Goal: Task Accomplishment & Management: Use online tool/utility

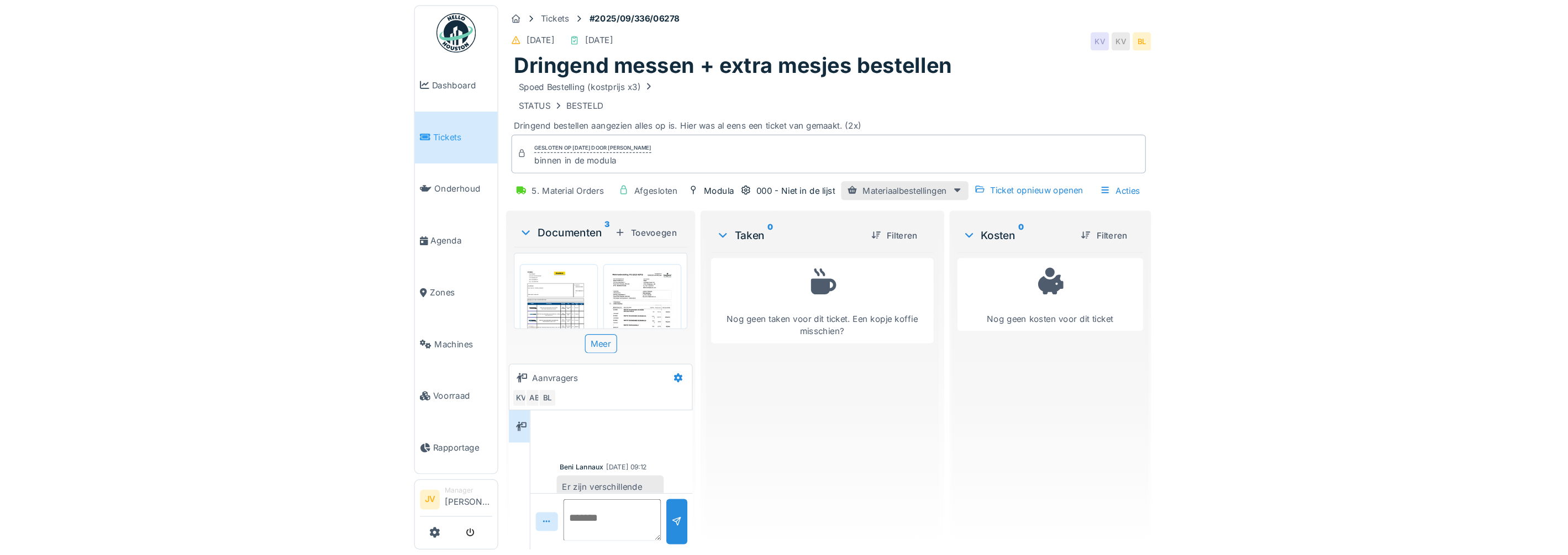
scroll to position [57, 0]
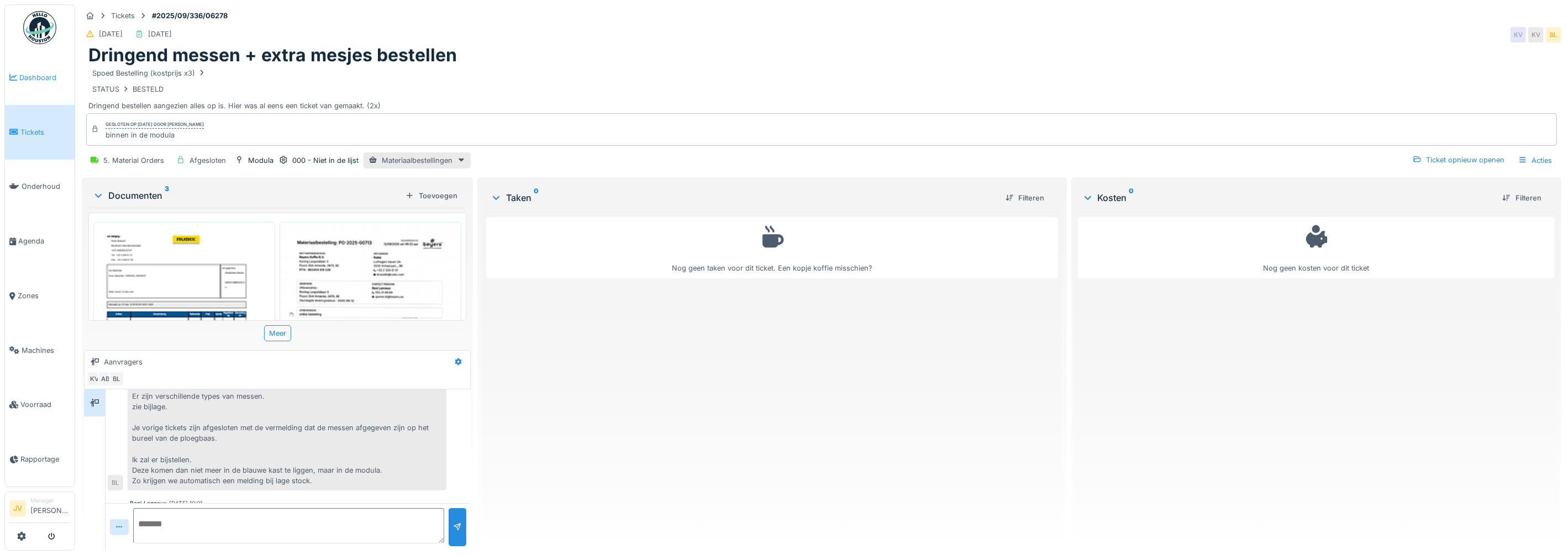
click at [32, 75] on span "Dashboard" at bounding box center [45, 78] width 51 height 11
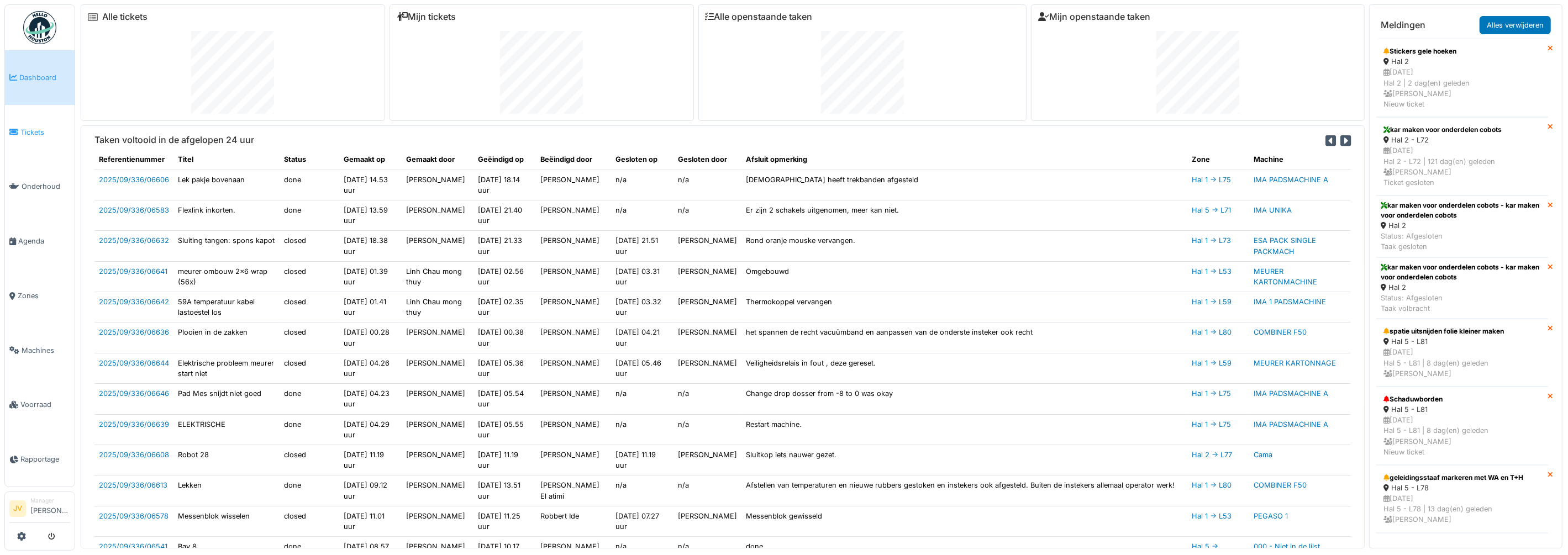
click at [33, 135] on span "Tickets" at bounding box center [45, 133] width 50 height 11
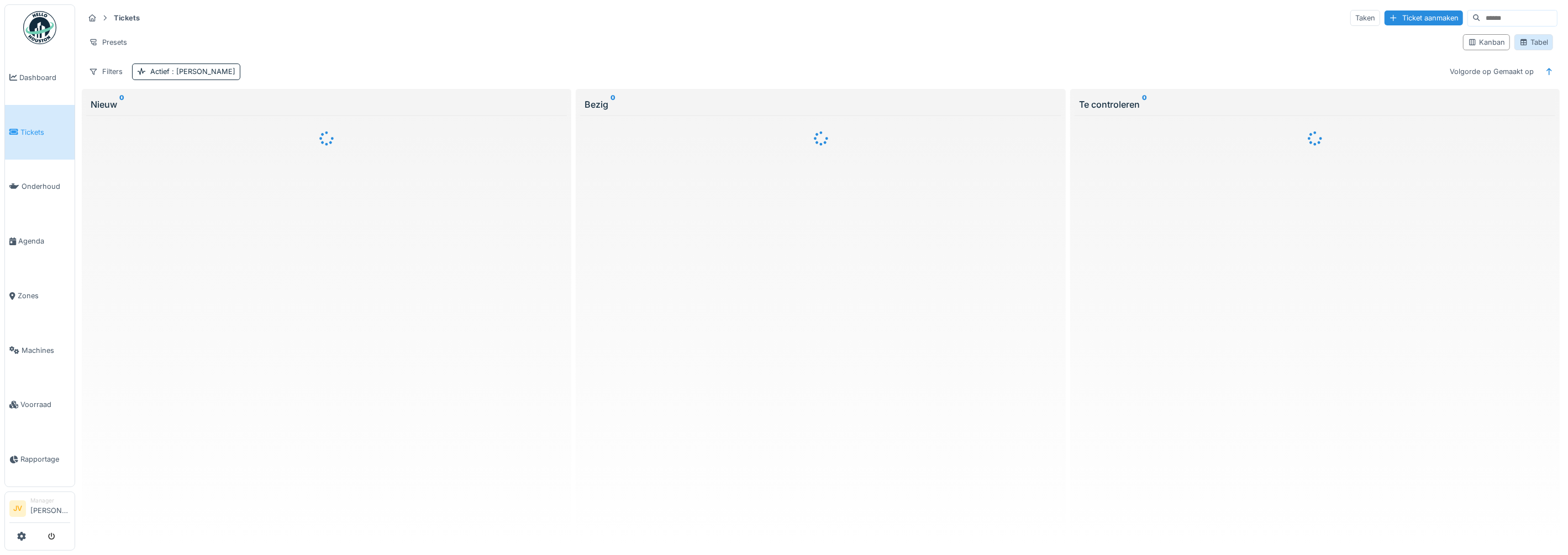
click at [1532, 44] on div "Tabel" at bounding box center [1533, 43] width 29 height 11
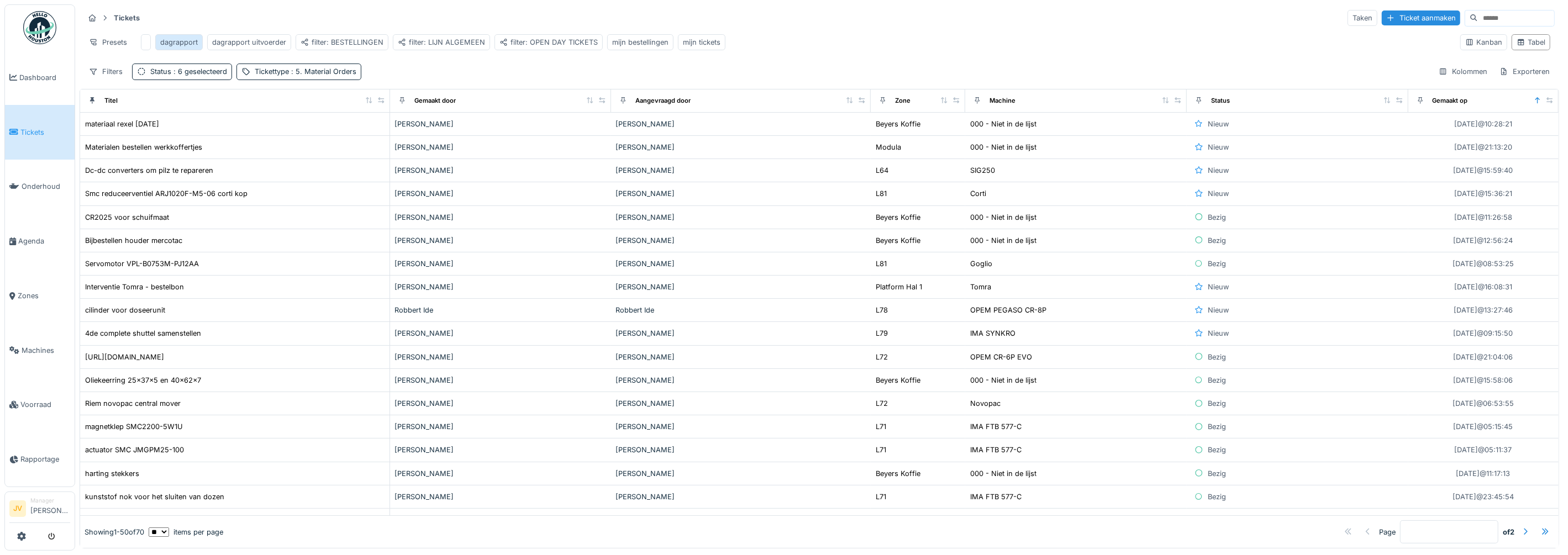
click at [180, 45] on div "dagrapport" at bounding box center [178, 43] width 37 height 11
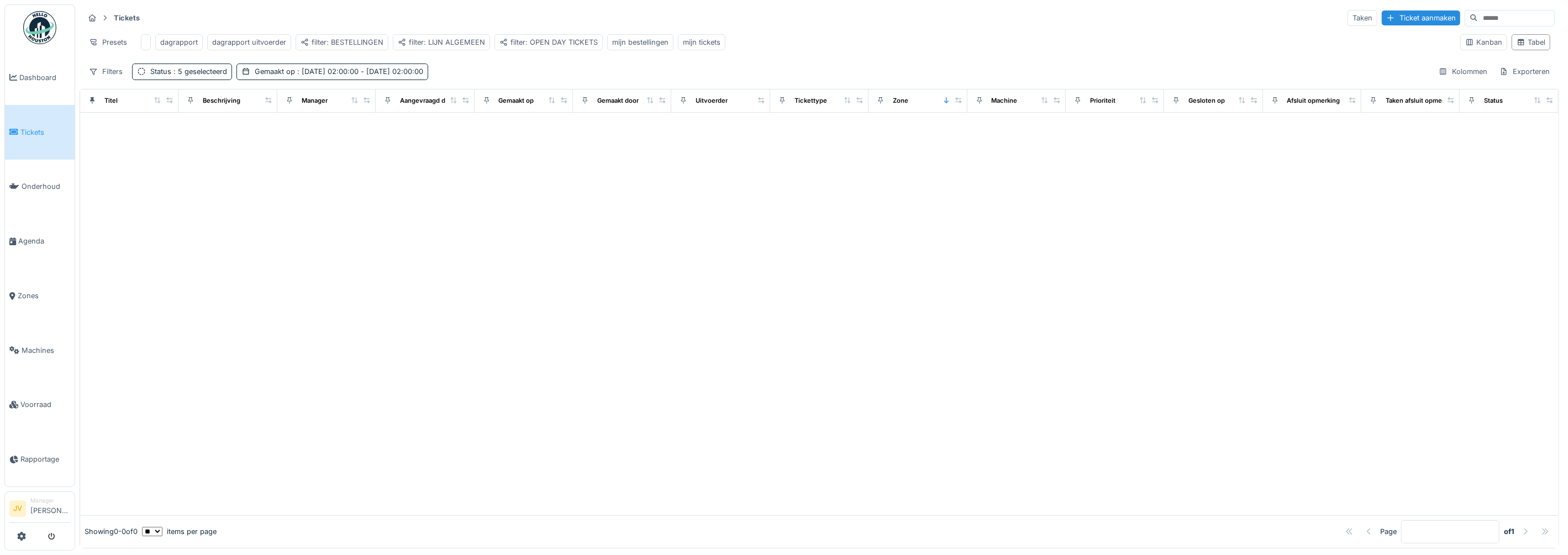
click at [34, 127] on span "Tickets" at bounding box center [45, 133] width 50 height 11
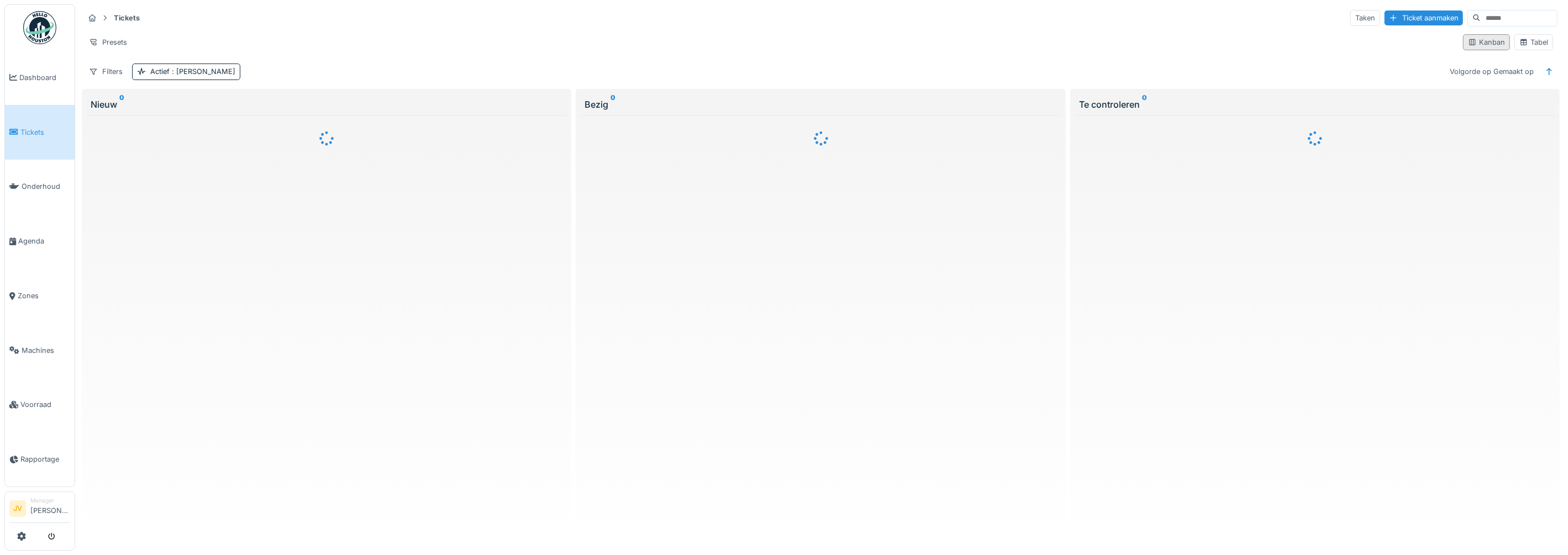
click at [1475, 46] on div "Kanban" at bounding box center [1486, 43] width 37 height 11
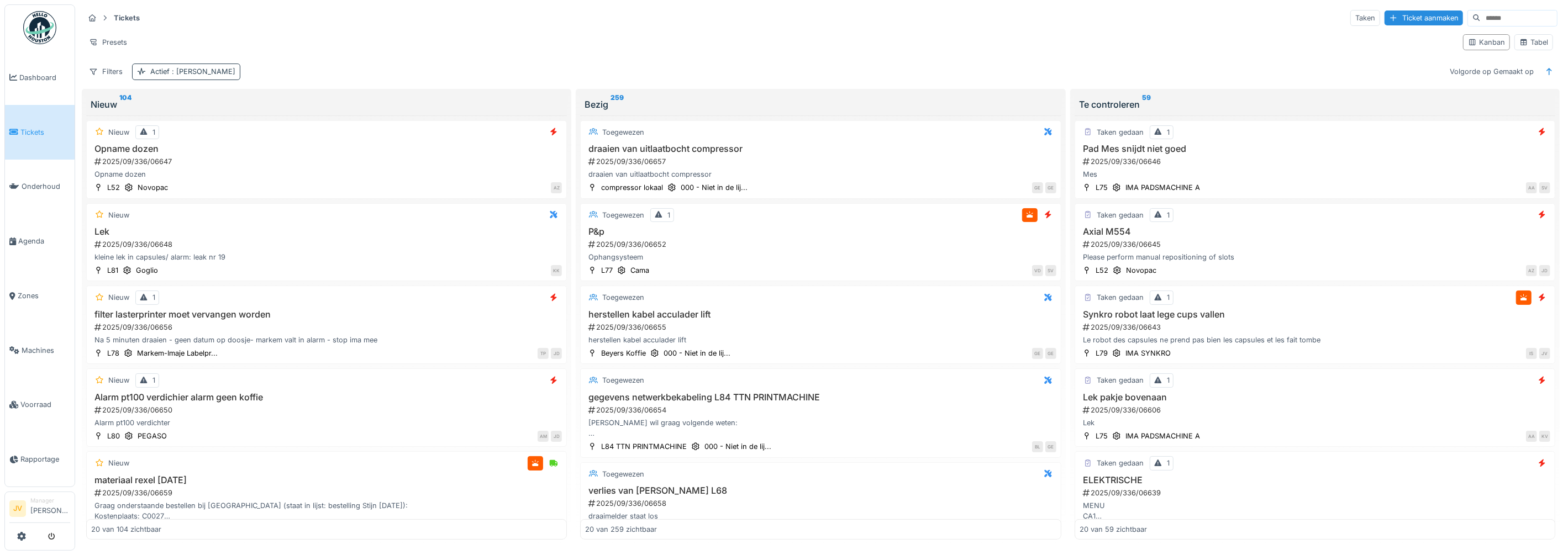
click at [151, 67] on div "Actief : [PERSON_NAME]" at bounding box center [193, 72] width 85 height 11
click at [255, 61] on div "Tickets Taken Ticket aanmaken Presets Kanban Tabel Filters Actief : Ja Volgorde…" at bounding box center [821, 45] width 1482 height 80
click at [125, 16] on strong "Tickets" at bounding box center [126, 18] width 35 height 11
click at [1532, 43] on div "Tabel" at bounding box center [1533, 43] width 29 height 11
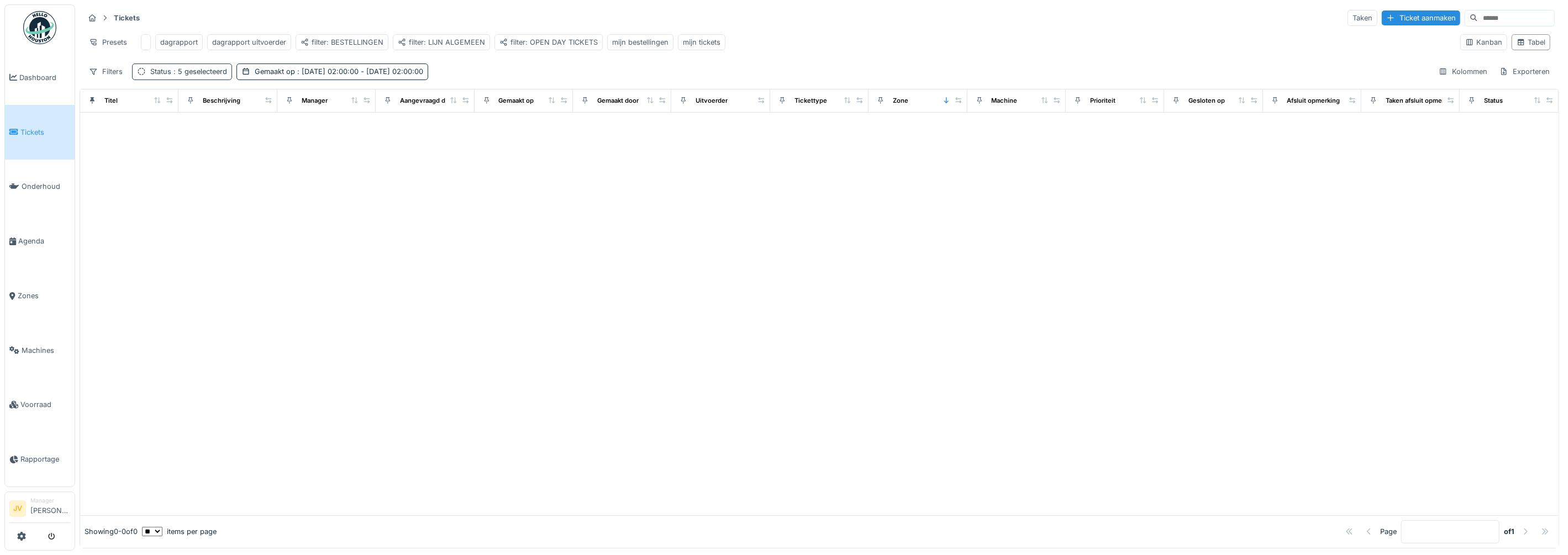
click at [183, 75] on span ": 5 geselecteerd" at bounding box center [198, 71] width 55 height 8
click at [399, 110] on div "Verwijderen" at bounding box center [385, 111] width 61 height 15
click at [235, 75] on span ": 9-9-2024 02:00:00 - 9-9-2024 02:00:00" at bounding box center [255, 71] width 128 height 8
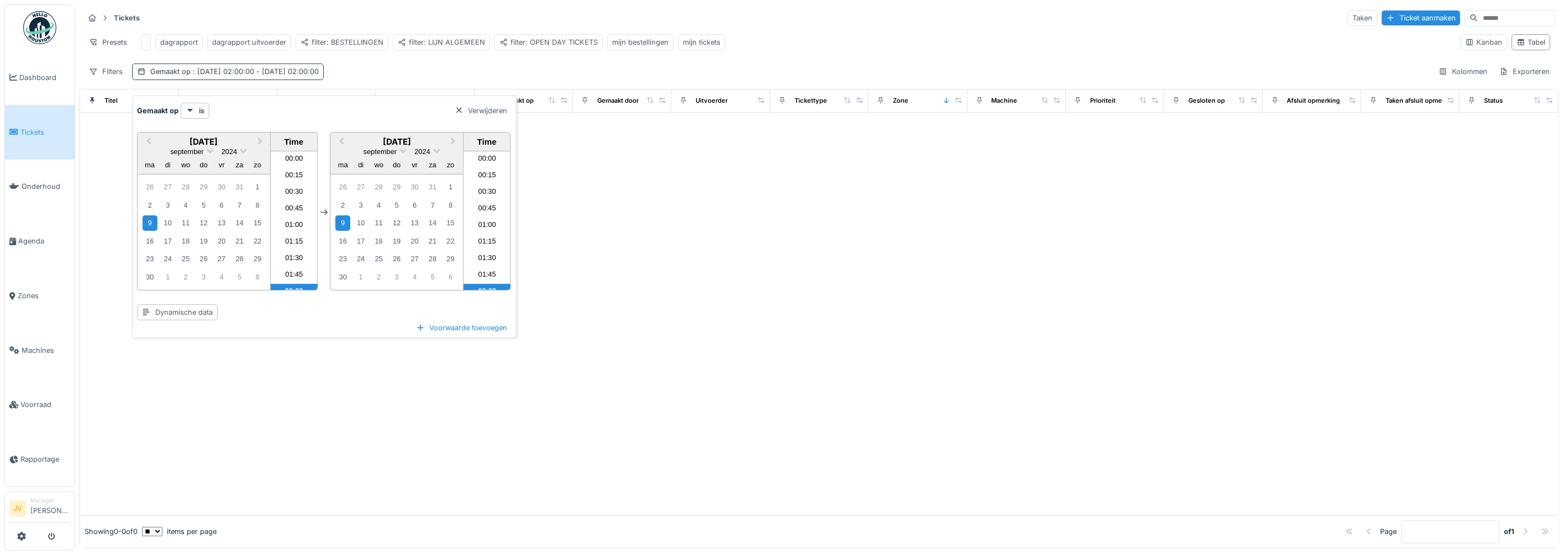
scroll to position [71, 0]
click at [470, 108] on div "Verwijderen" at bounding box center [480, 111] width 61 height 15
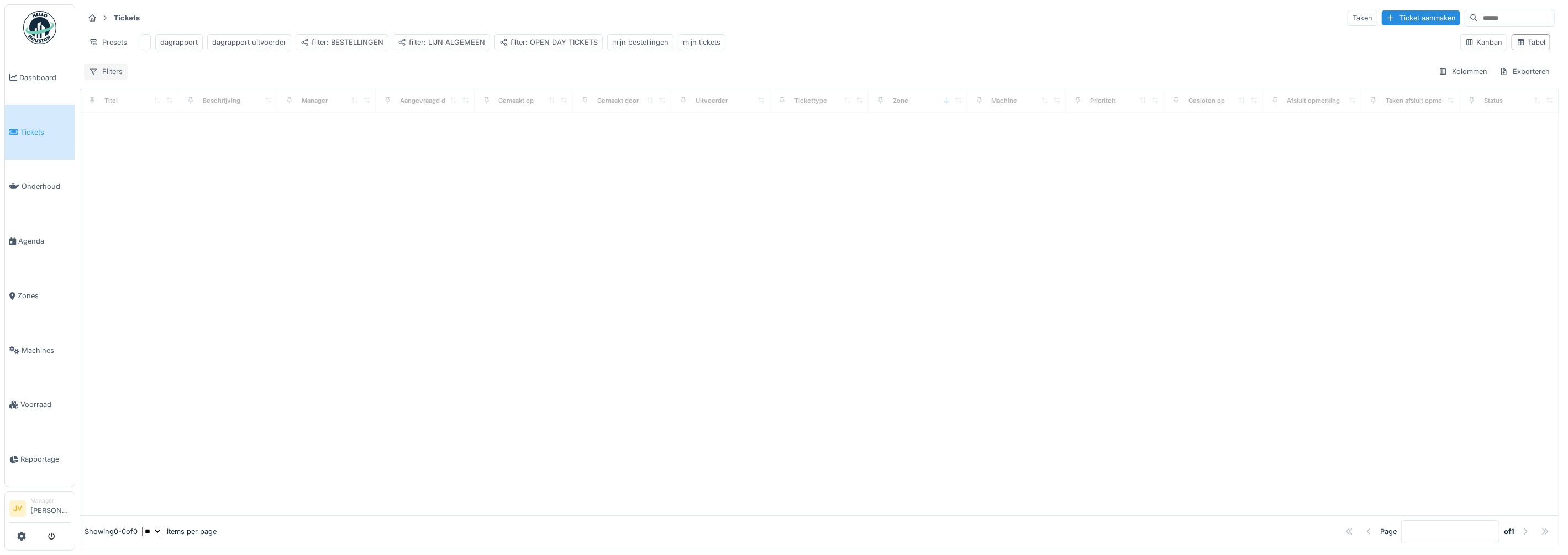
click at [122, 80] on div "Filters" at bounding box center [105, 72] width 44 height 16
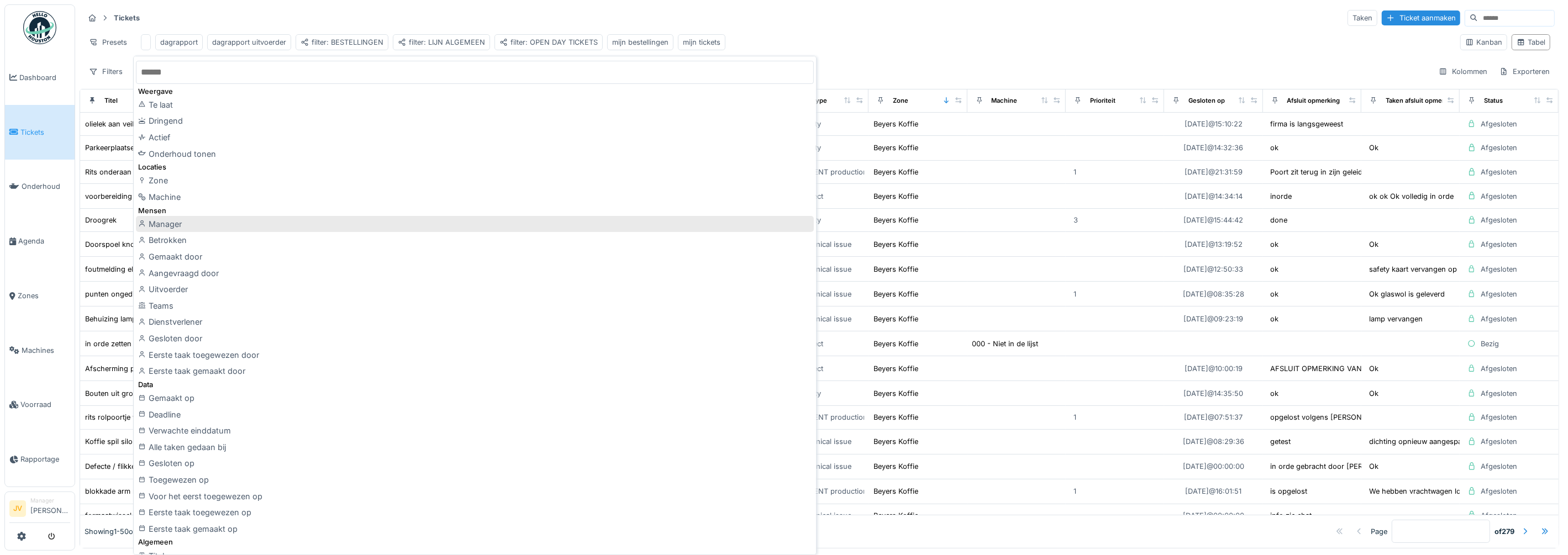
click at [171, 227] on div "Manager" at bounding box center [474, 224] width 678 height 16
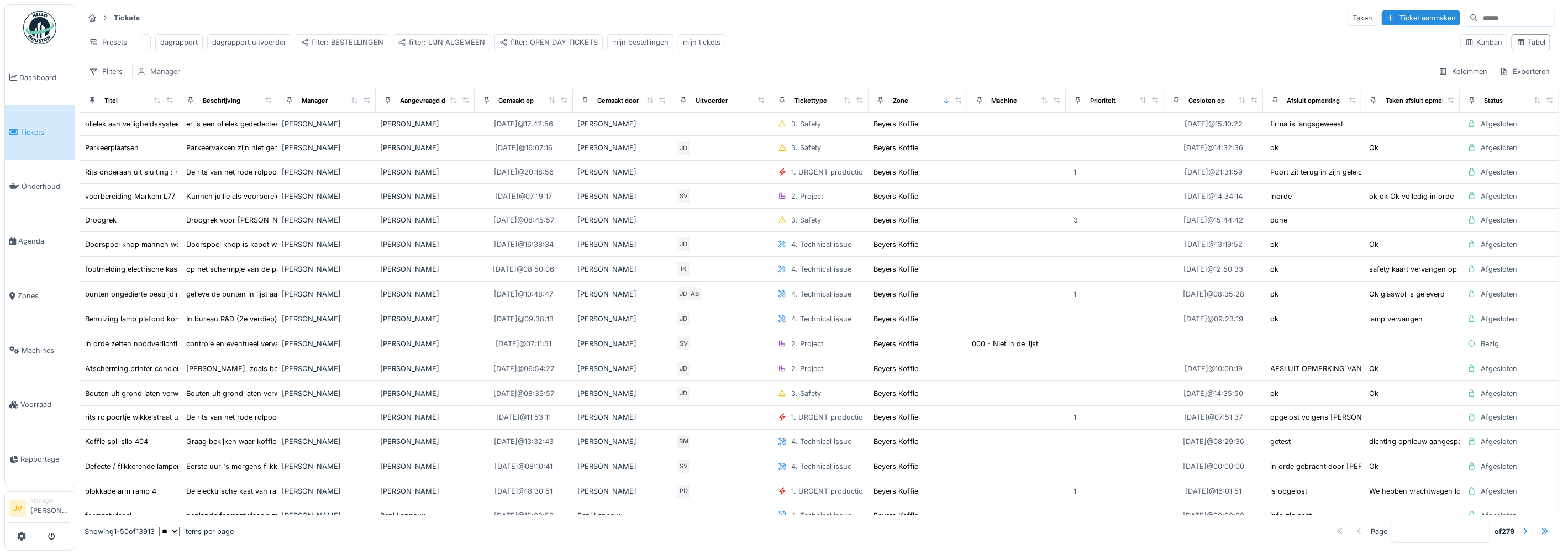
click at [157, 76] on div "Manager" at bounding box center [165, 72] width 30 height 11
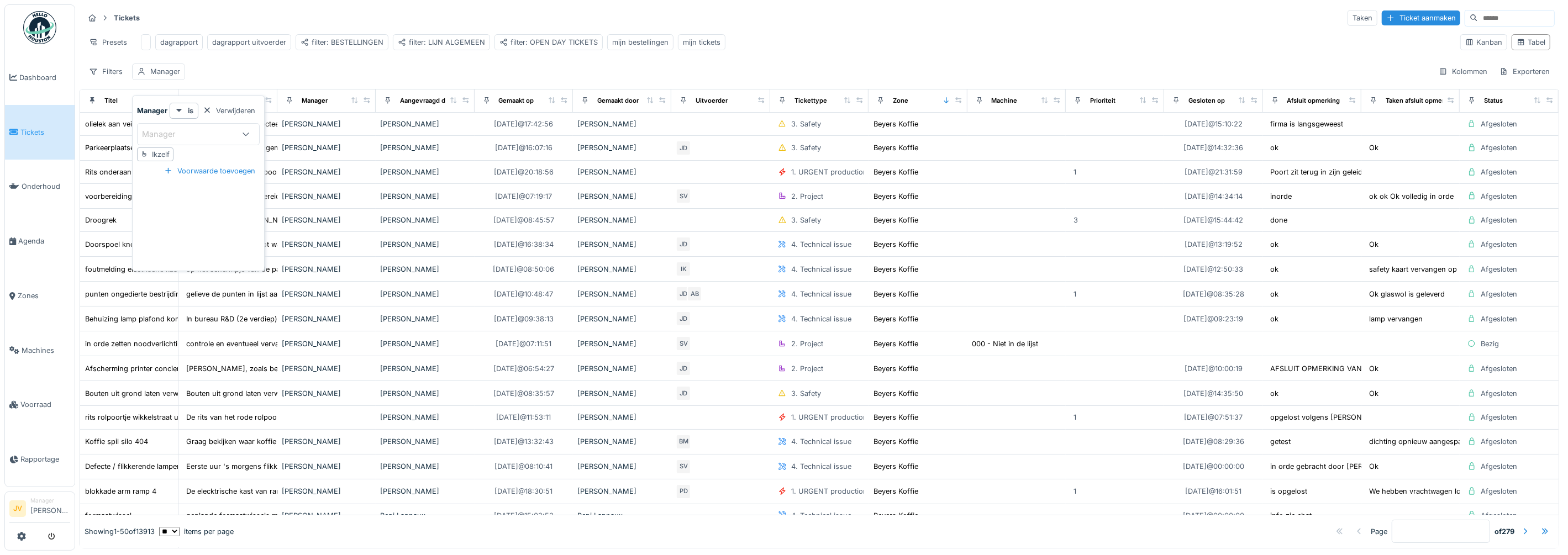
click at [175, 137] on div "Manager" at bounding box center [165, 134] width 48 height 12
type input "****"
click at [172, 217] on span "[PERSON_NAME]" at bounding box center [172, 217] width 65 height 12
type input "****"
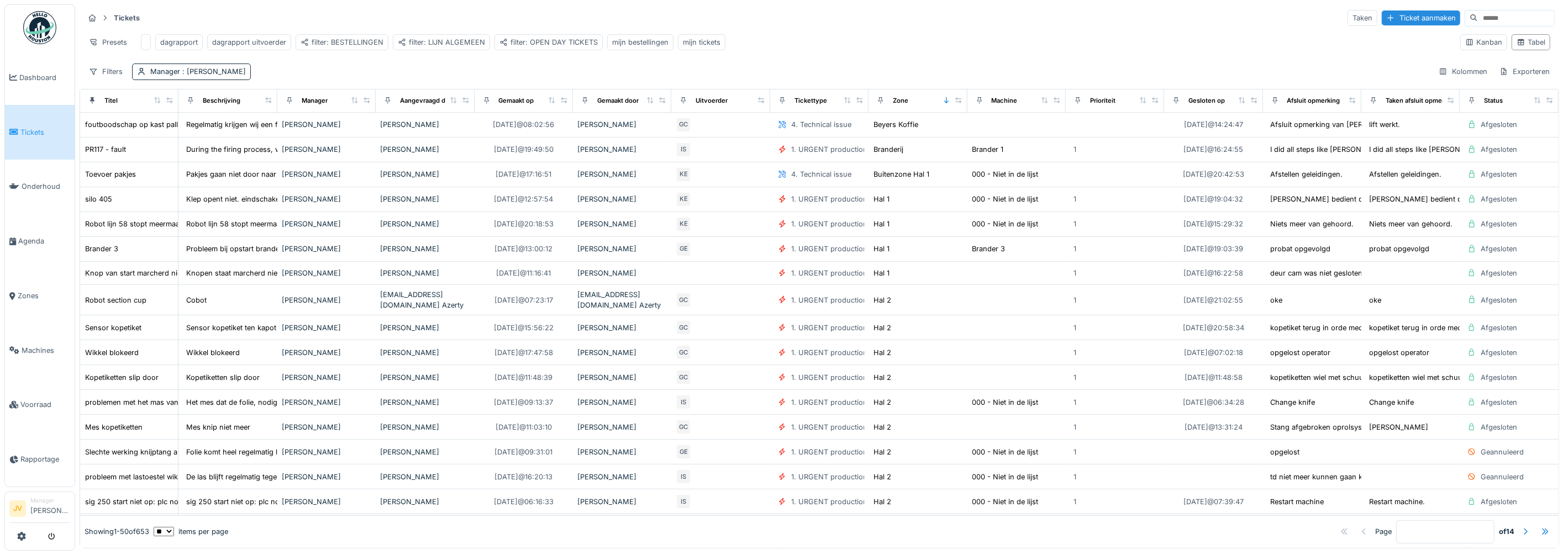
click at [271, 106] on th "Beschrijving" at bounding box center [227, 101] width 98 height 24
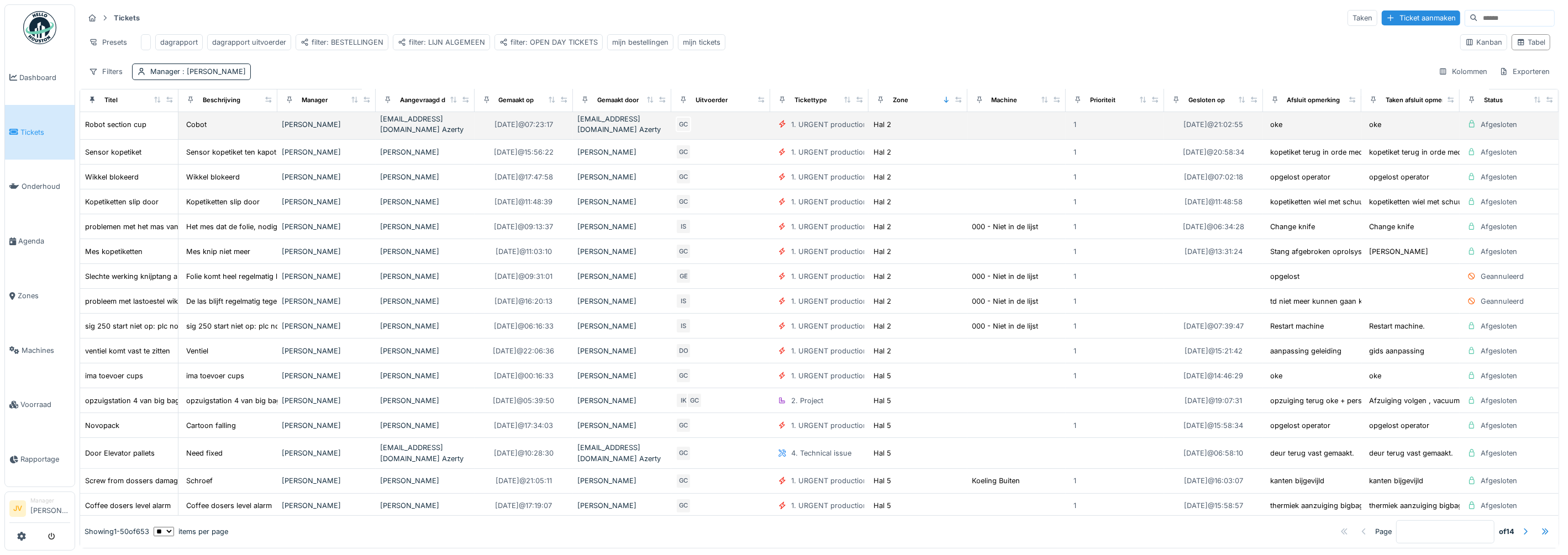
scroll to position [0, 0]
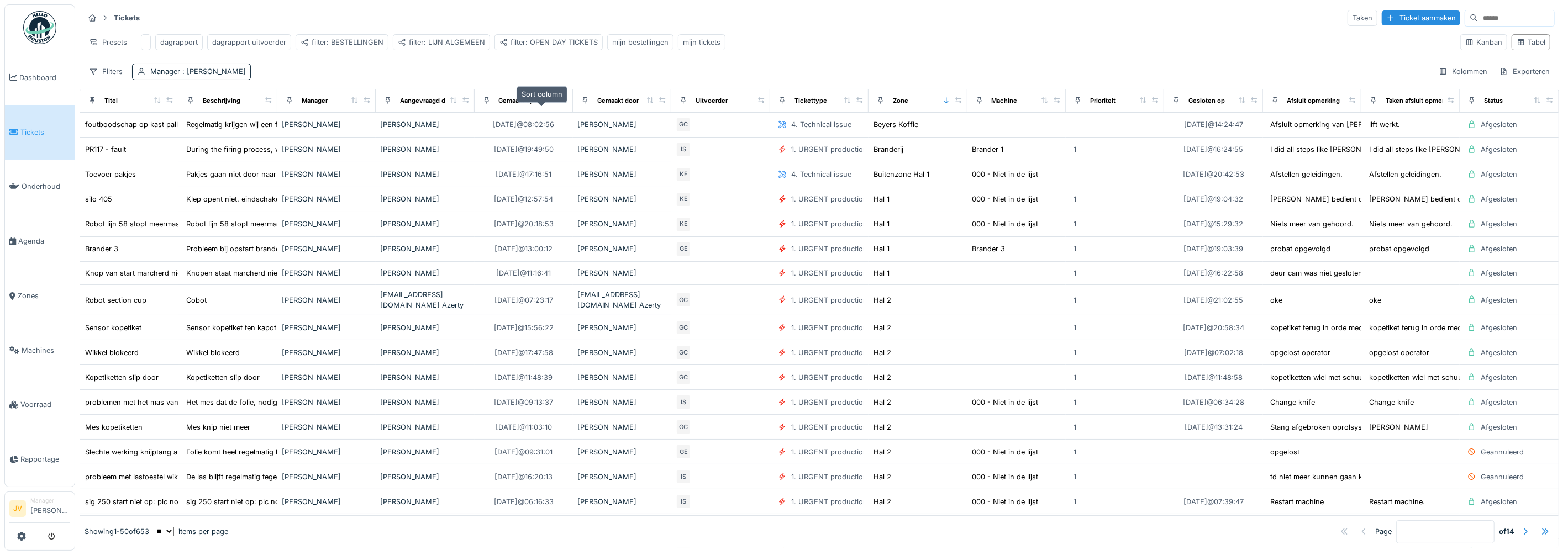
click at [548, 104] on icon at bounding box center [552, 100] width 8 height 6
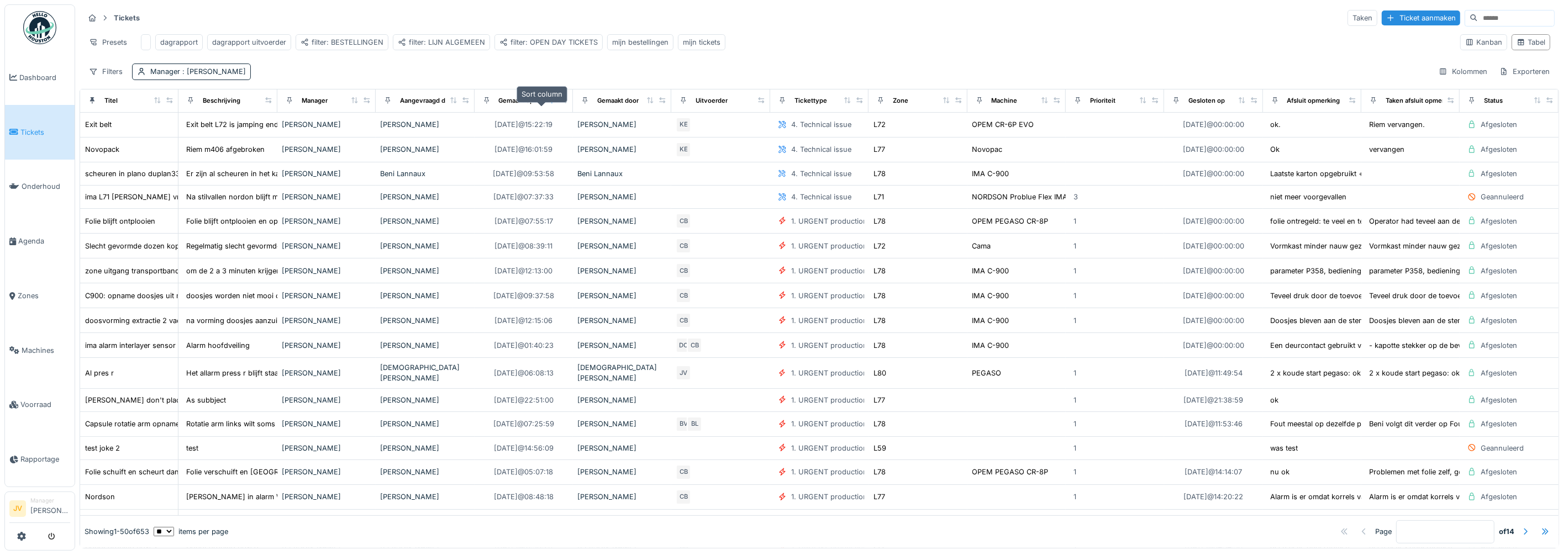
click at [548, 104] on div at bounding box center [552, 101] width 8 height 9
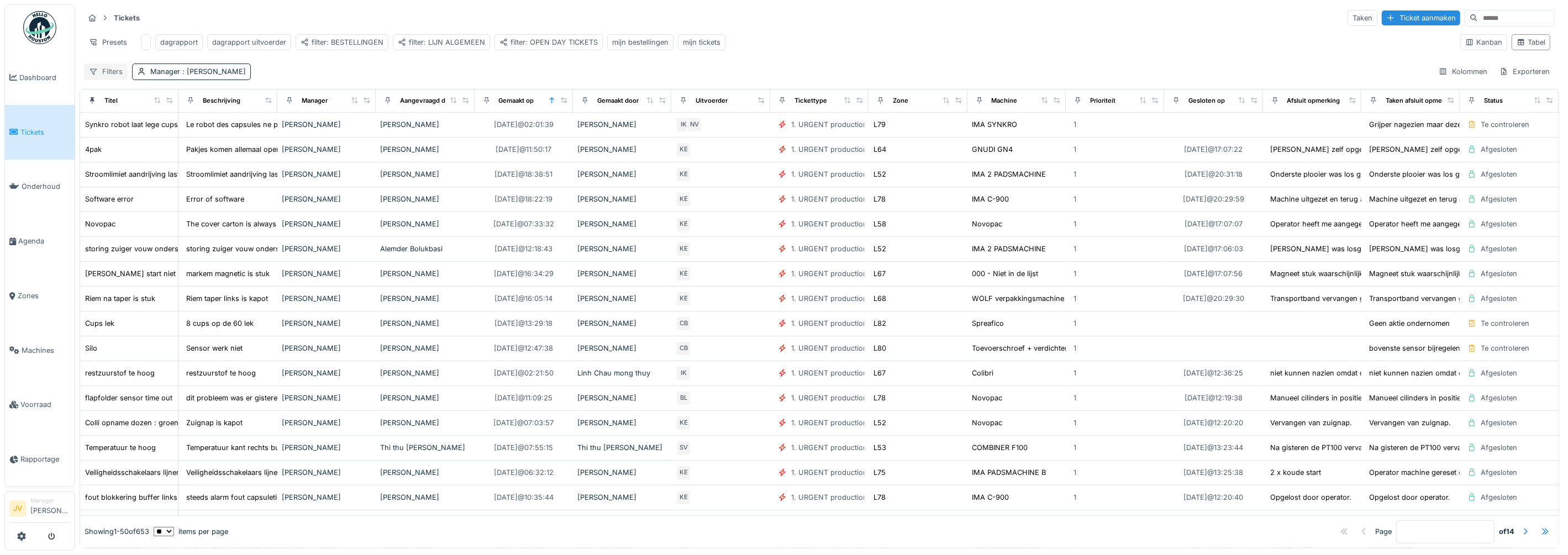
click at [112, 80] on div "Filters" at bounding box center [105, 72] width 44 height 16
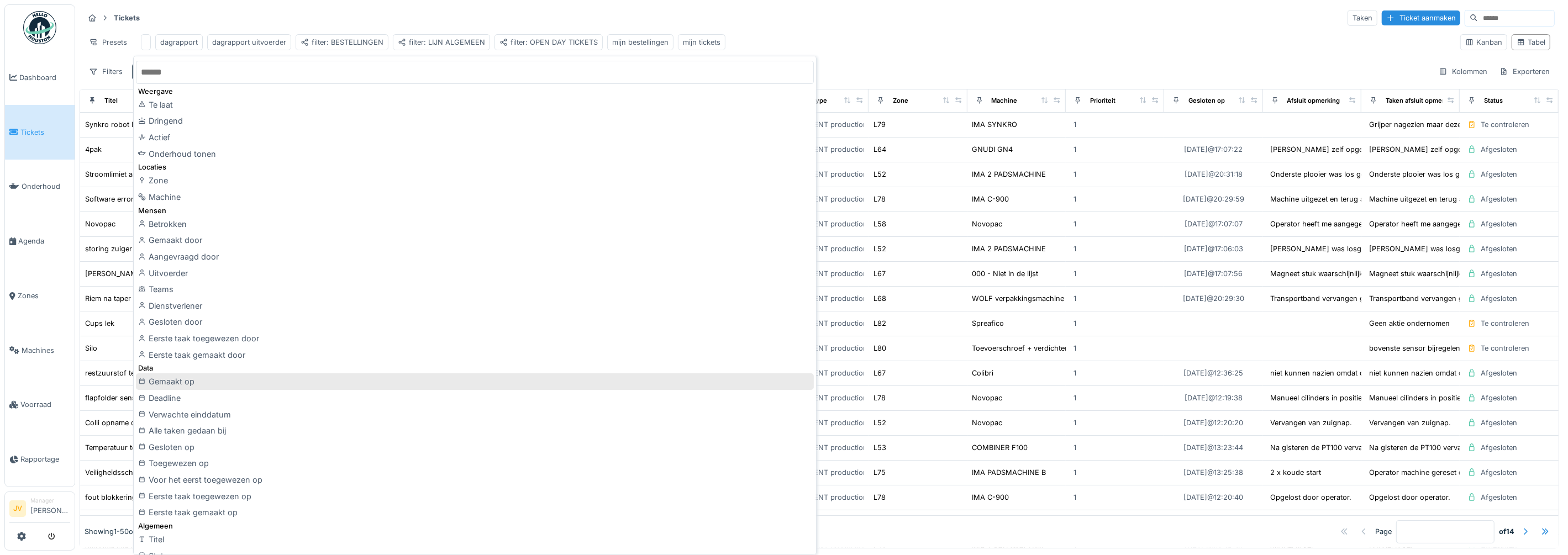
click at [231, 378] on div "Gemaakt op" at bounding box center [474, 382] width 678 height 16
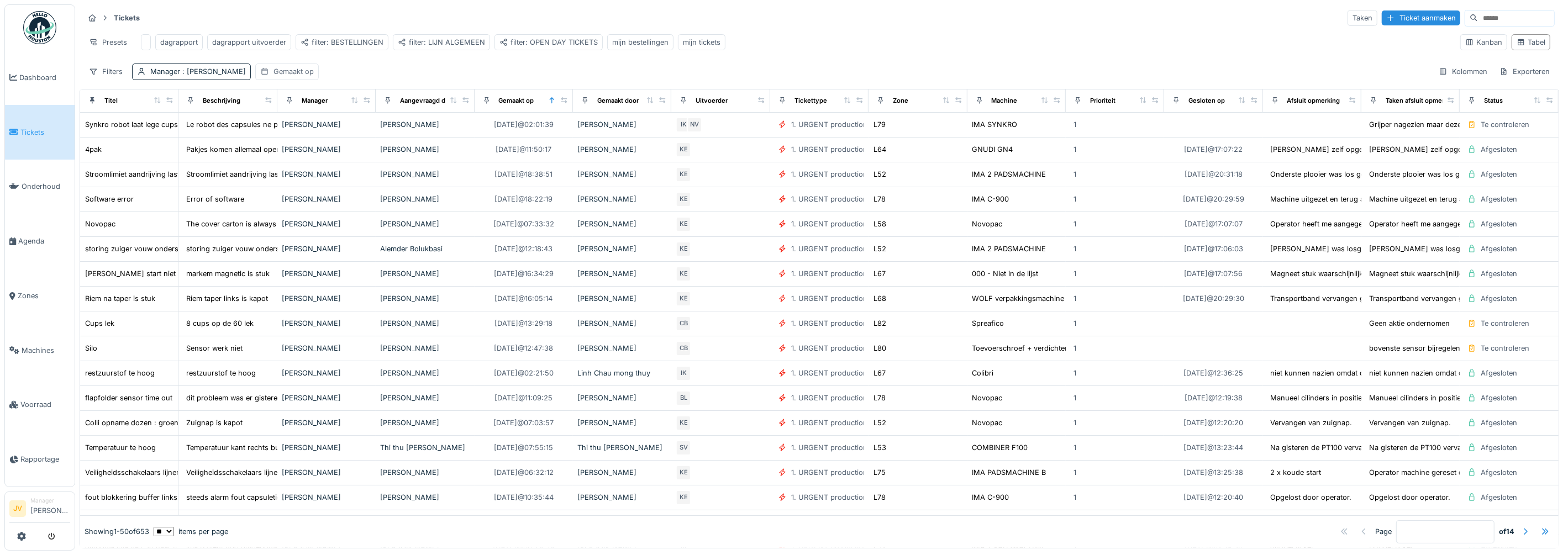
click at [279, 76] on div "Gemaakt op" at bounding box center [294, 72] width 40 height 11
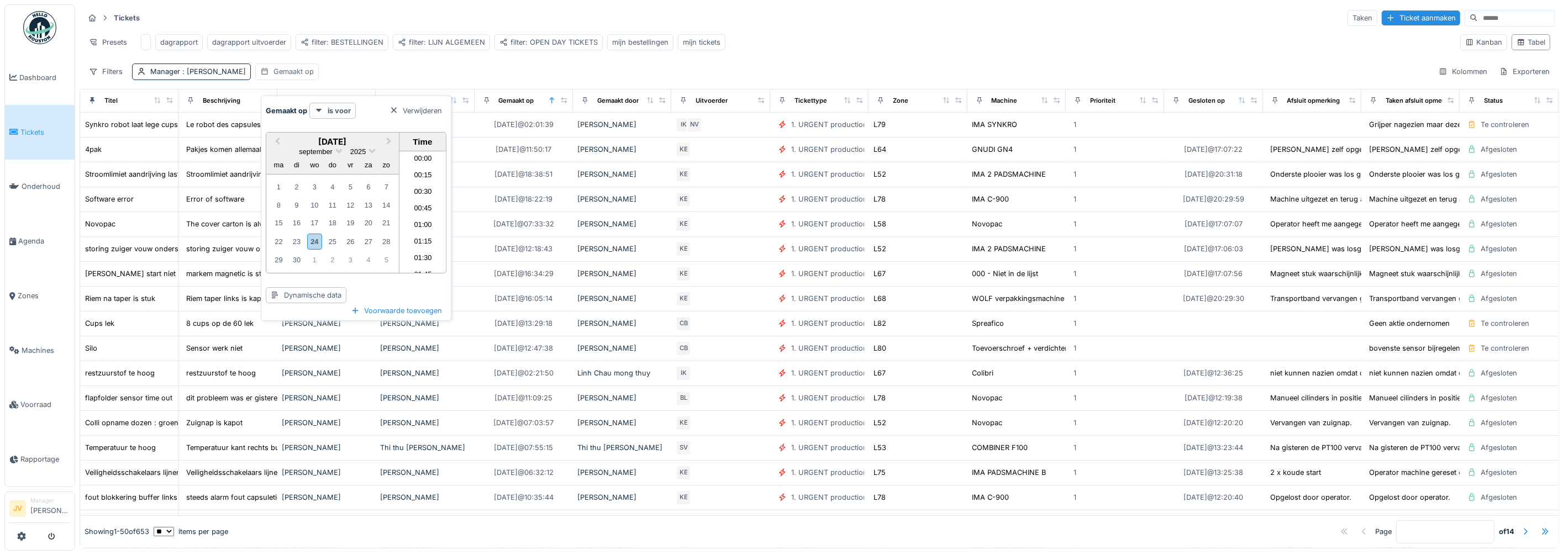
scroll to position [643, 0]
click at [277, 141] on span "Previous Month" at bounding box center [277, 142] width 0 height 13
click at [389, 135] on button "Next Month" at bounding box center [389, 142] width 17 height 17
click at [277, 140] on span "Previous Month" at bounding box center [277, 142] width 0 height 13
click at [384, 244] on div "24" at bounding box center [386, 241] width 15 height 15
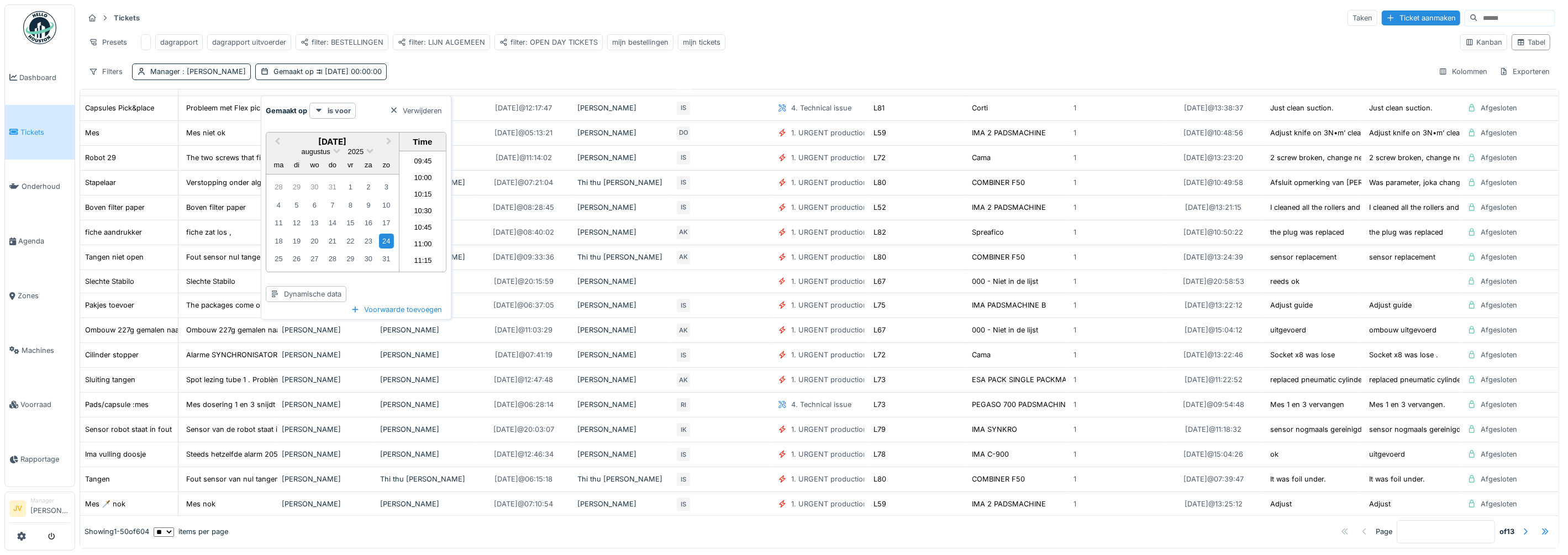
scroll to position [0, 0]
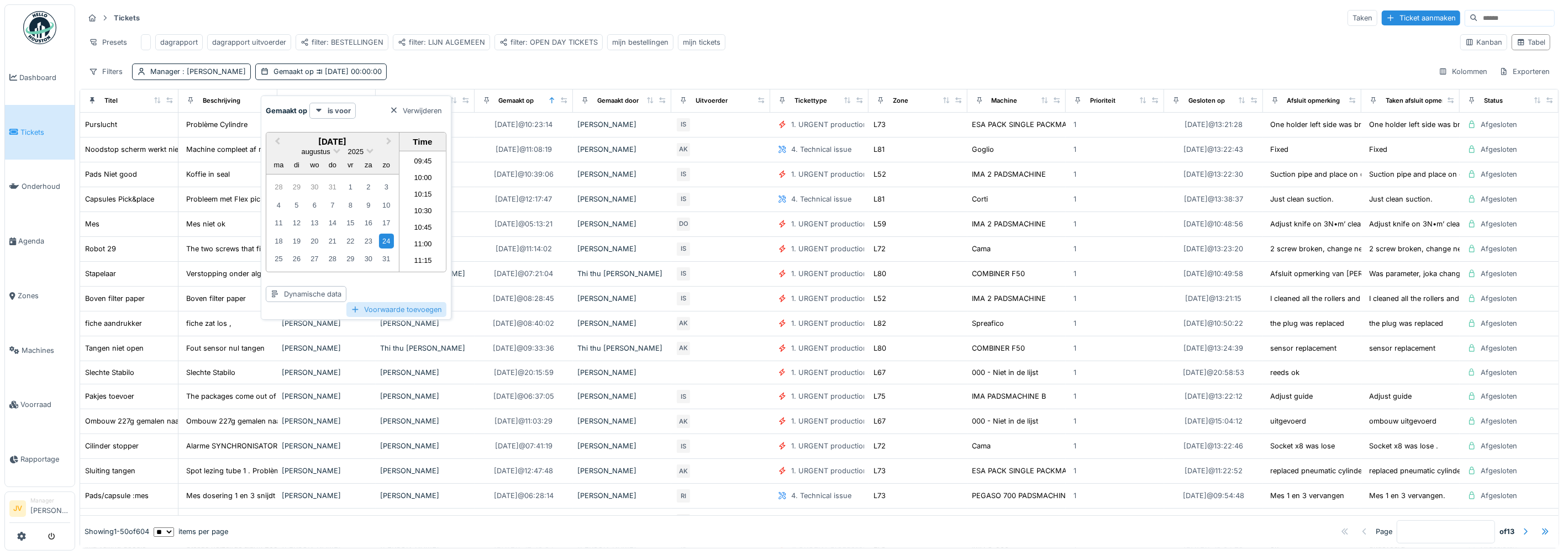
click at [437, 311] on div "Voorwaarde toevoegen" at bounding box center [396, 309] width 100 height 15
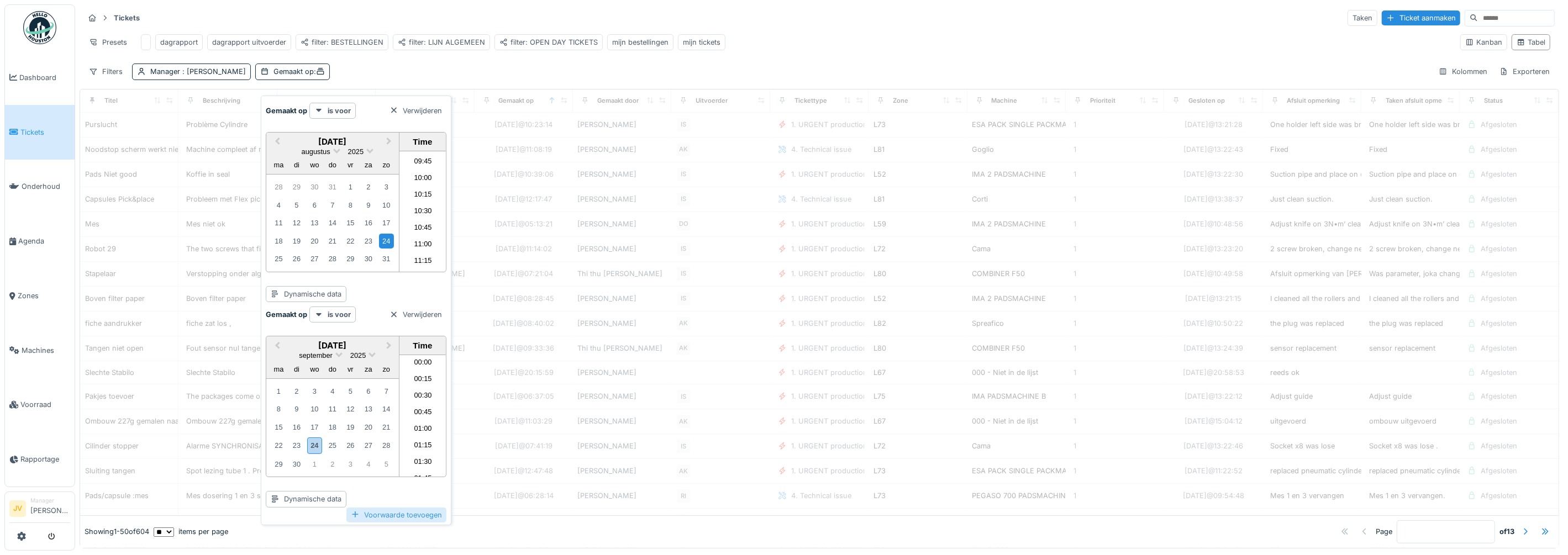
scroll to position [643, 0]
click at [295, 314] on strong "Gemaakt op" at bounding box center [286, 314] width 42 height 11
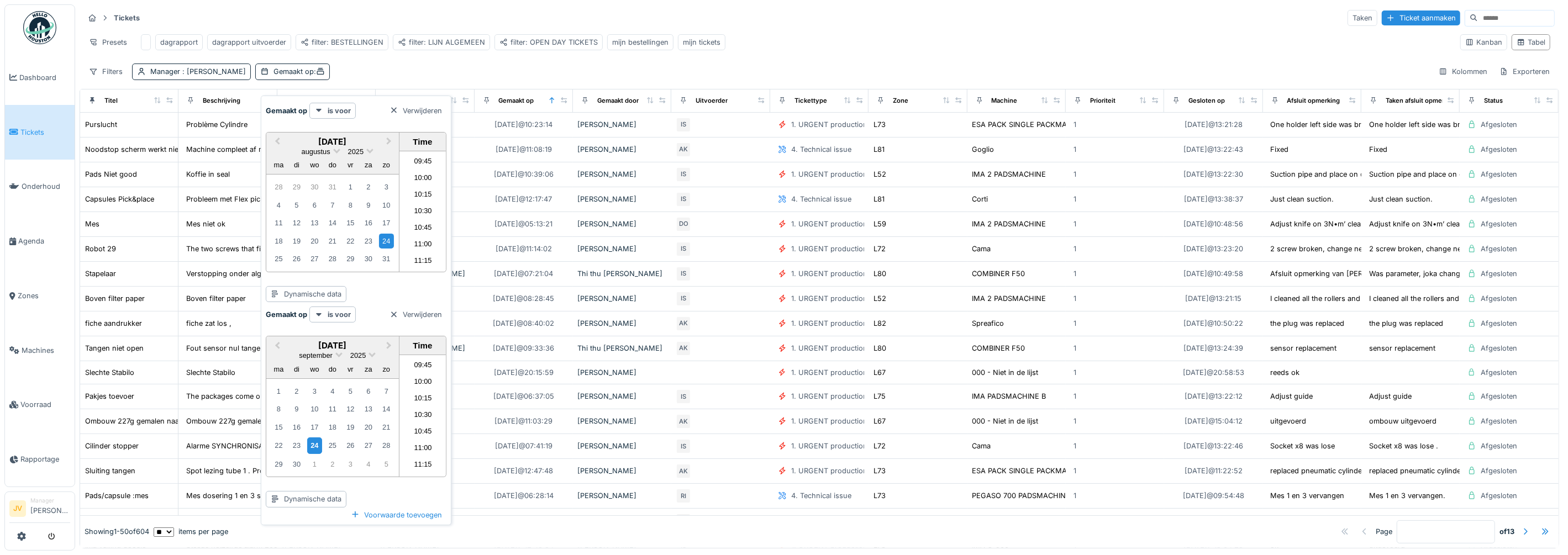
click at [317, 442] on div "24" at bounding box center [315, 445] width 15 height 16
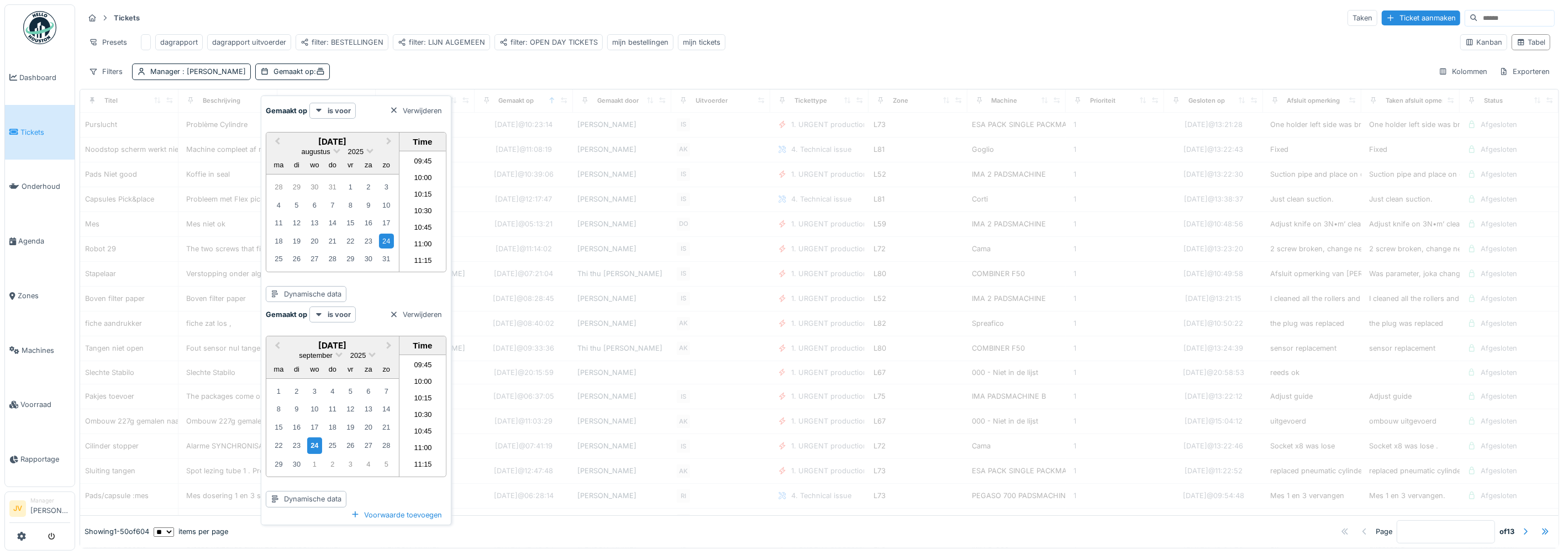
click at [489, 77] on div "Filters Manager : Joke Van der hallen Gemaakt op : Kolommen Exporteren" at bounding box center [819, 72] width 1471 height 16
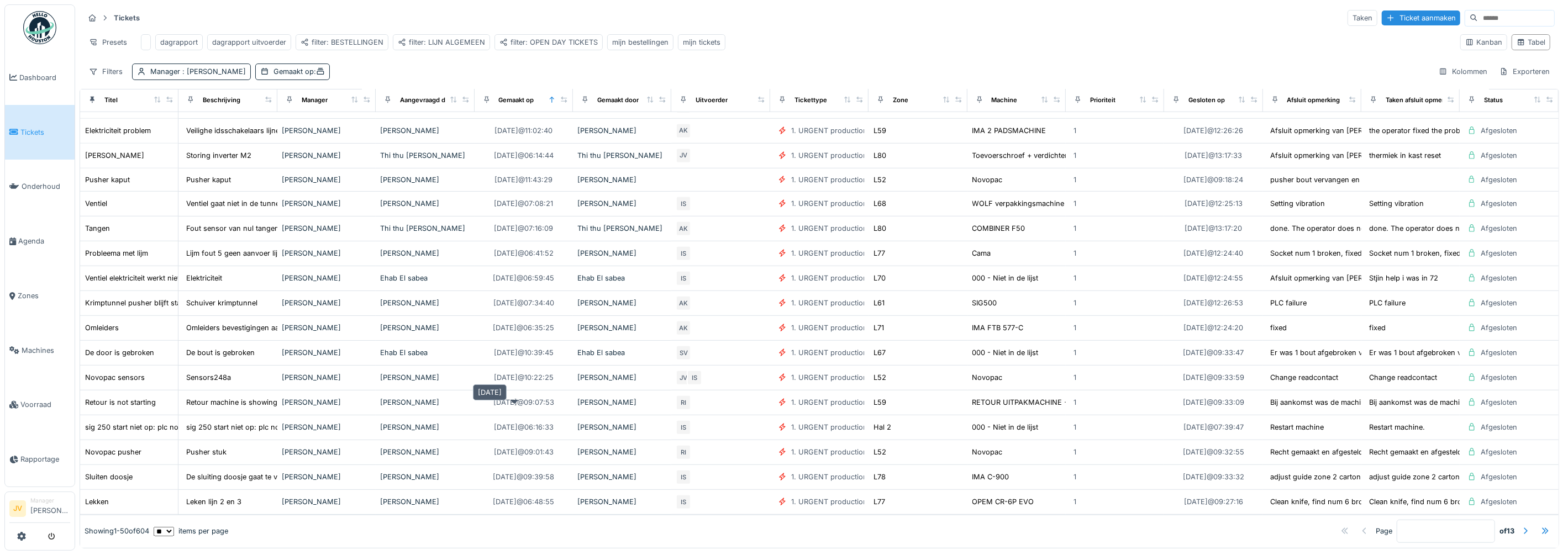
scroll to position [856, 0]
click at [1521, 526] on div at bounding box center [1525, 531] width 9 height 11
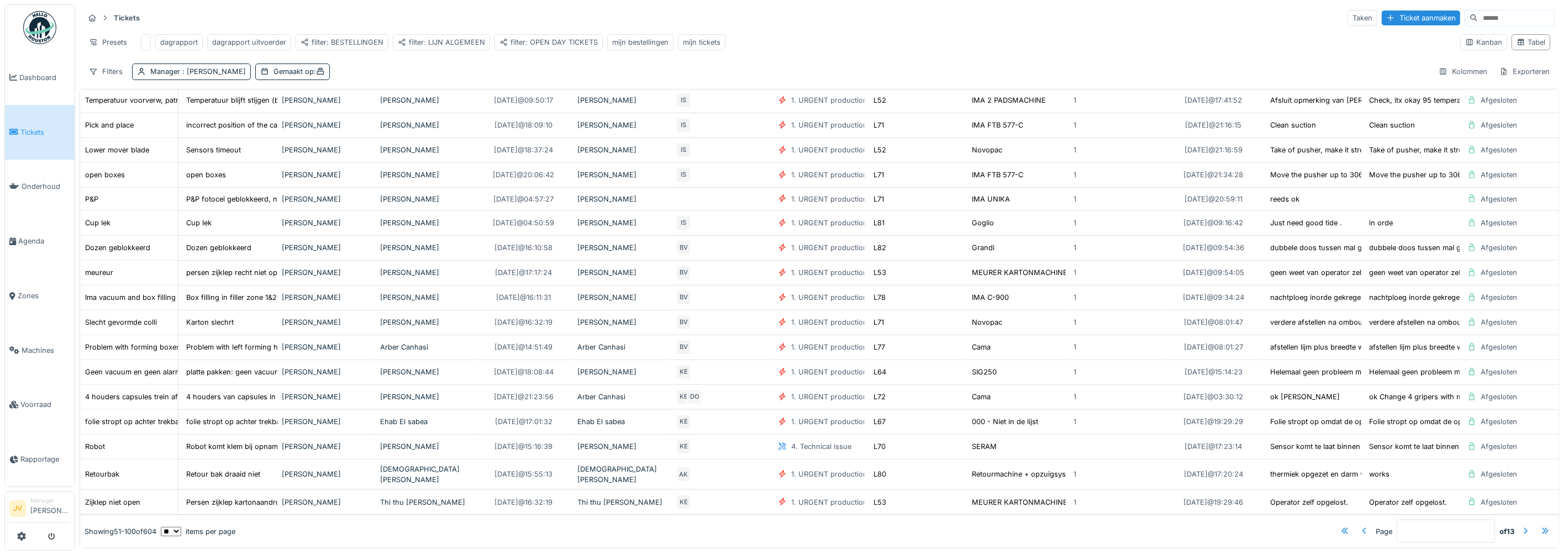
scroll to position [0, 0]
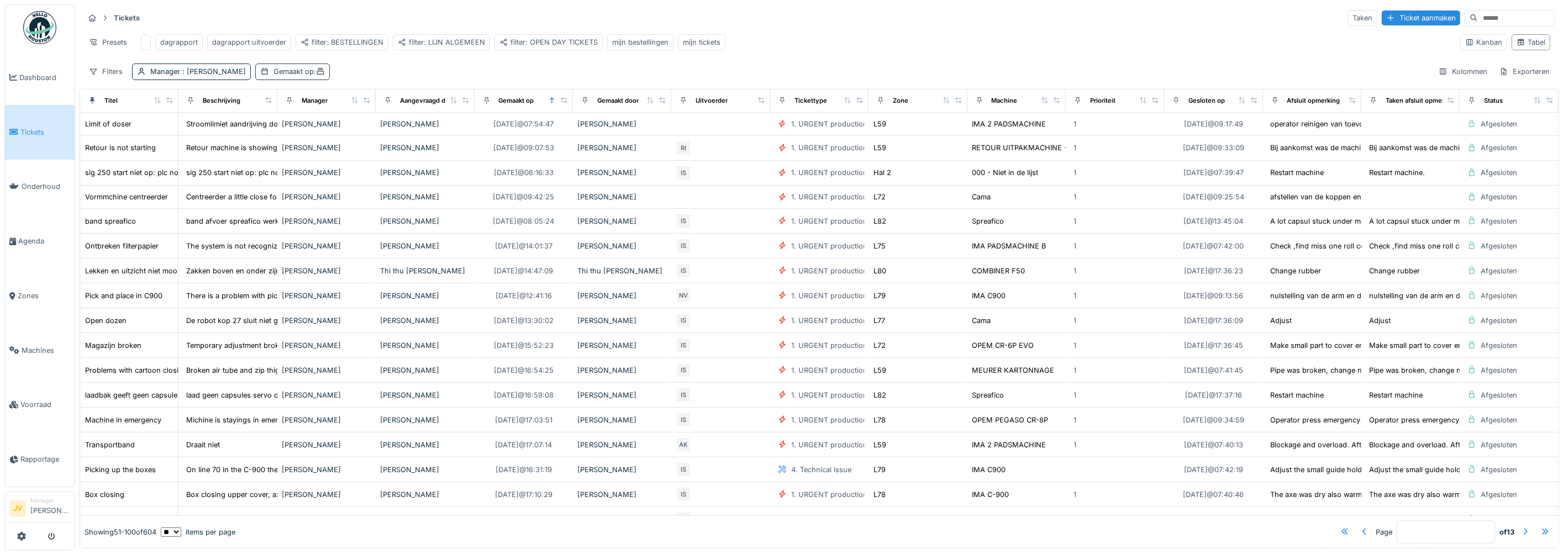
click at [320, 75] on span ":" at bounding box center [319, 71] width 11 height 8
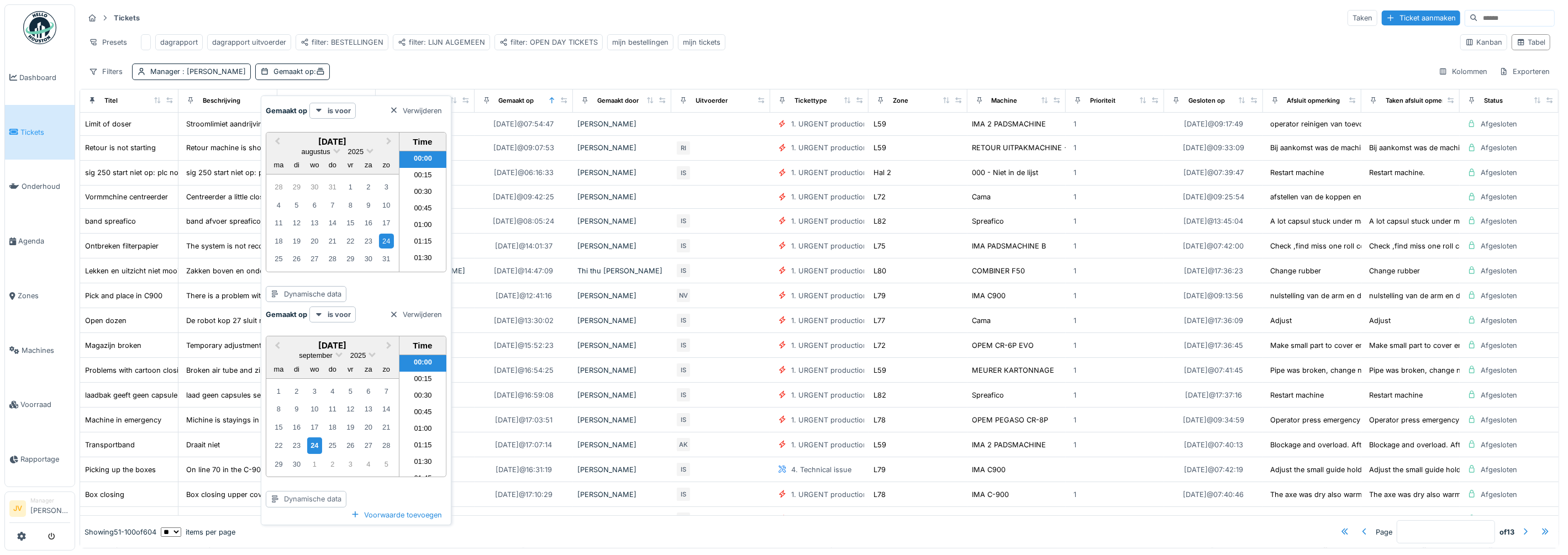
click at [328, 501] on div "Dynamische data" at bounding box center [305, 499] width 81 height 16
drag, startPoint x: 412, startPoint y: 491, endPoint x: 410, endPoint y: 457, distance: 34.1
click at [412, 490] on div "Previous Month Next Month september 2025 september 2025 ma di wo do vr za zo 1 …" at bounding box center [355, 417] width 181 height 180
click at [417, 311] on div "Verwijderen" at bounding box center [415, 314] width 61 height 15
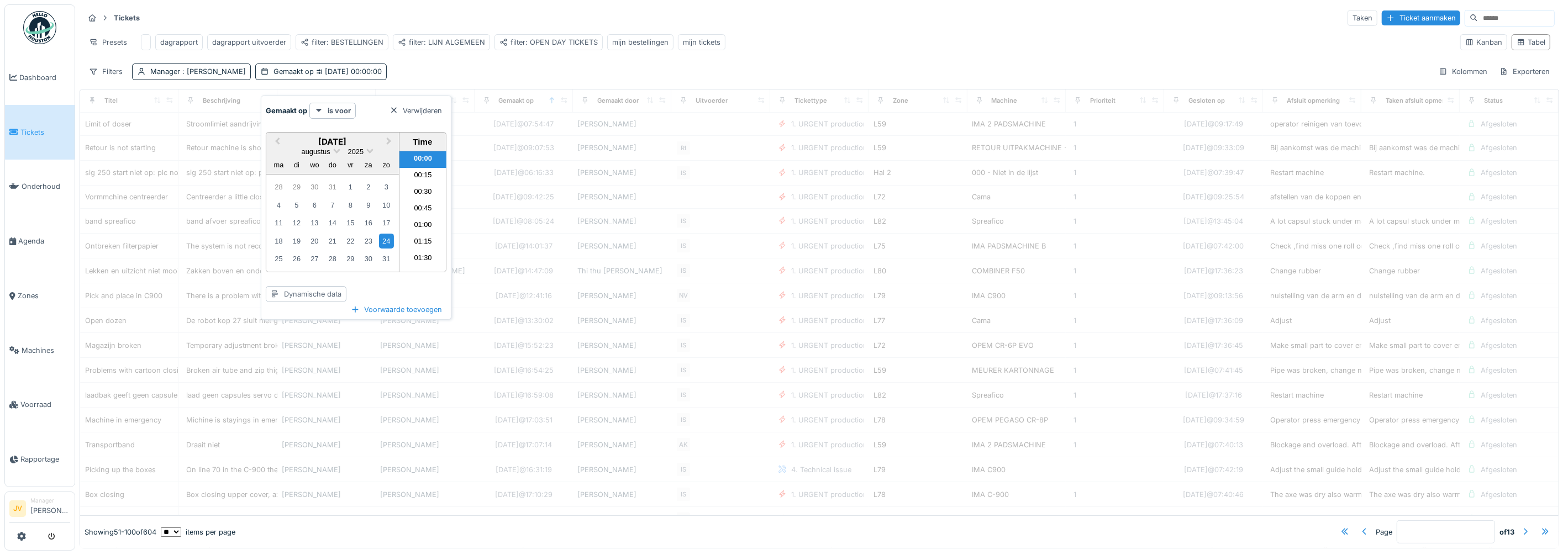
click at [305, 289] on div "Dynamische data" at bounding box center [305, 294] width 81 height 16
type input "*"
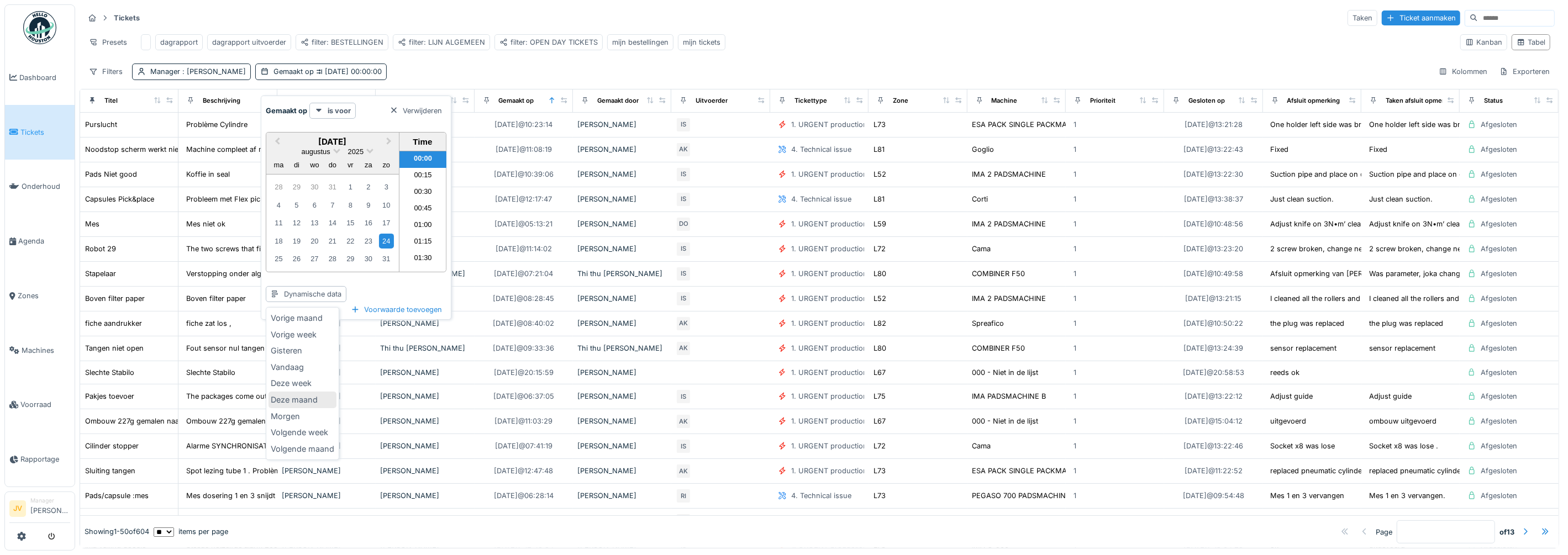
click at [315, 401] on div "Deze maand" at bounding box center [302, 400] width 68 height 16
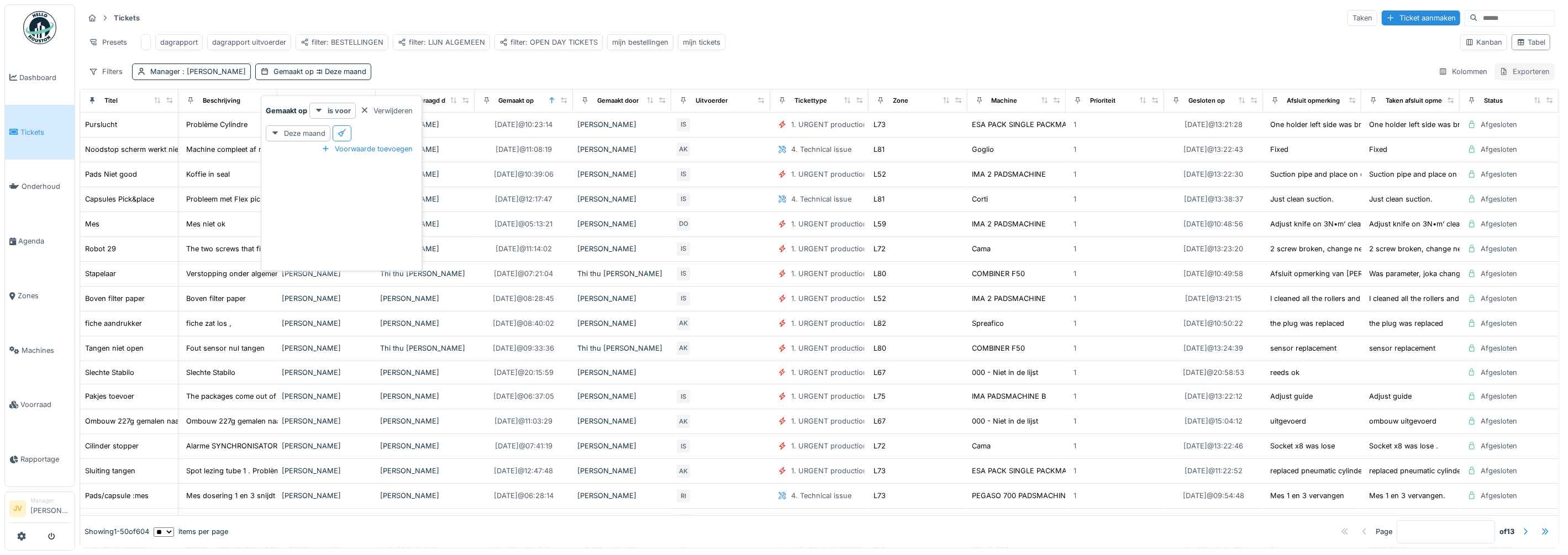
click at [1496, 80] on div "Exporteren" at bounding box center [1524, 72] width 60 height 16
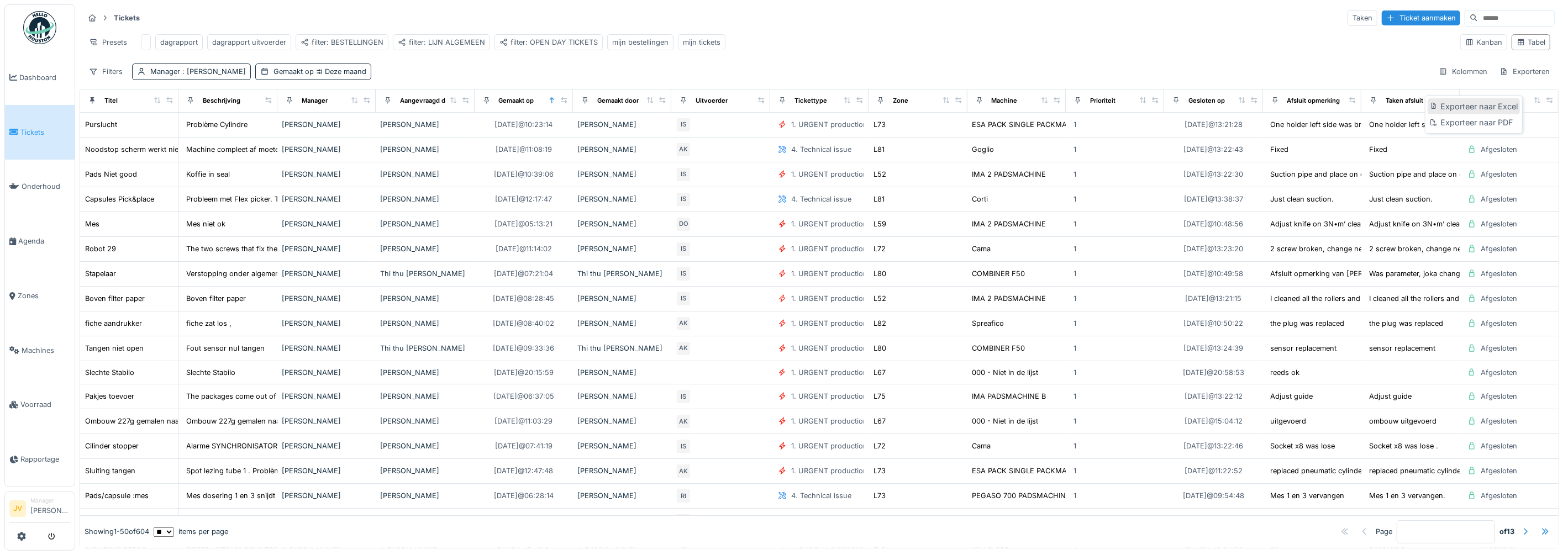
click at [1487, 108] on div "Exporteer naar Excel" at bounding box center [1473, 106] width 92 height 16
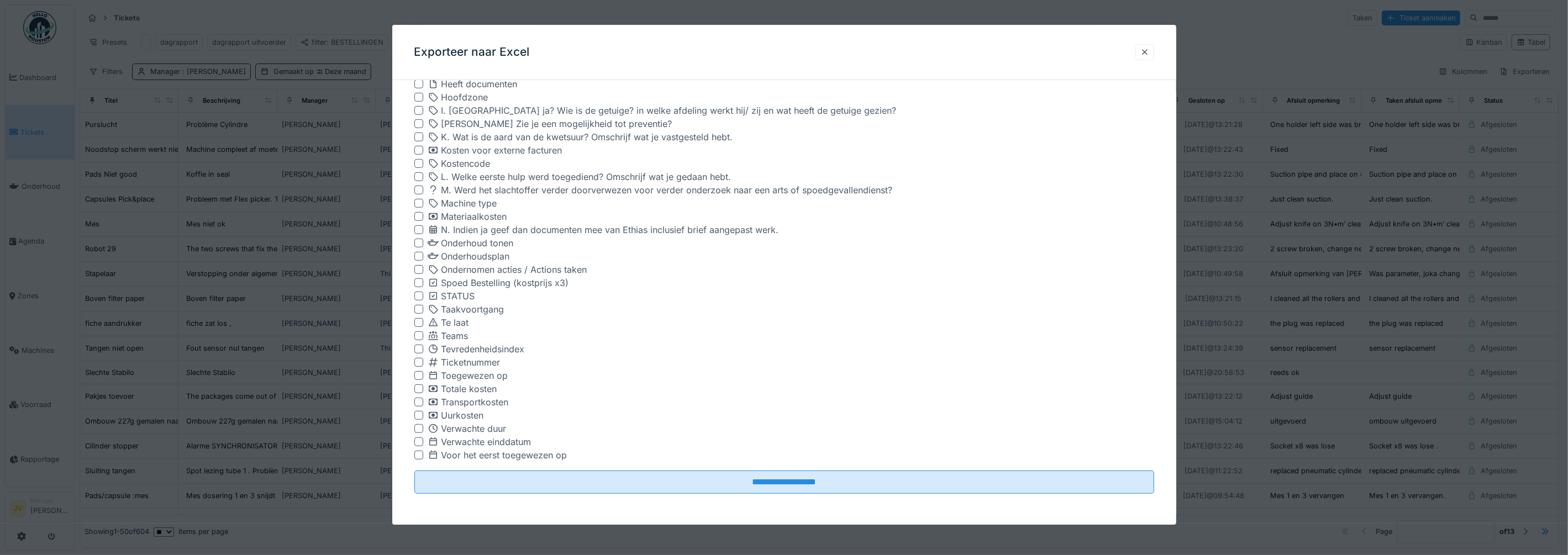
scroll to position [8, 0]
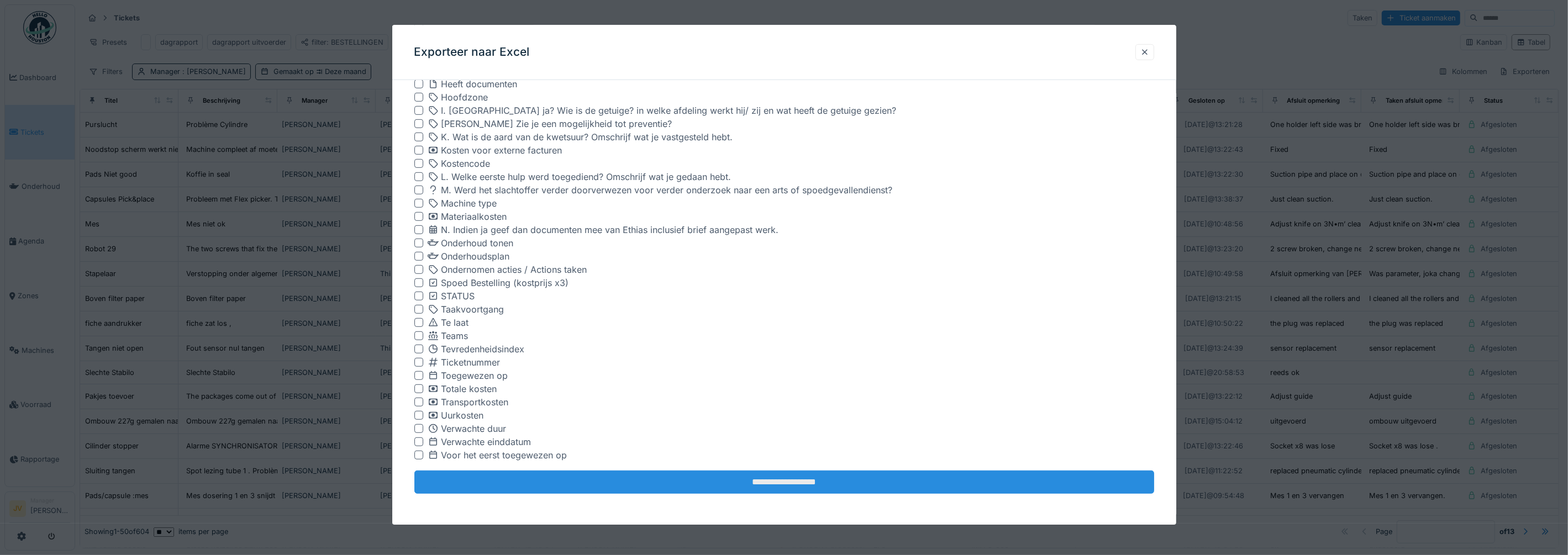
click at [730, 471] on input "**********" at bounding box center [784, 482] width 740 height 24
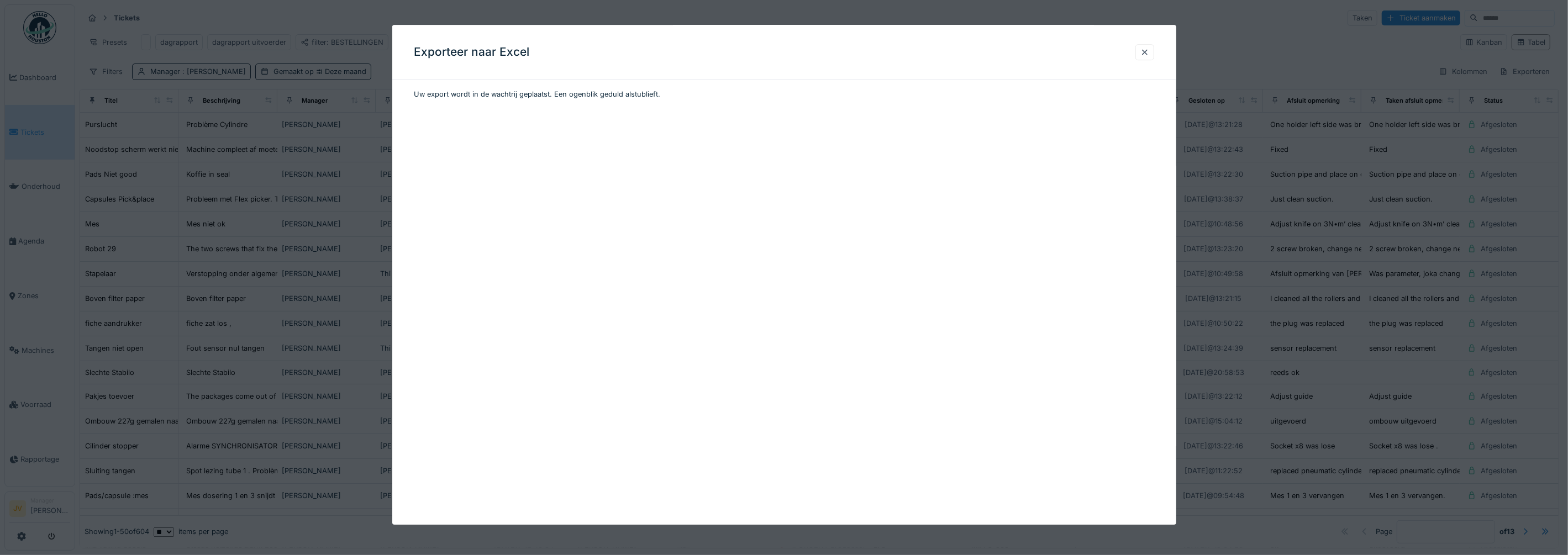
scroll to position [0, 0]
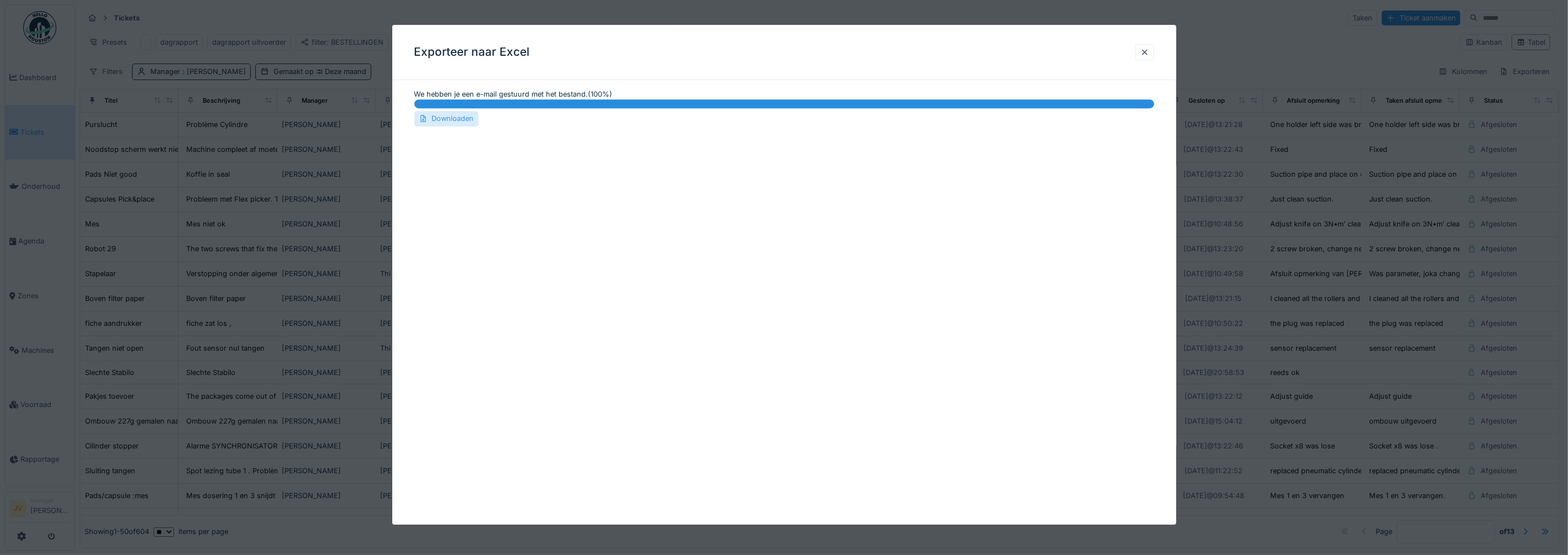
click at [450, 116] on div "Downloaden" at bounding box center [446, 119] width 64 height 15
drag, startPoint x: 1152, startPoint y: 50, endPoint x: 1134, endPoint y: 50, distance: 18.0
click at [1149, 50] on div at bounding box center [1144, 53] width 9 height 11
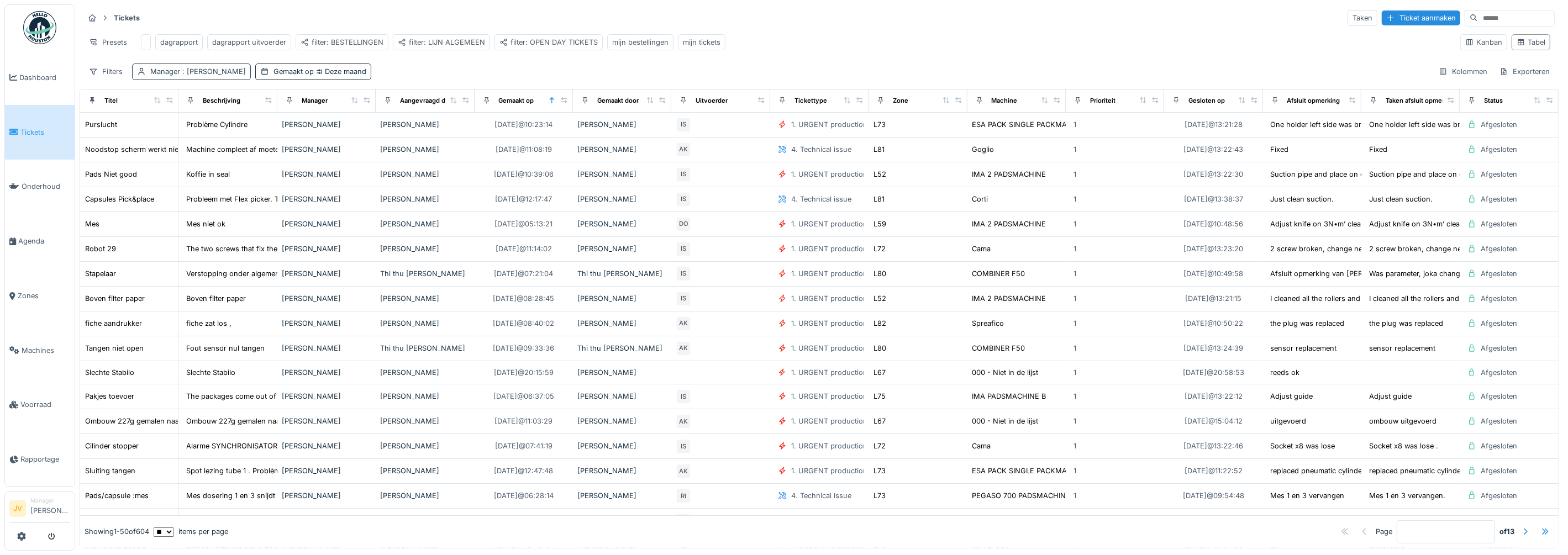
click at [192, 71] on span ": Joke Van der hallen" at bounding box center [213, 71] width 65 height 8
click at [223, 130] on icon at bounding box center [217, 134] width 10 height 8
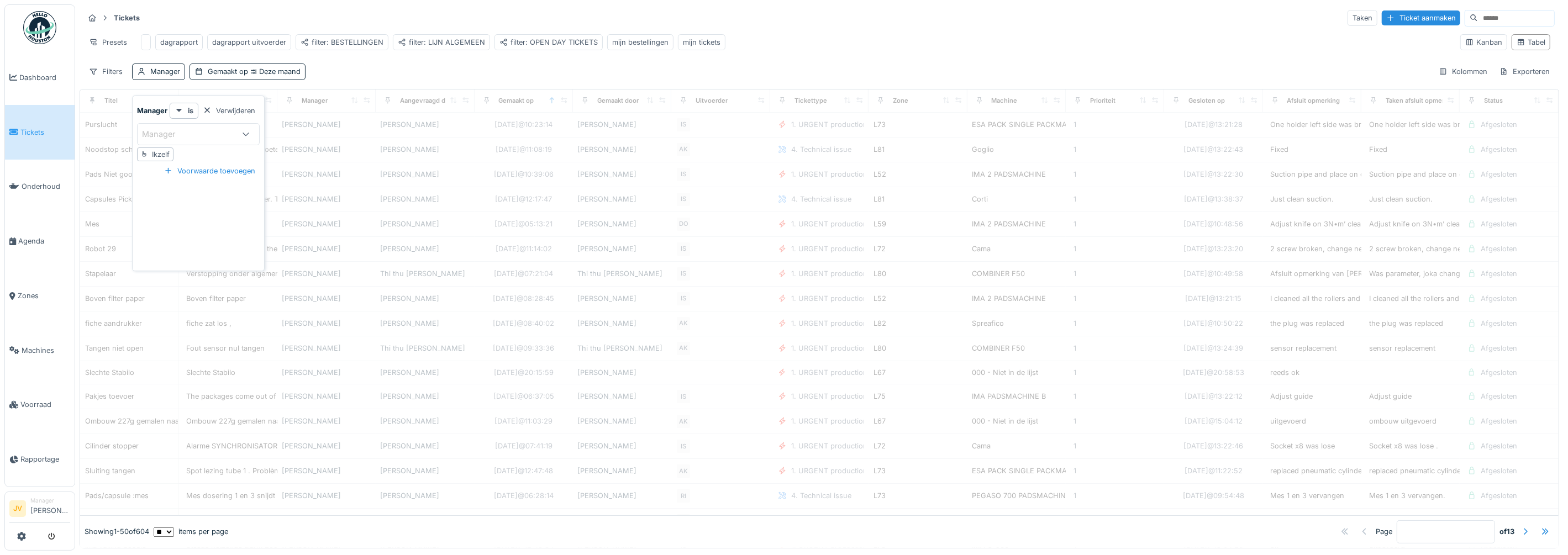
click at [182, 129] on div "Manager" at bounding box center [165, 134] width 48 height 12
type input "******"
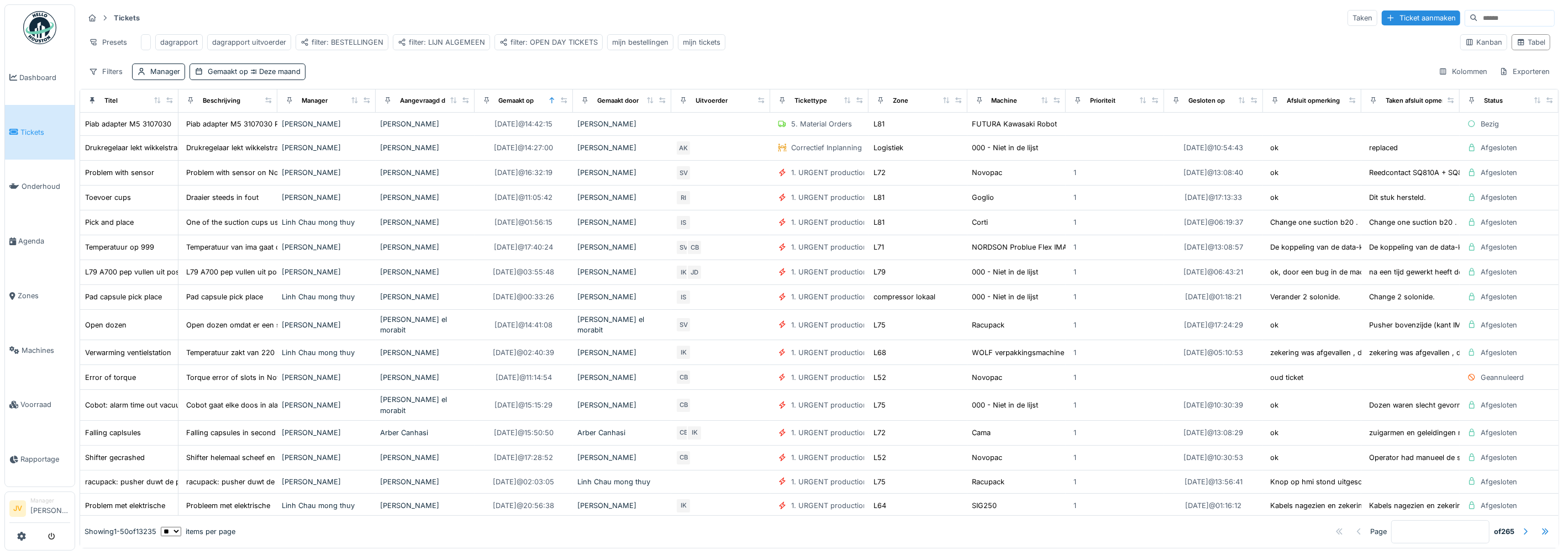
click at [403, 80] on div "Filters Manager Gemaakt op Deze maand Kolommen Exporteren" at bounding box center [819, 72] width 1471 height 16
click at [158, 76] on div "Manager" at bounding box center [165, 72] width 30 height 11
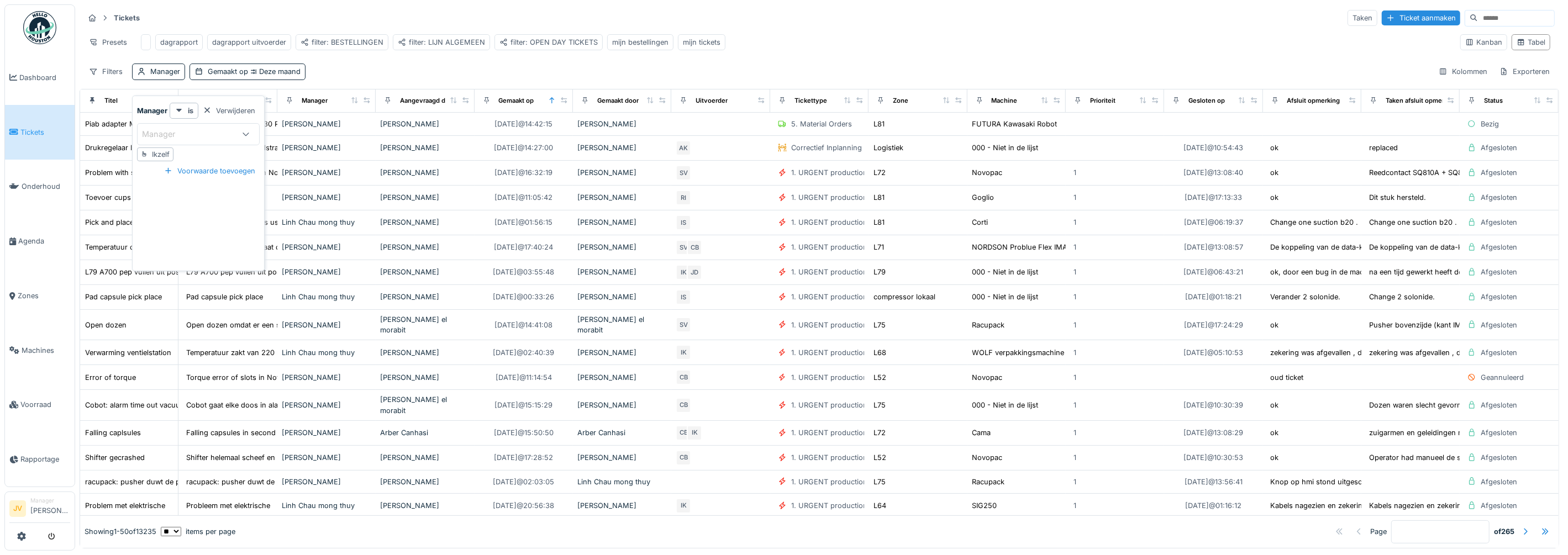
click at [157, 134] on div "Manager" at bounding box center [165, 134] width 48 height 12
type input "******"
click at [161, 217] on span "[PERSON_NAME]" at bounding box center [172, 217] width 65 height 12
type input "****"
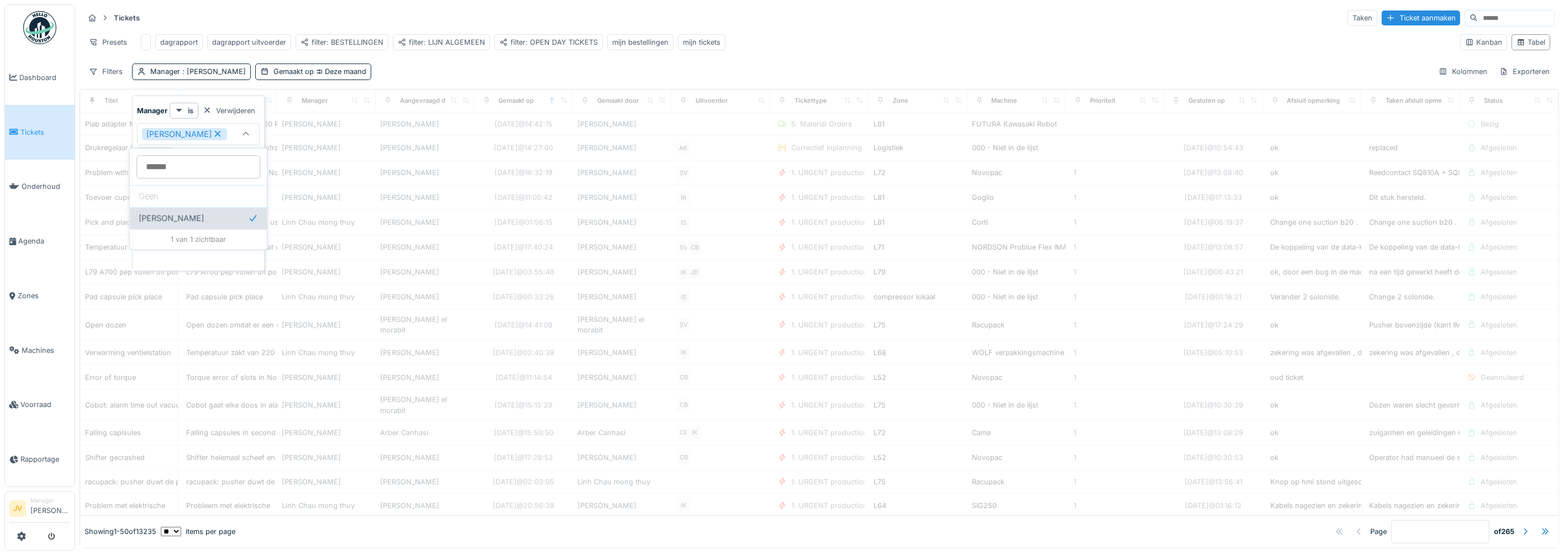
click at [161, 217] on span "[PERSON_NAME]" at bounding box center [172, 217] width 65 height 12
type input "****"
click at [393, 70] on div "Tickets Taken Ticket aanmaken Presets dagrapport dagrapport uitvoerder filter: …" at bounding box center [819, 45] width 1479 height 80
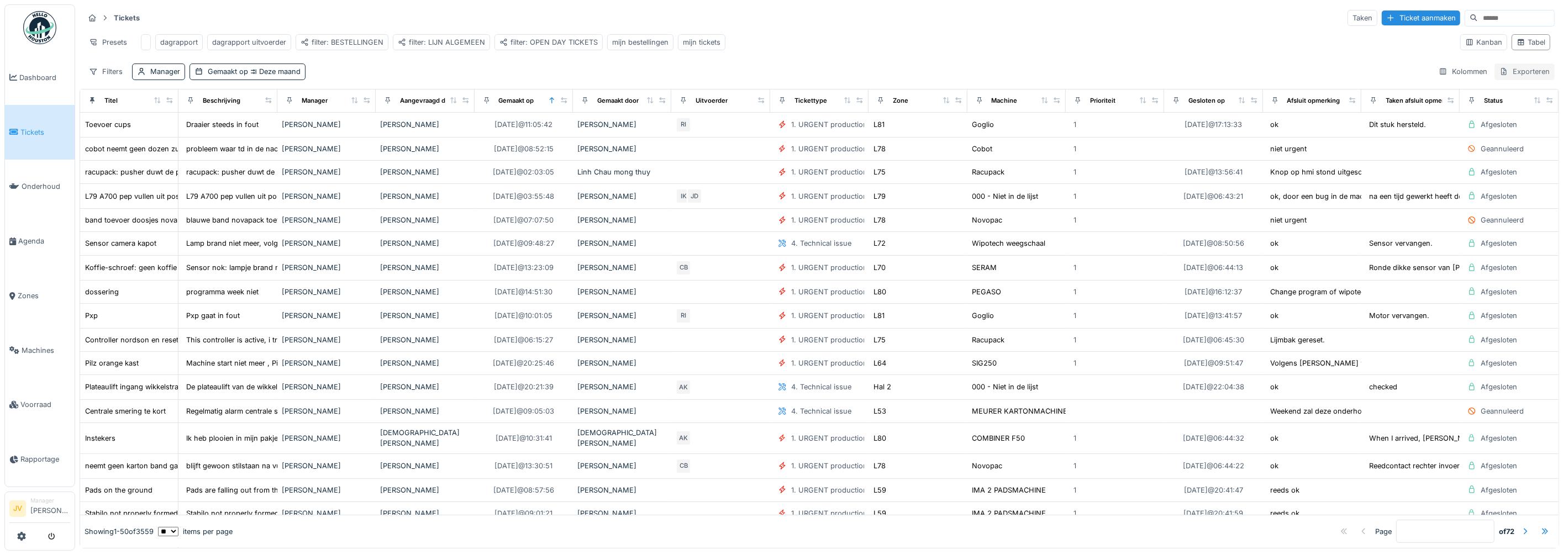
click at [1497, 80] on div "Exporteren" at bounding box center [1524, 72] width 60 height 16
click at [1475, 104] on div "Exporteer naar Excel" at bounding box center [1473, 106] width 92 height 16
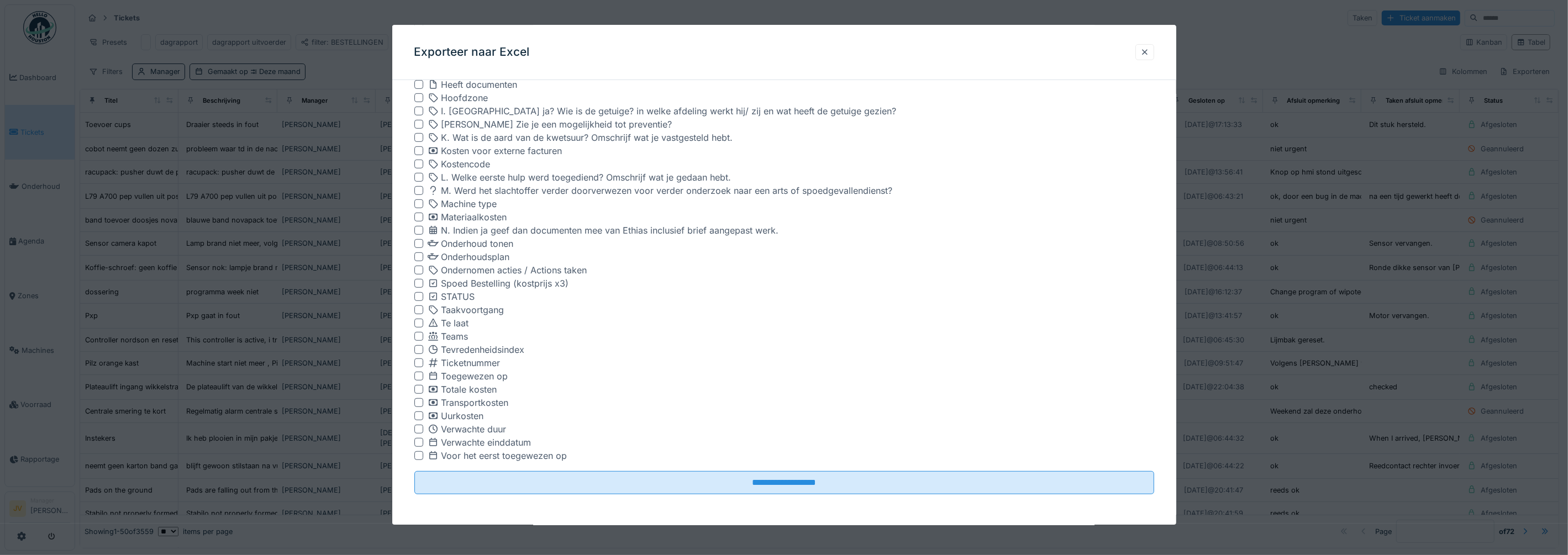
scroll to position [633, 0]
click at [754, 481] on input "**********" at bounding box center [784, 482] width 740 height 24
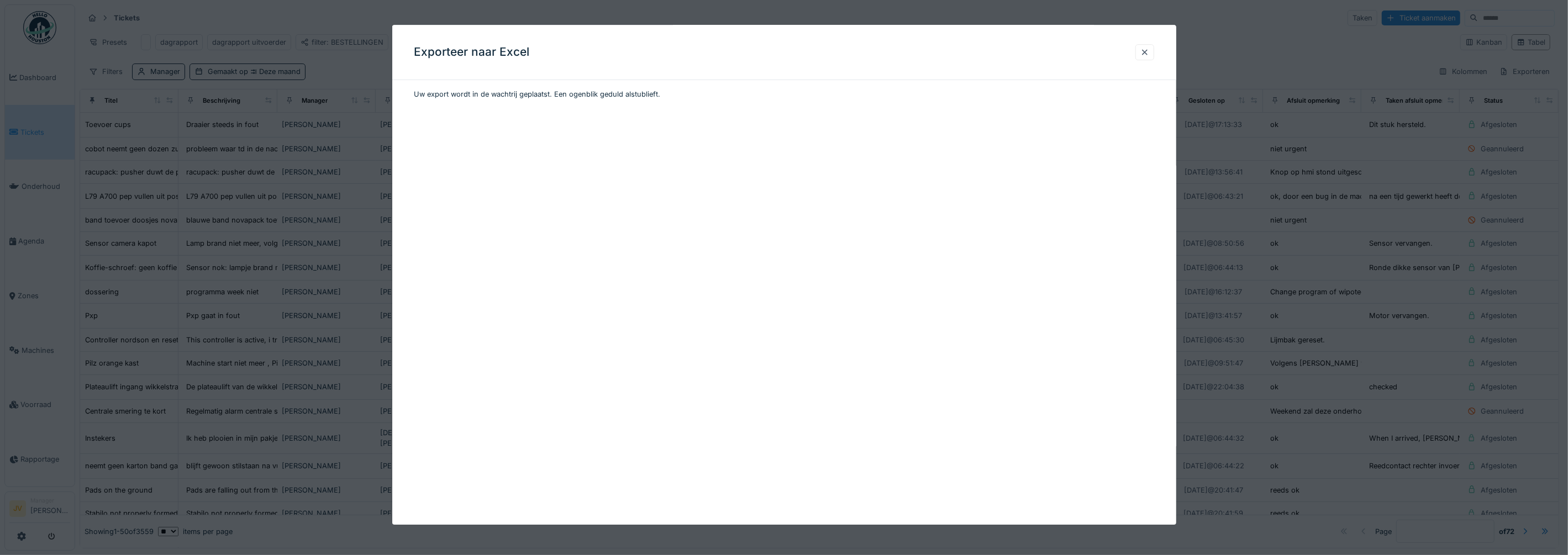
scroll to position [0, 0]
click at [1144, 53] on div at bounding box center [1144, 53] width 19 height 16
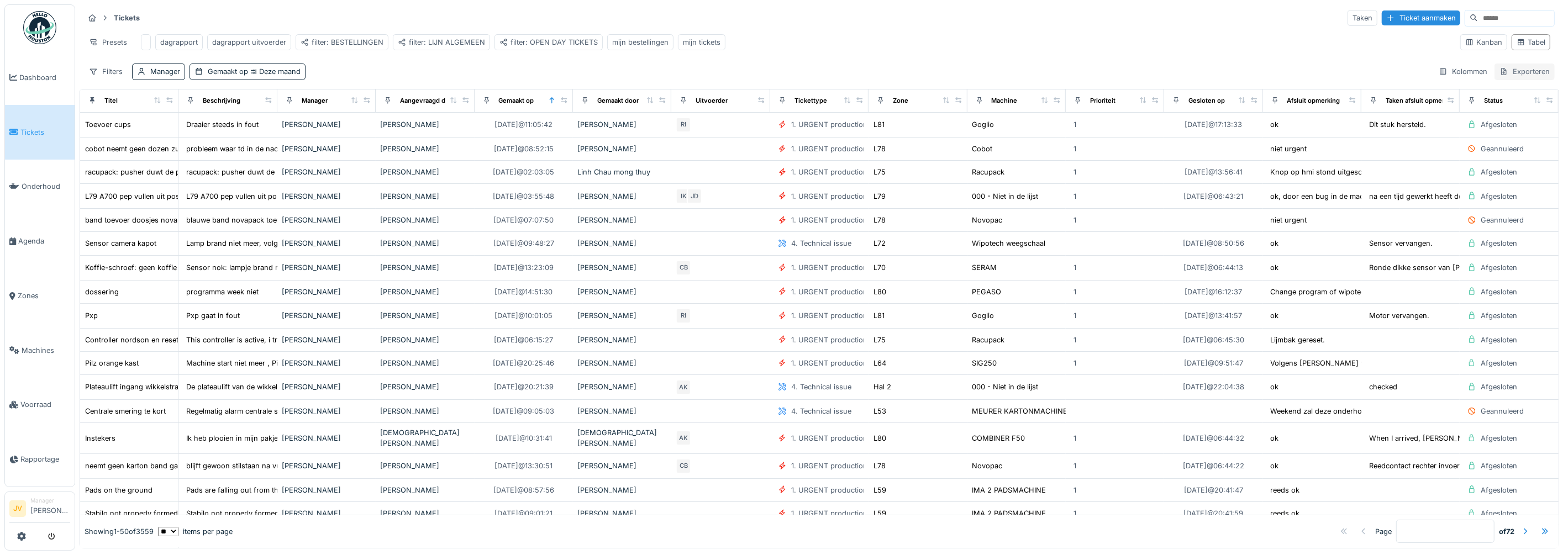
click at [1496, 80] on div "Exporteren" at bounding box center [1524, 72] width 60 height 16
click at [1497, 104] on div "Exporteer naar Excel" at bounding box center [1473, 106] width 92 height 16
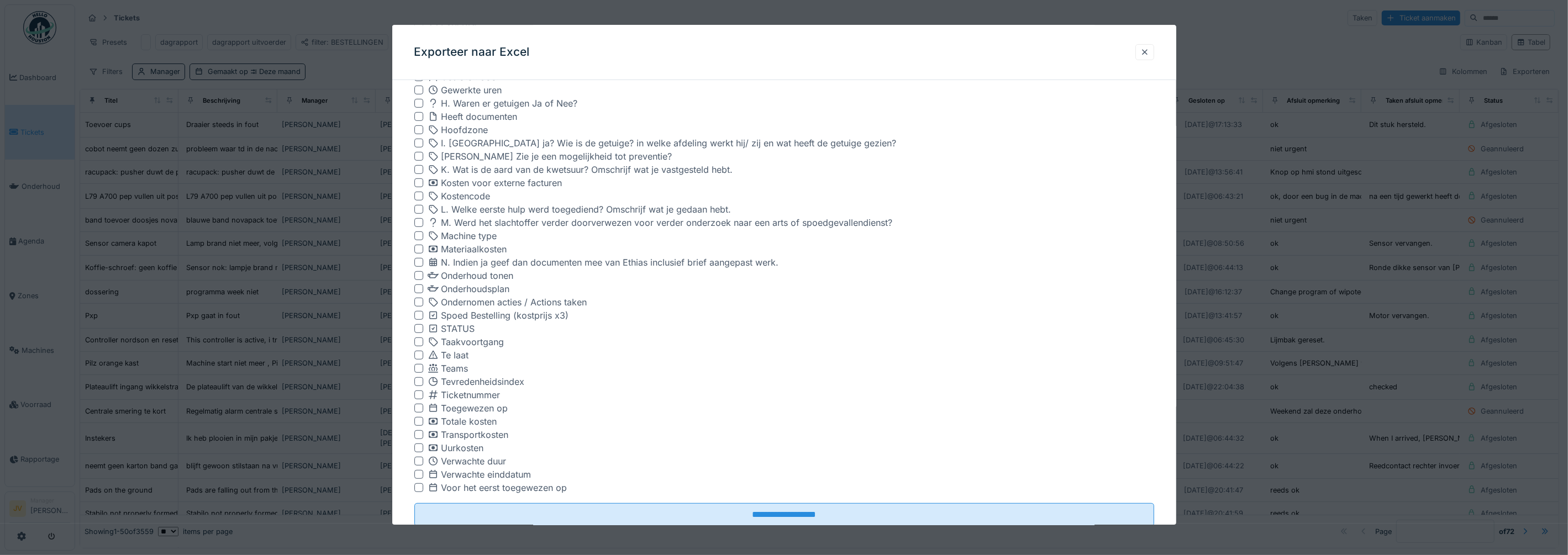
scroll to position [633, 0]
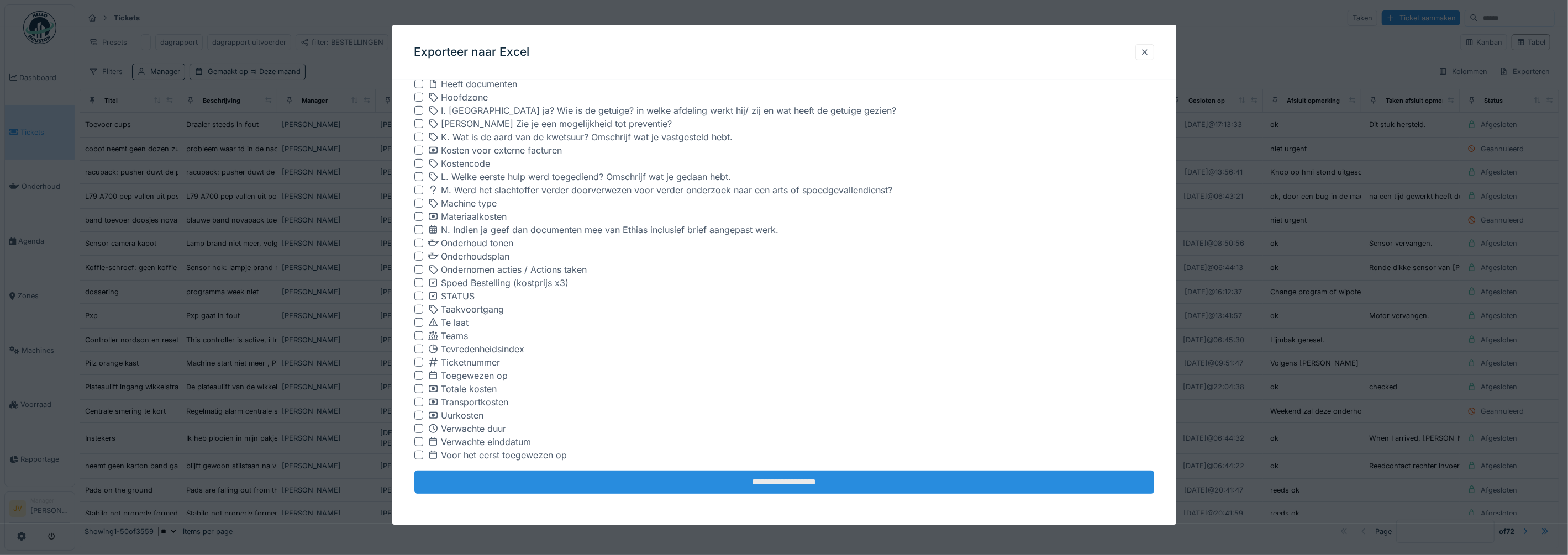
click at [771, 481] on input "**********" at bounding box center [784, 482] width 740 height 24
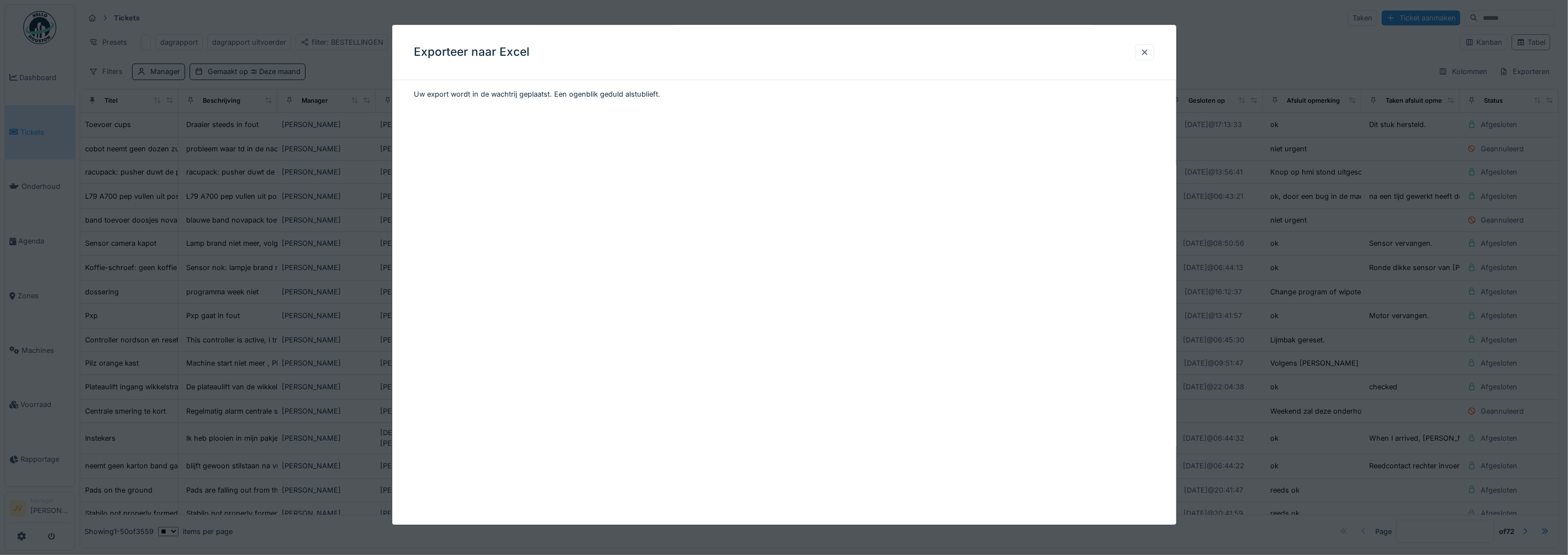
scroll to position [0, 0]
click at [317, 263] on div at bounding box center [784, 277] width 1568 height 555
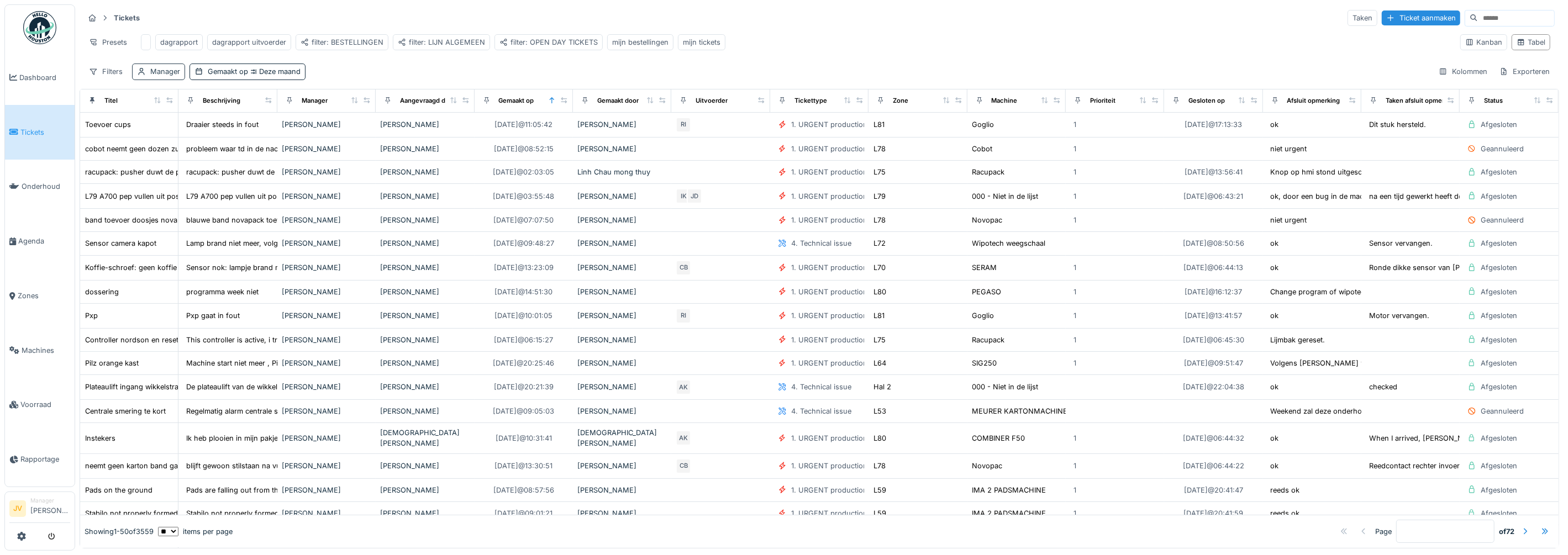
click at [152, 76] on div "Manager" at bounding box center [165, 72] width 30 height 11
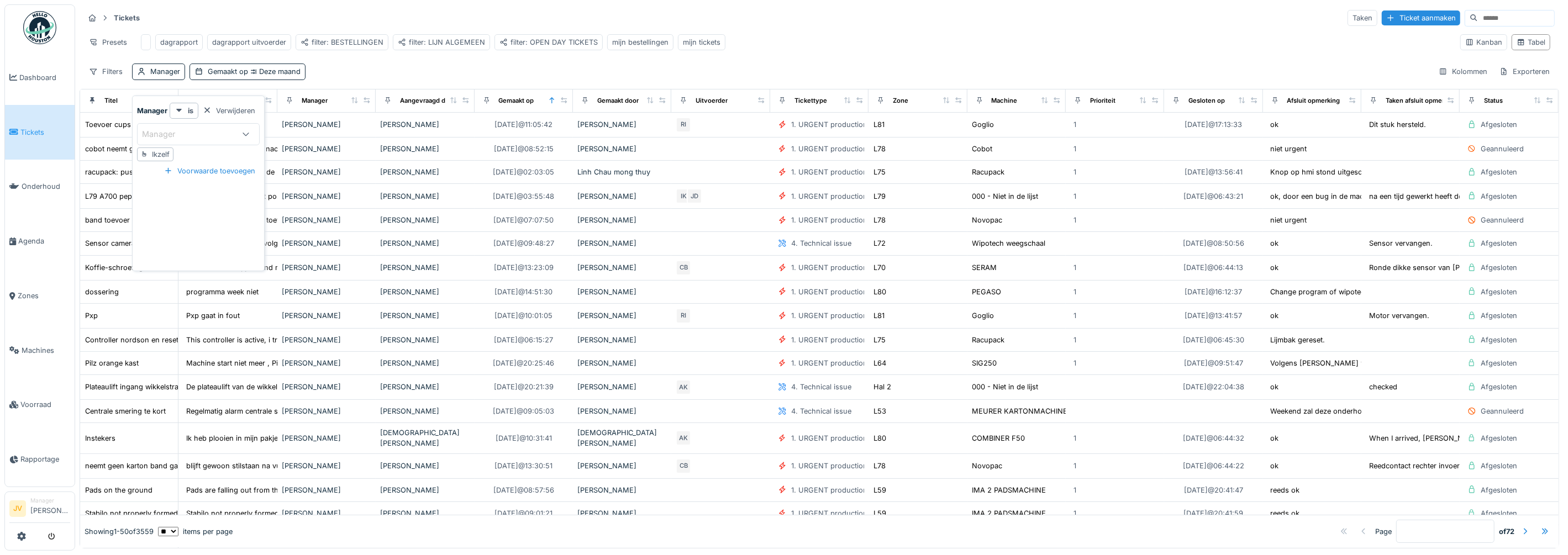
click at [163, 135] on div "Manager" at bounding box center [165, 134] width 48 height 12
type input "******"
click at [191, 216] on div "[PERSON_NAME]" at bounding box center [198, 217] width 119 height 12
type input "****"
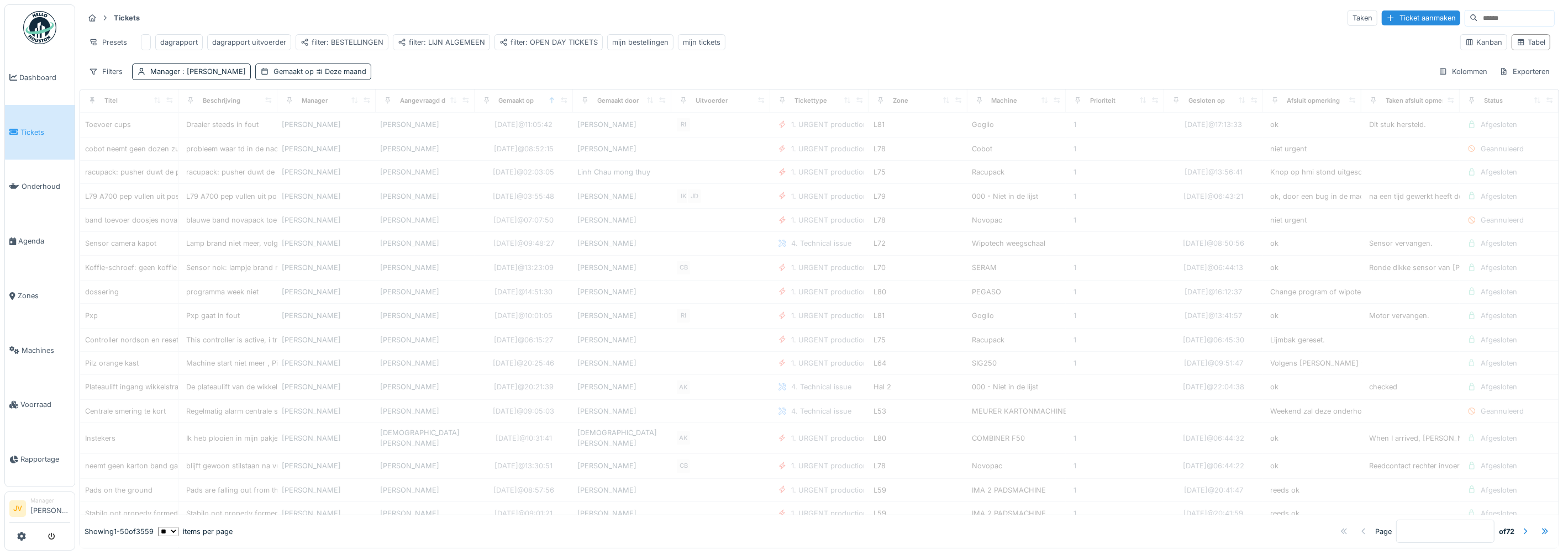
click at [290, 76] on div "Gemaakt op Deze maand" at bounding box center [320, 72] width 93 height 11
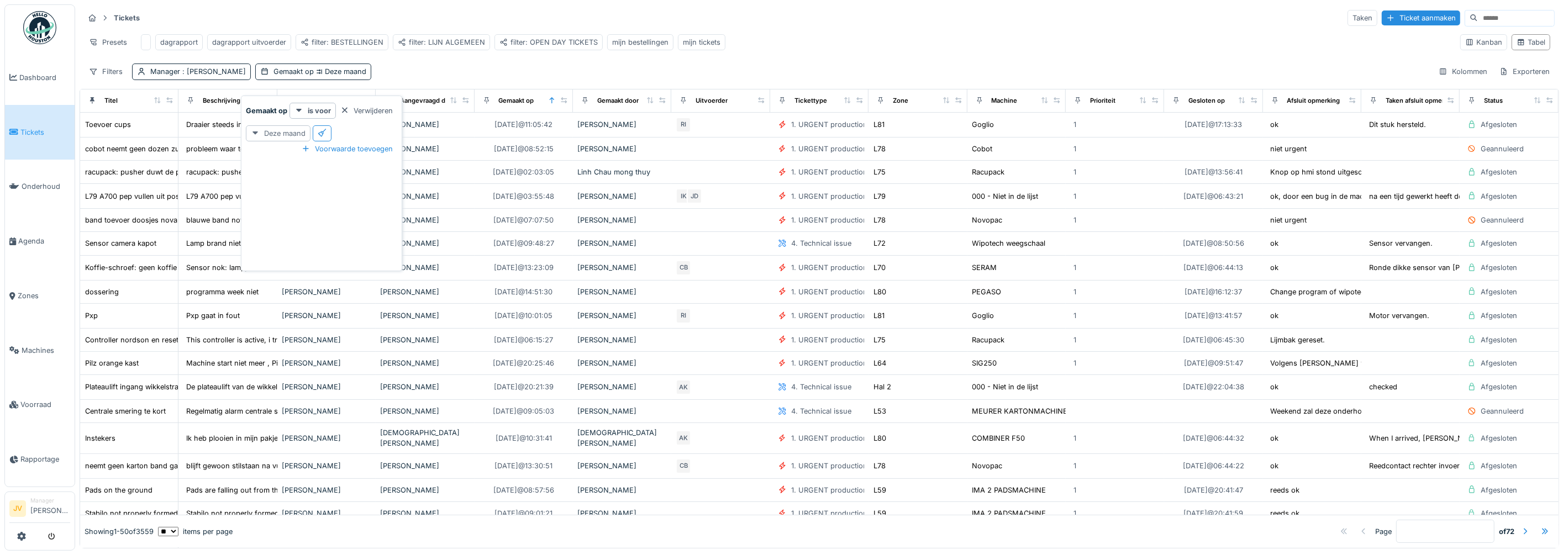
click at [292, 125] on div "Deze maand" at bounding box center [277, 134] width 65 height 16
click at [302, 157] on div "Vorige maand" at bounding box center [282, 157] width 68 height 16
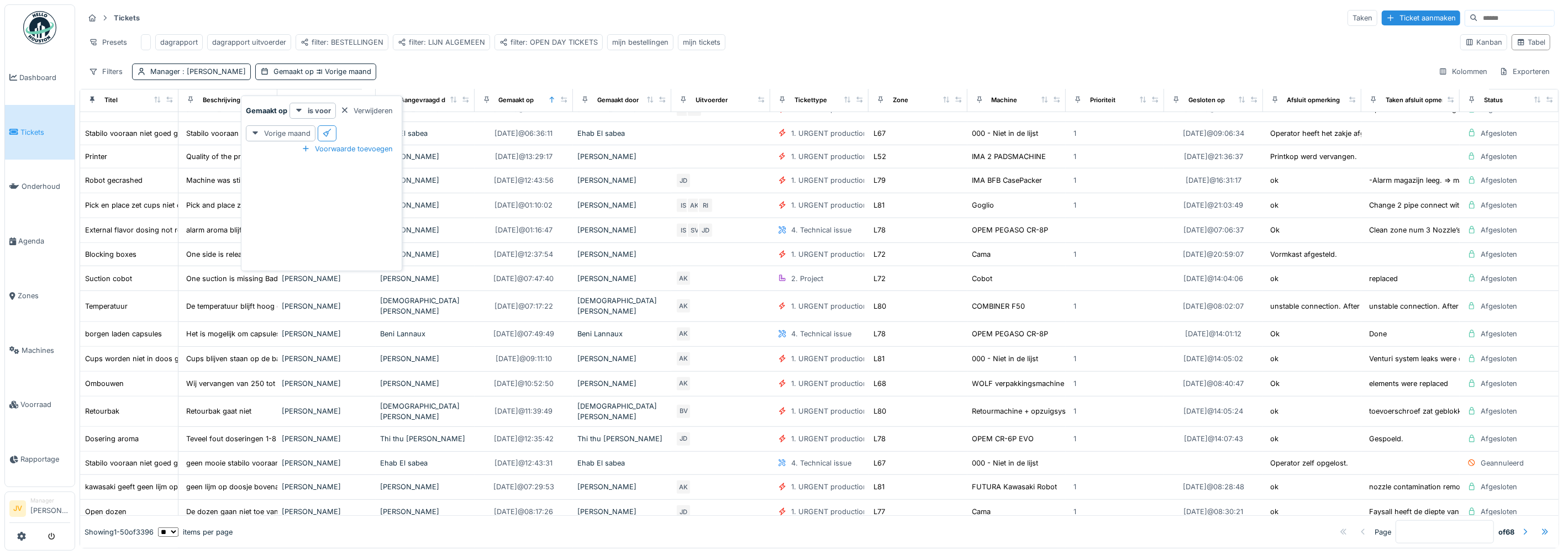
scroll to position [421, 0]
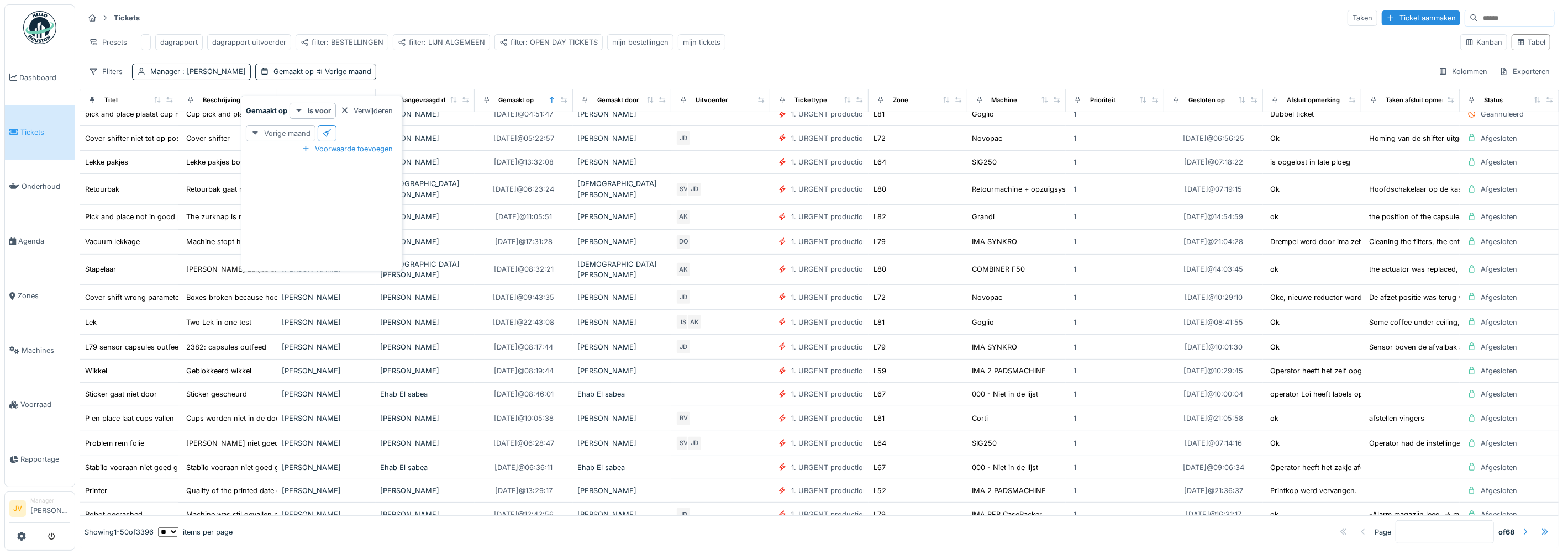
click at [274, 125] on div "Vorige maand" at bounding box center [280, 134] width 70 height 16
click at [274, 231] on div "Deze maand" at bounding box center [282, 239] width 68 height 16
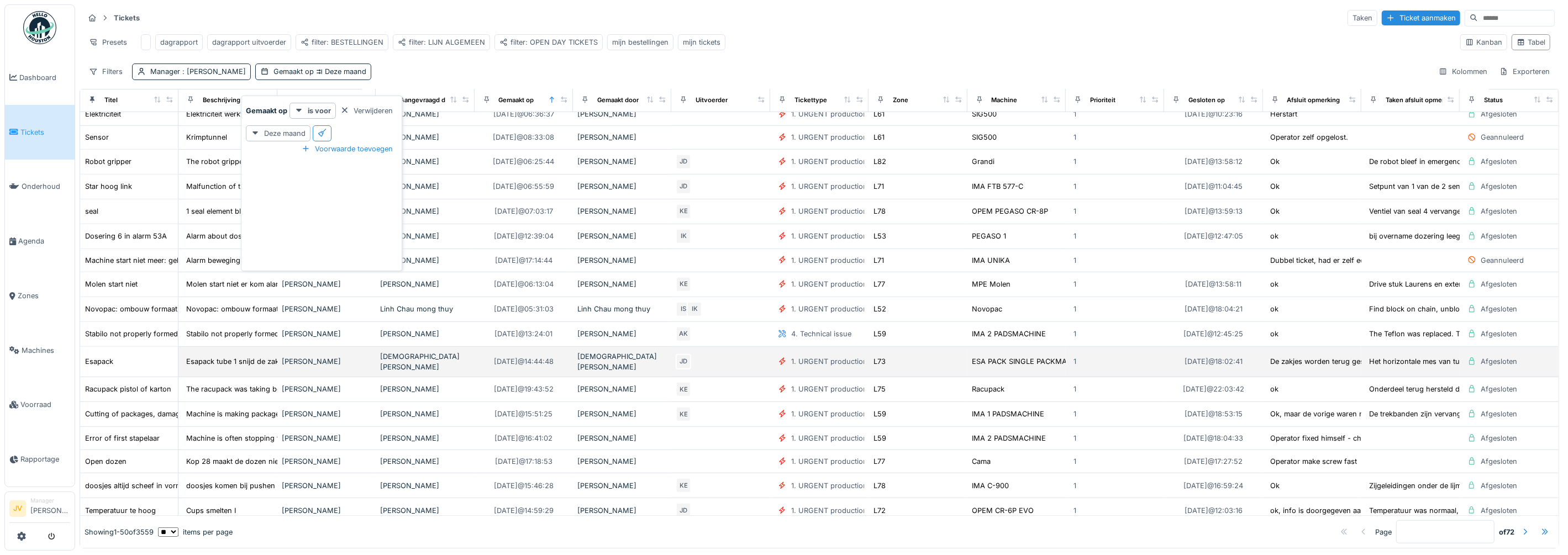
scroll to position [834, 0]
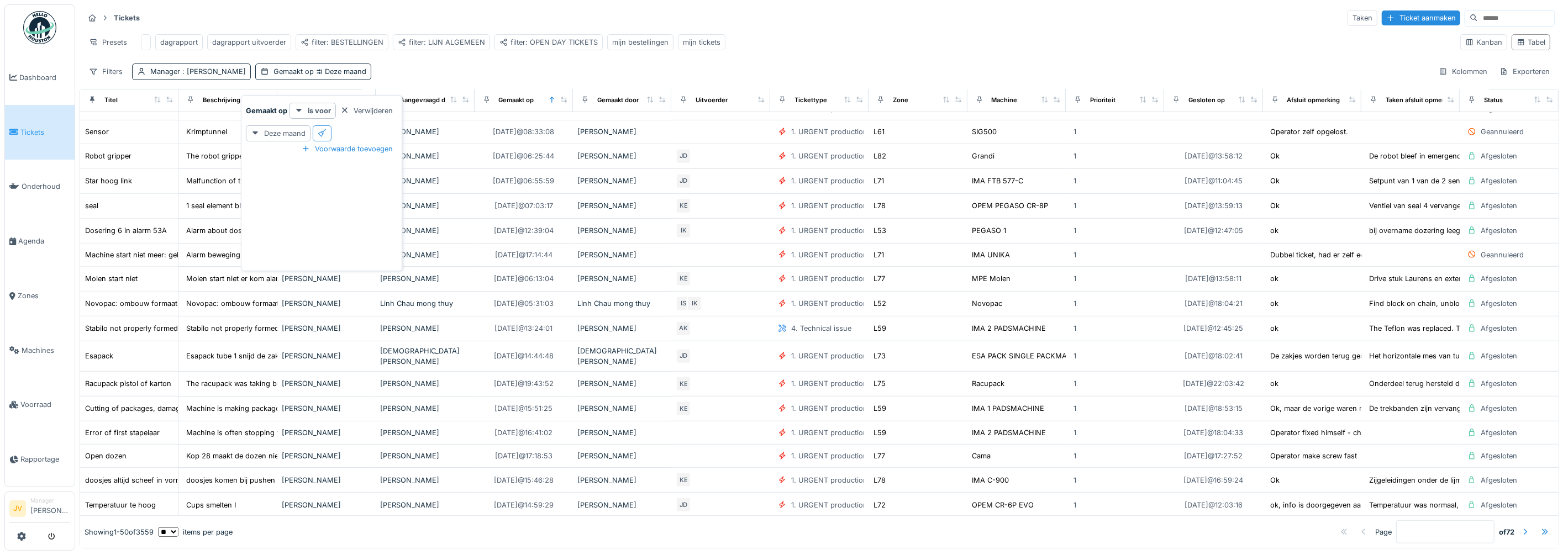
click at [325, 128] on div at bounding box center [322, 134] width 9 height 11
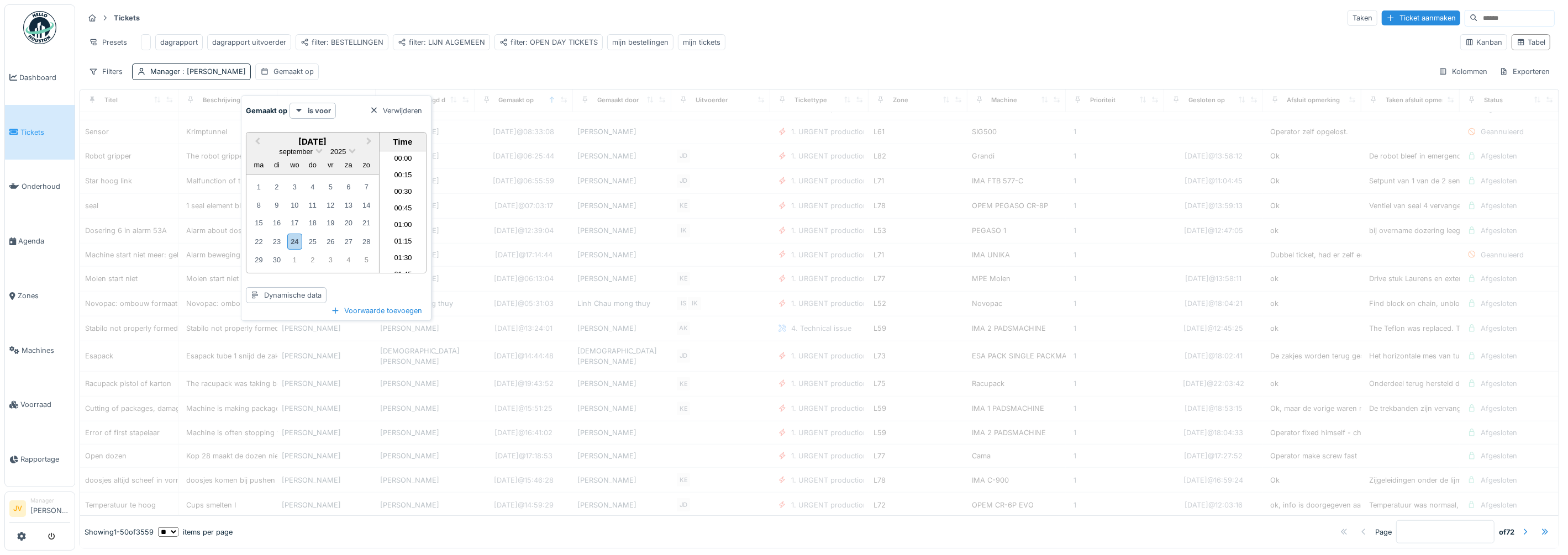
scroll to position [643, 0]
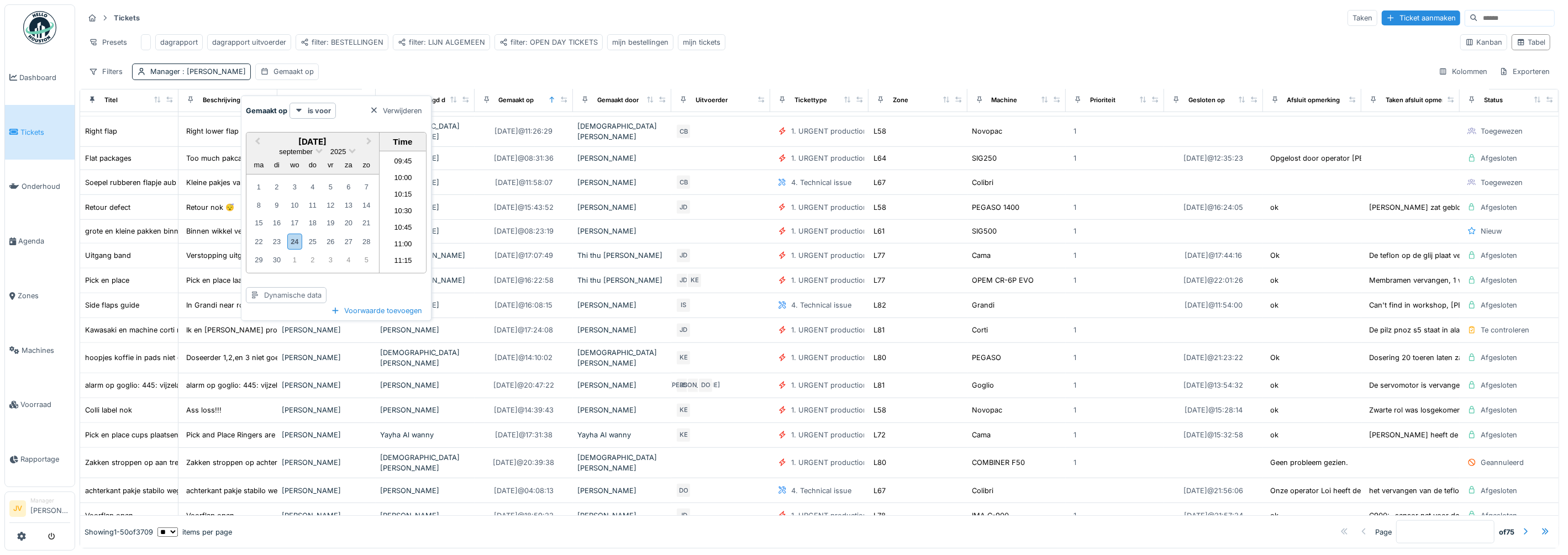
click at [288, 287] on div "Dynamische data" at bounding box center [285, 295] width 81 height 16
click at [285, 311] on div "Vorige maand" at bounding box center [282, 319] width 68 height 16
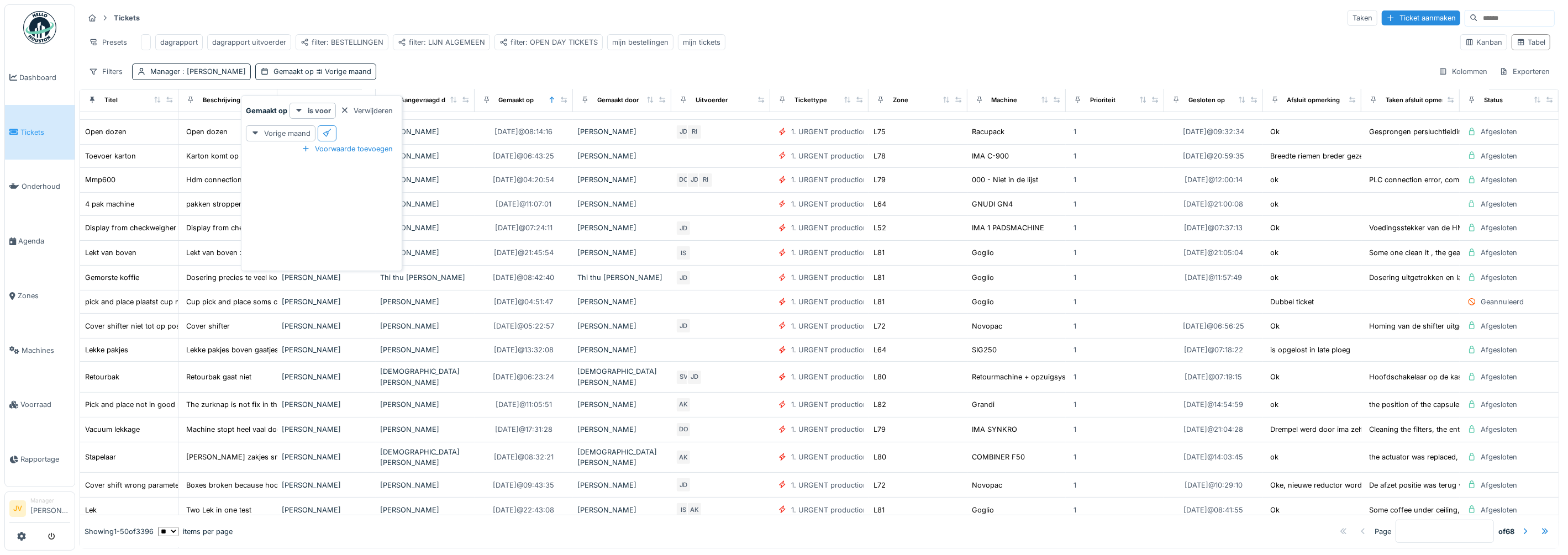
scroll to position [76, 0]
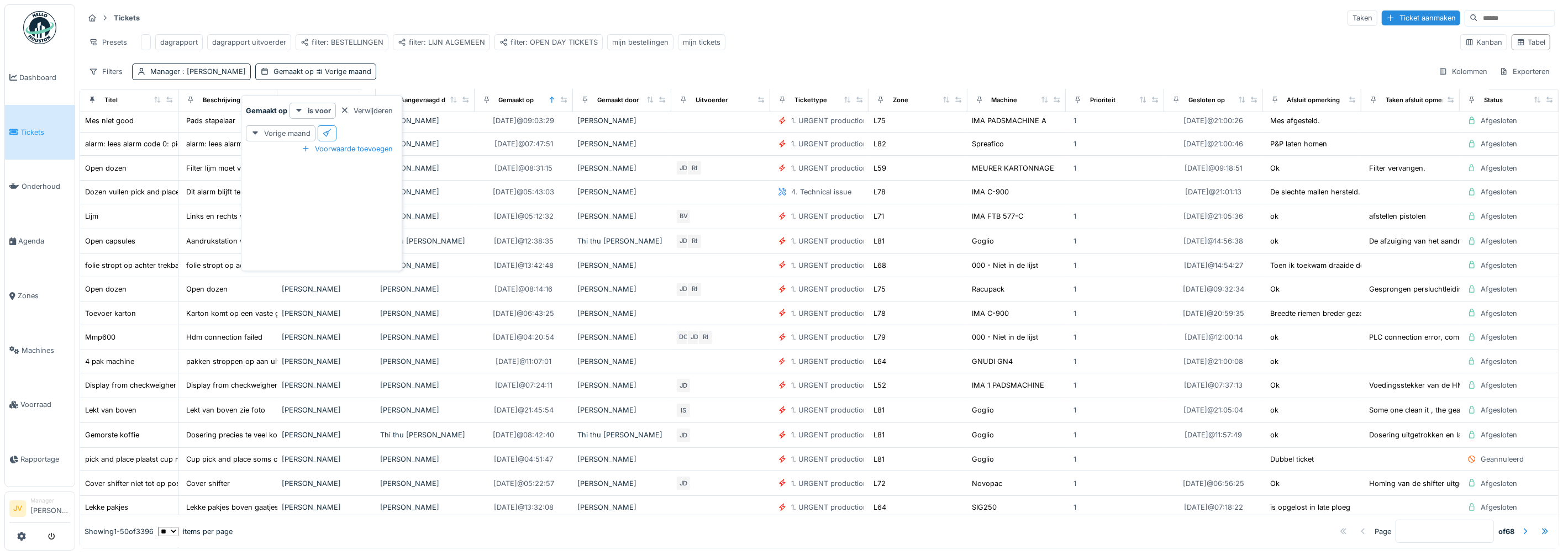
drag, startPoint x: 323, startPoint y: 122, endPoint x: 332, endPoint y: 119, distance: 9.5
click at [332, 125] on div at bounding box center [326, 134] width 19 height 16
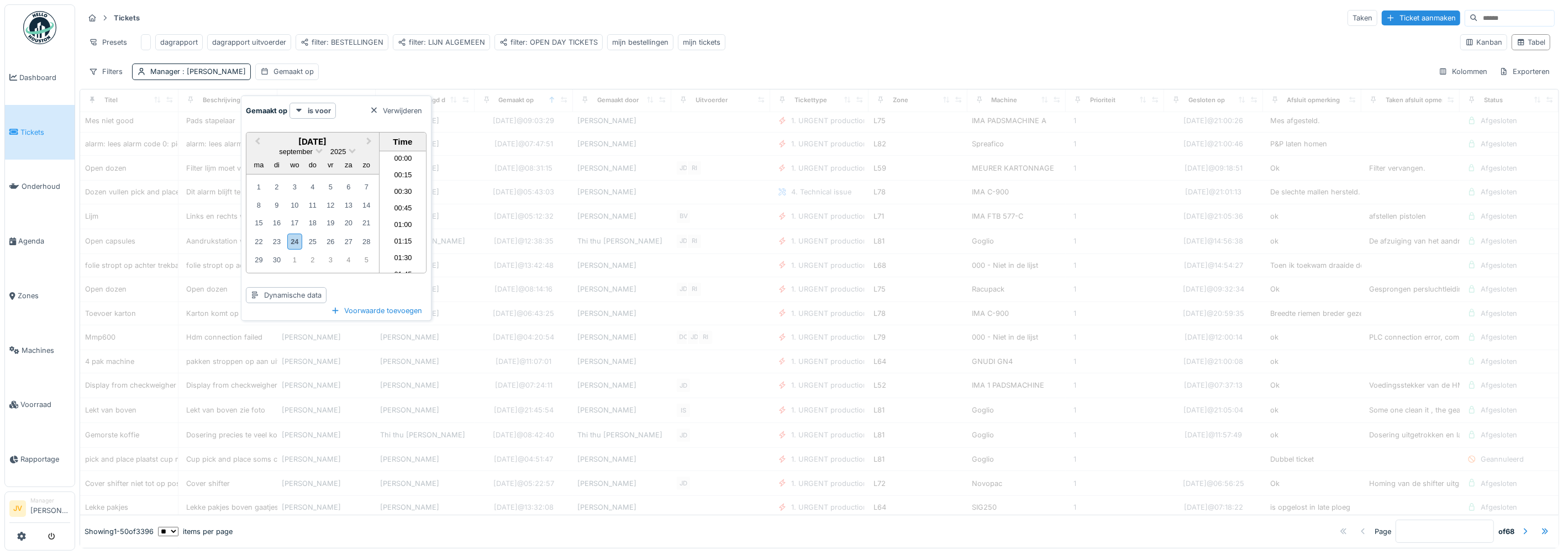
scroll to position [659, 0]
click at [296, 233] on div "24" at bounding box center [295, 242] width 15 height 16
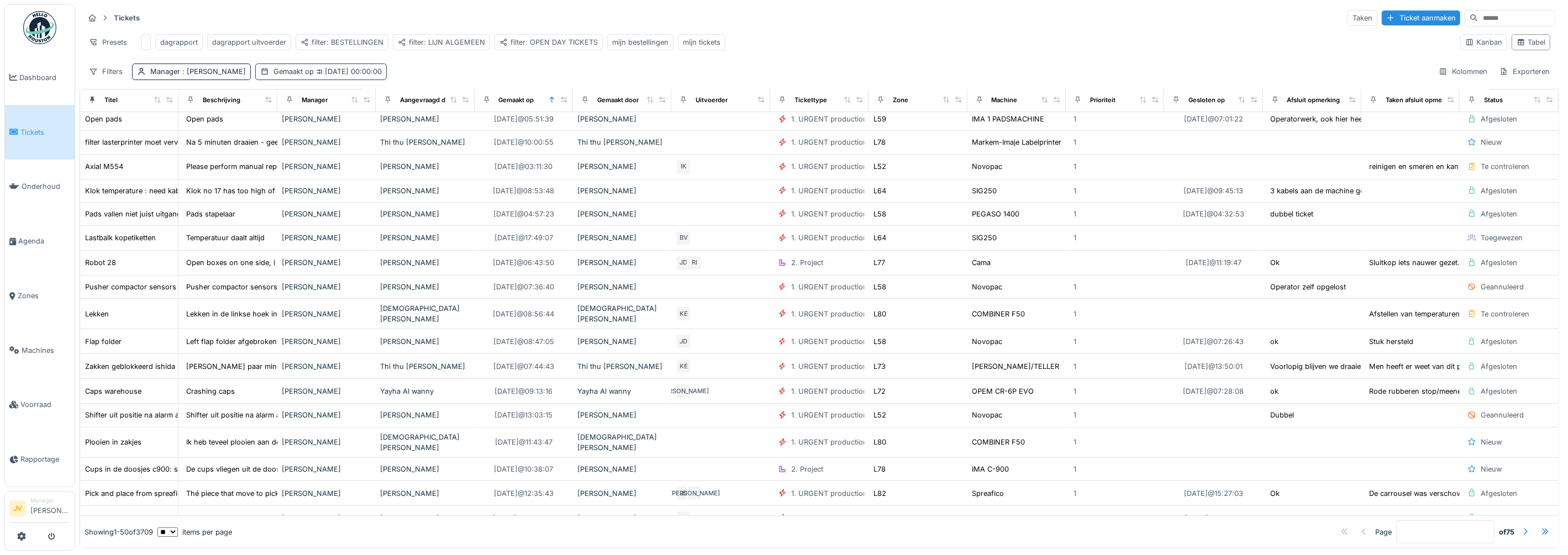
click at [355, 75] on span "24-9-2025 00:00:00" at bounding box center [347, 71] width 68 height 8
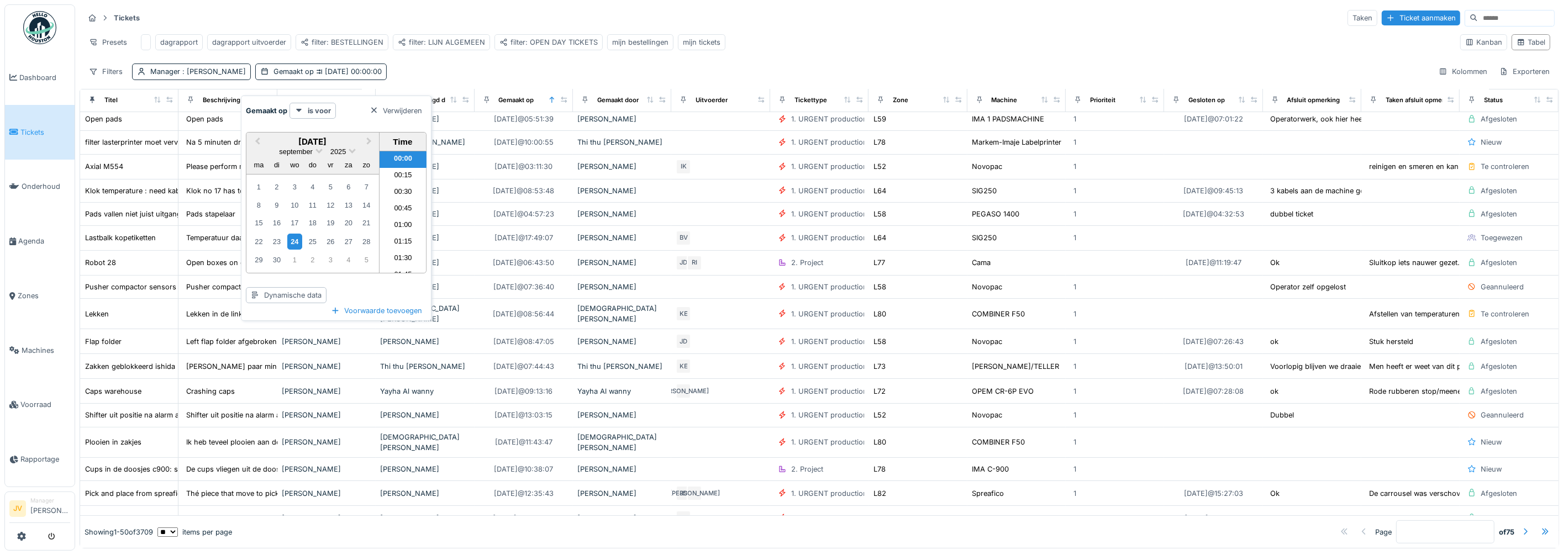
click at [295, 233] on div "24" at bounding box center [295, 242] width 15 height 16
click at [303, 287] on div "Dynamische data" at bounding box center [285, 295] width 81 height 16
click at [289, 316] on div "Vorige maand" at bounding box center [282, 319] width 68 height 16
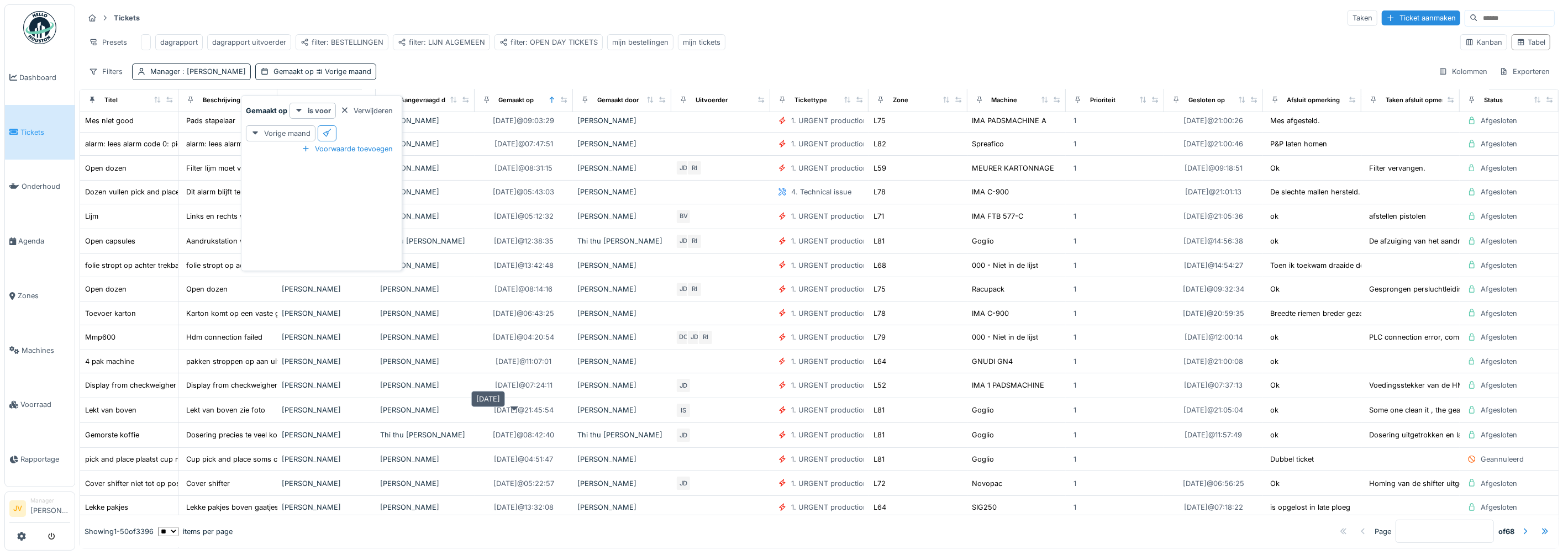
scroll to position [835, 0]
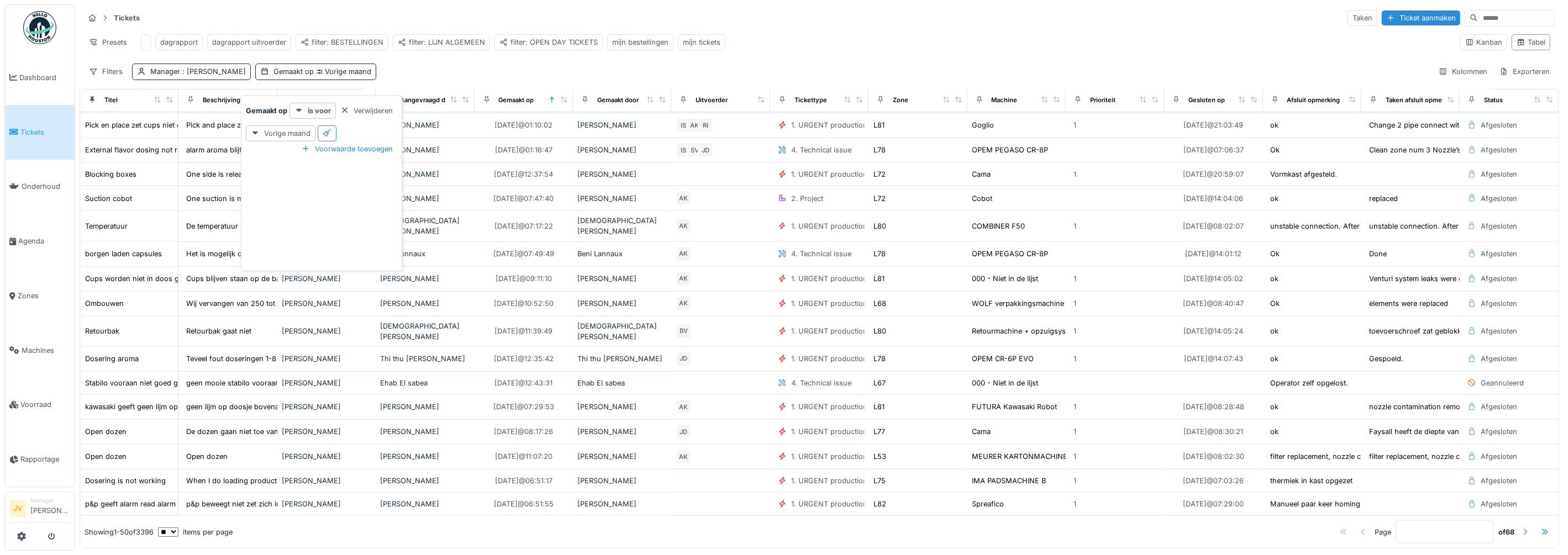
click at [1521, 526] on div at bounding box center [1525, 531] width 9 height 11
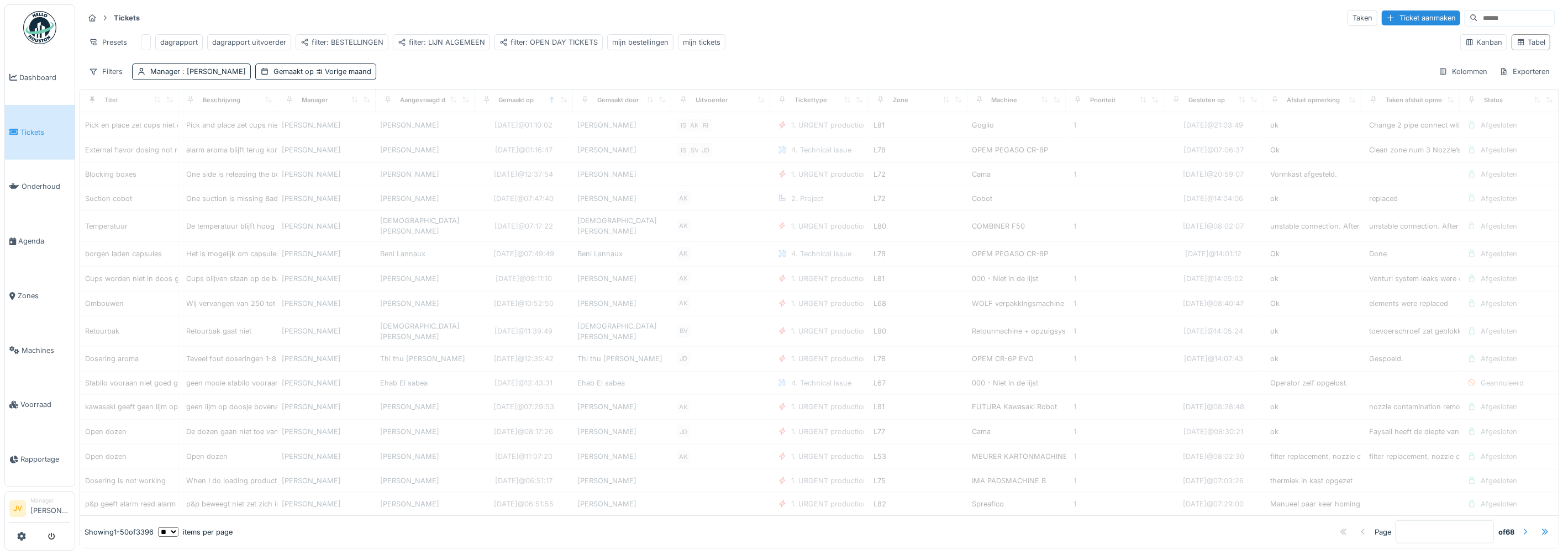
click at [1521, 526] on div at bounding box center [1525, 531] width 9 height 11
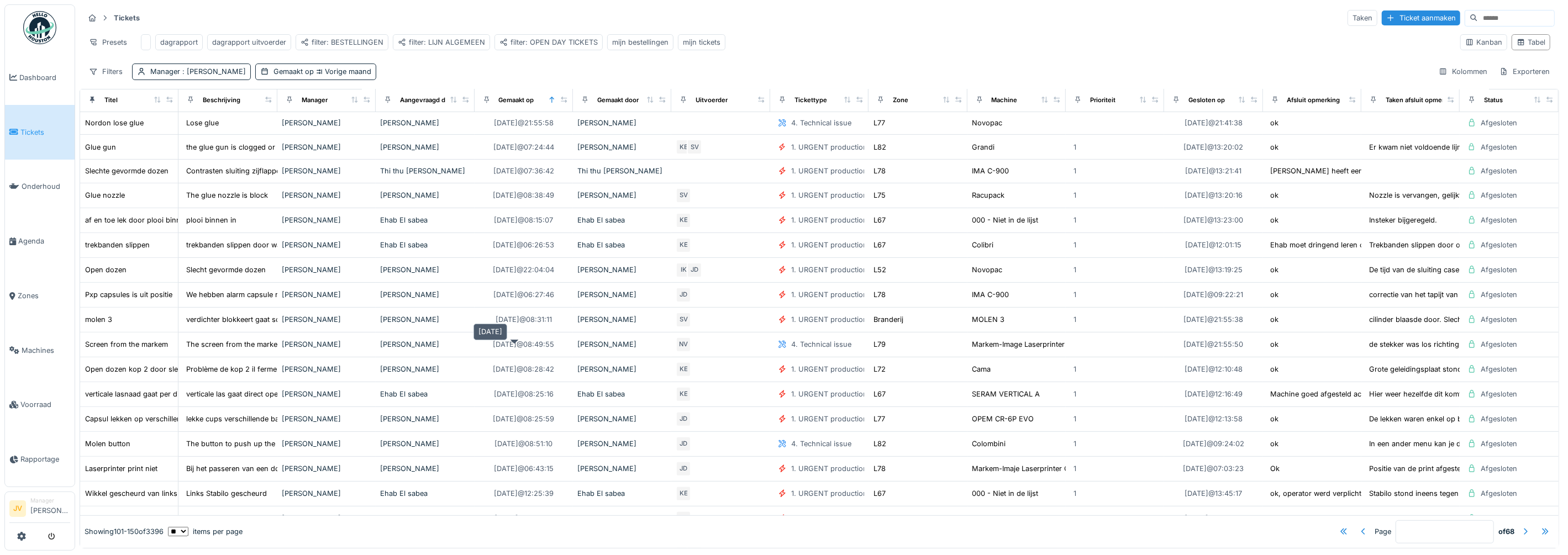
scroll to position [0, 0]
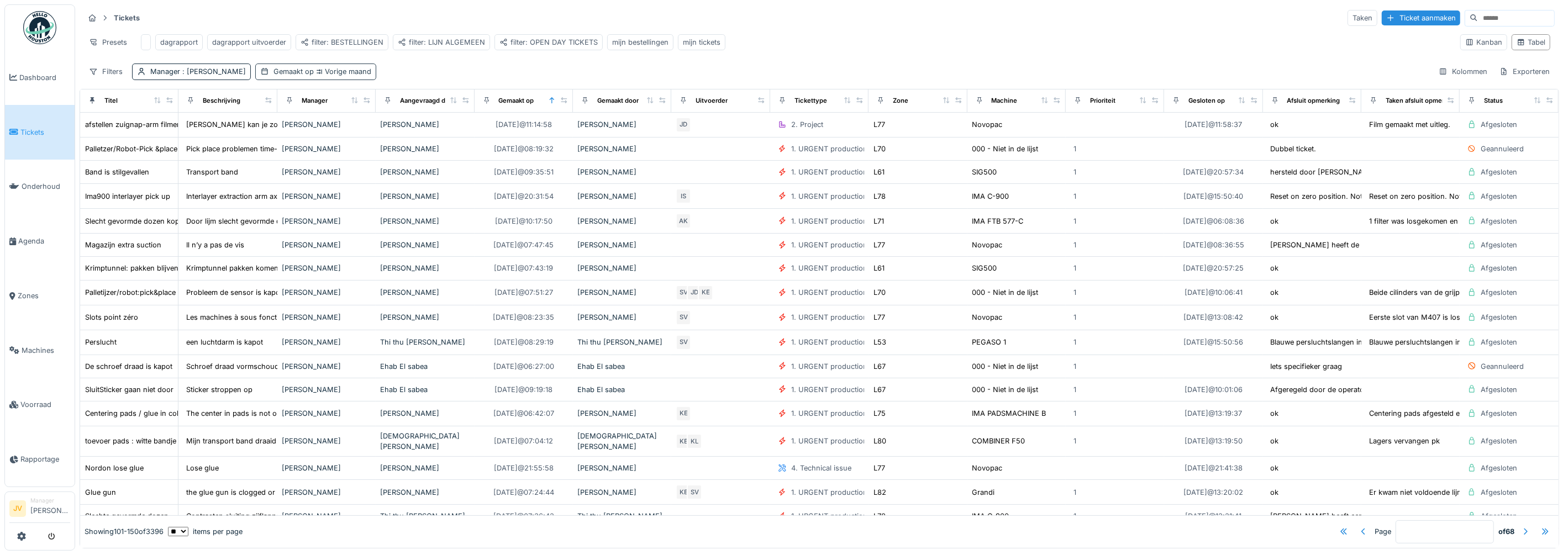
click at [292, 76] on div "Gemaakt op Vorige maand" at bounding box center [323, 72] width 98 height 11
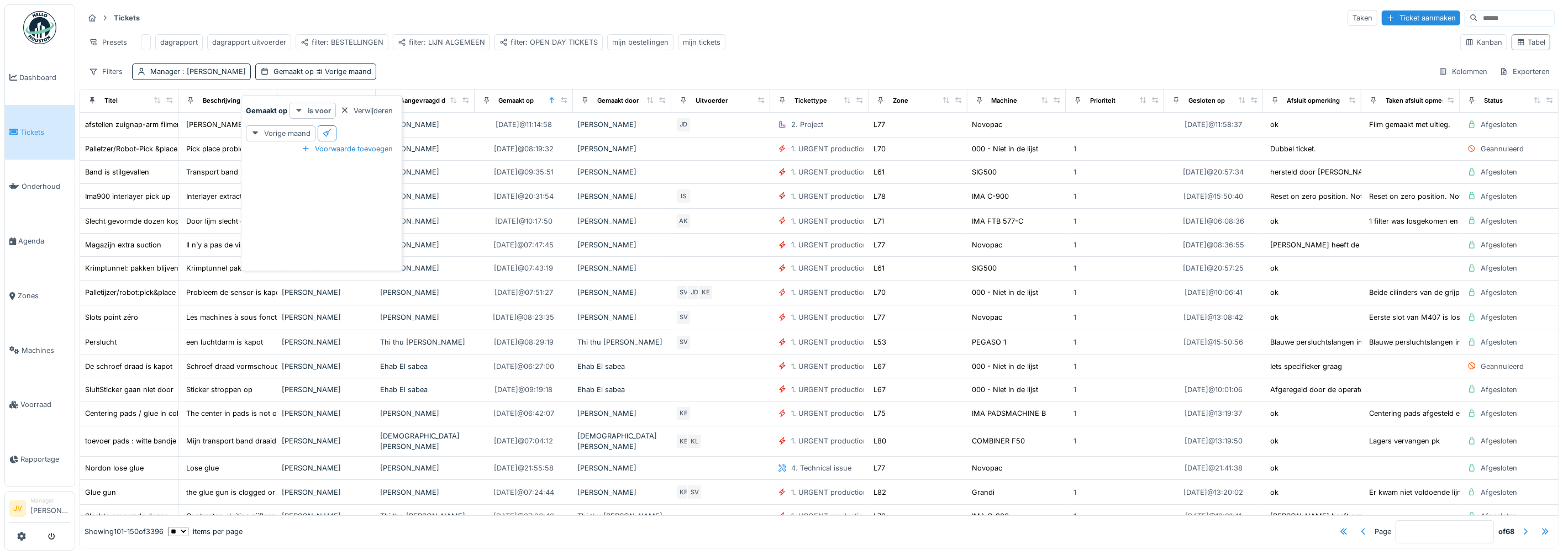
click at [315, 108] on strong "is voor" at bounding box center [319, 111] width 24 height 11
click at [337, 135] on div "is" at bounding box center [318, 132] width 54 height 11
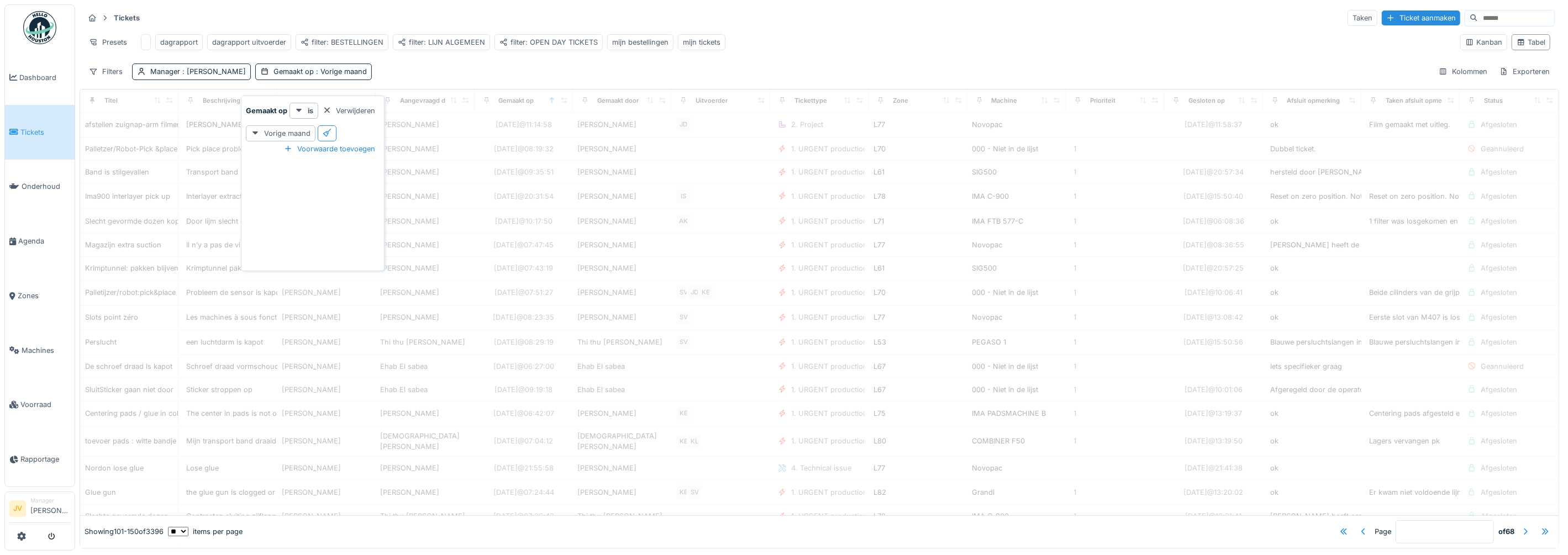
type input "*"
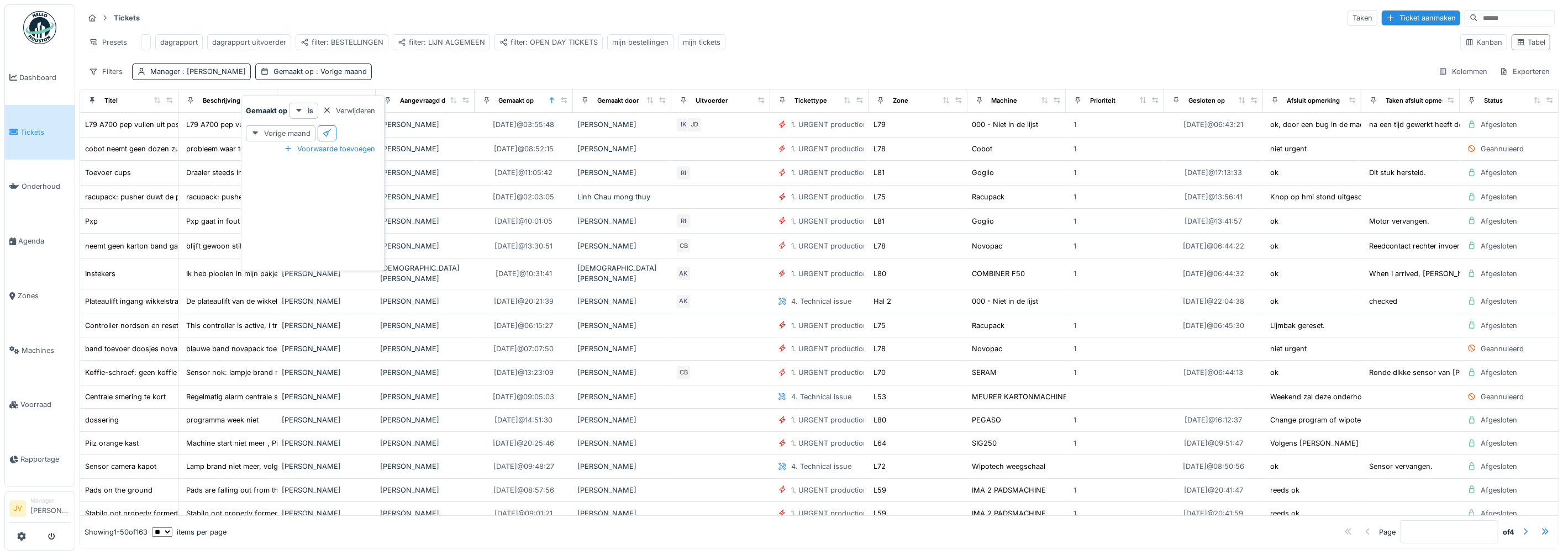
click at [551, 65] on div "Tickets Taken Ticket aanmaken Presets dagrapport dagrapport uitvoerder filter: …" at bounding box center [819, 45] width 1479 height 80
click at [824, 42] on div "Presets dagrapport dagrapport uitvoerder filter: BESTELLINGEN filter: LIJN ALGE…" at bounding box center [767, 42] width 1367 height 25
click at [1498, 80] on div "Exporteren" at bounding box center [1524, 72] width 60 height 16
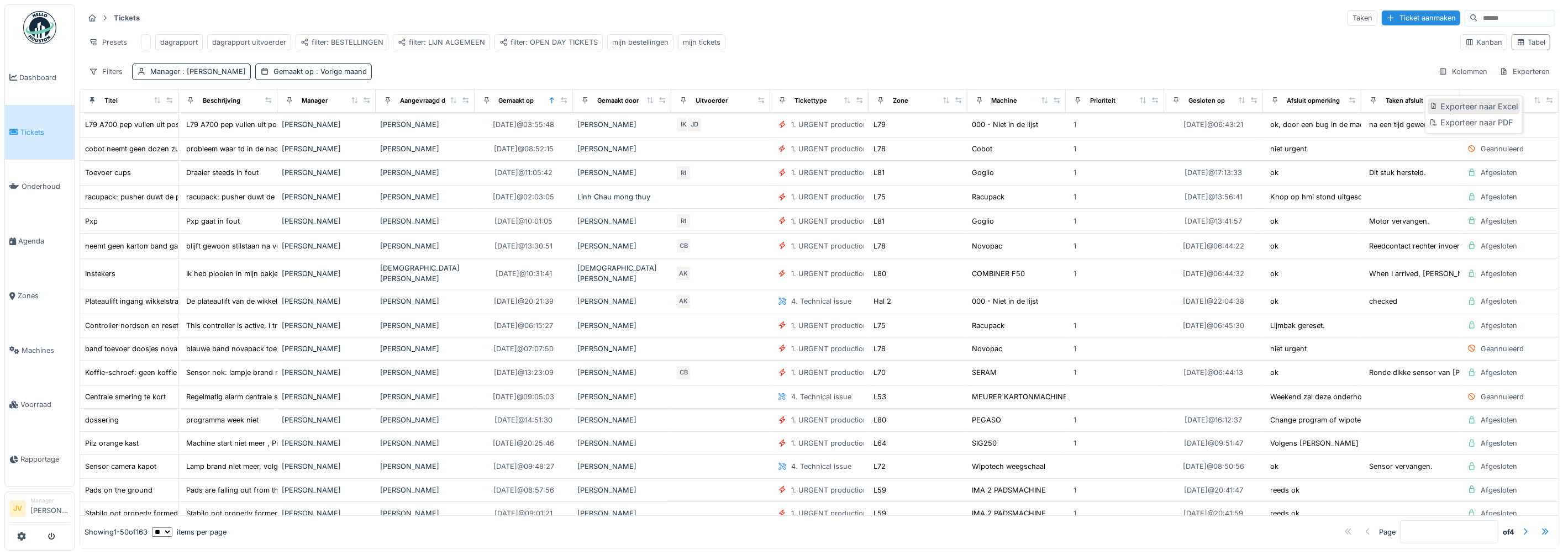
click at [1488, 111] on div "Exporteer naar Excel" at bounding box center [1473, 106] width 92 height 16
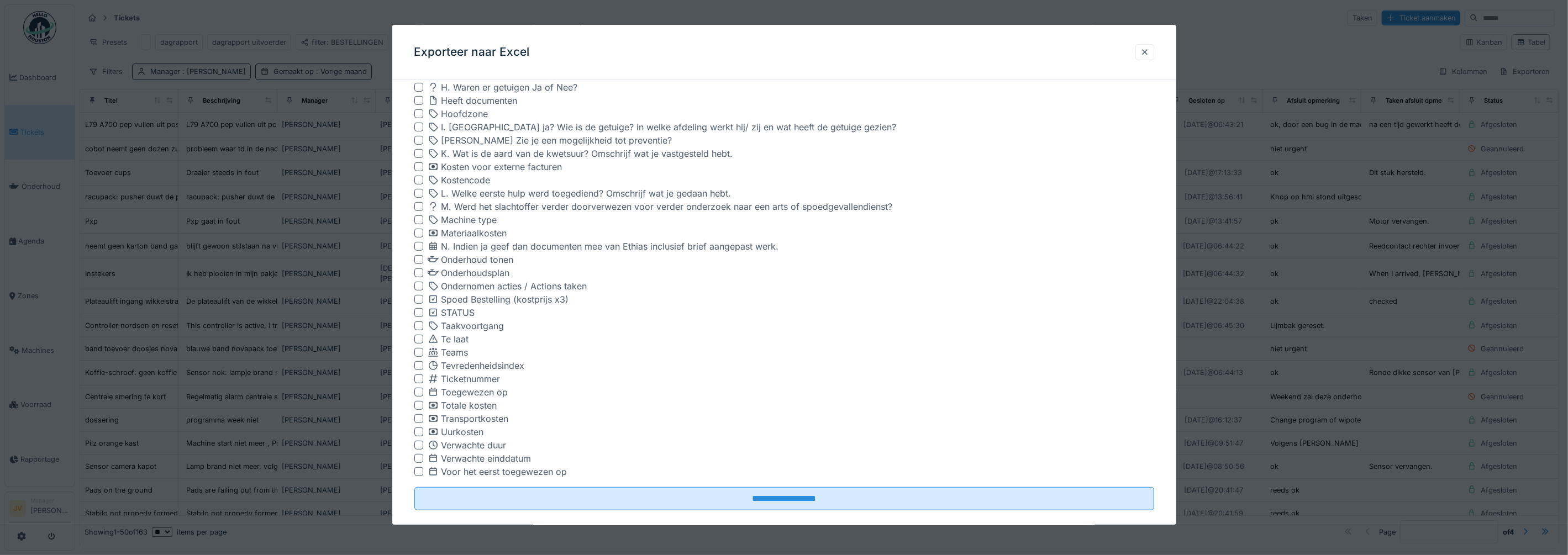
scroll to position [633, 0]
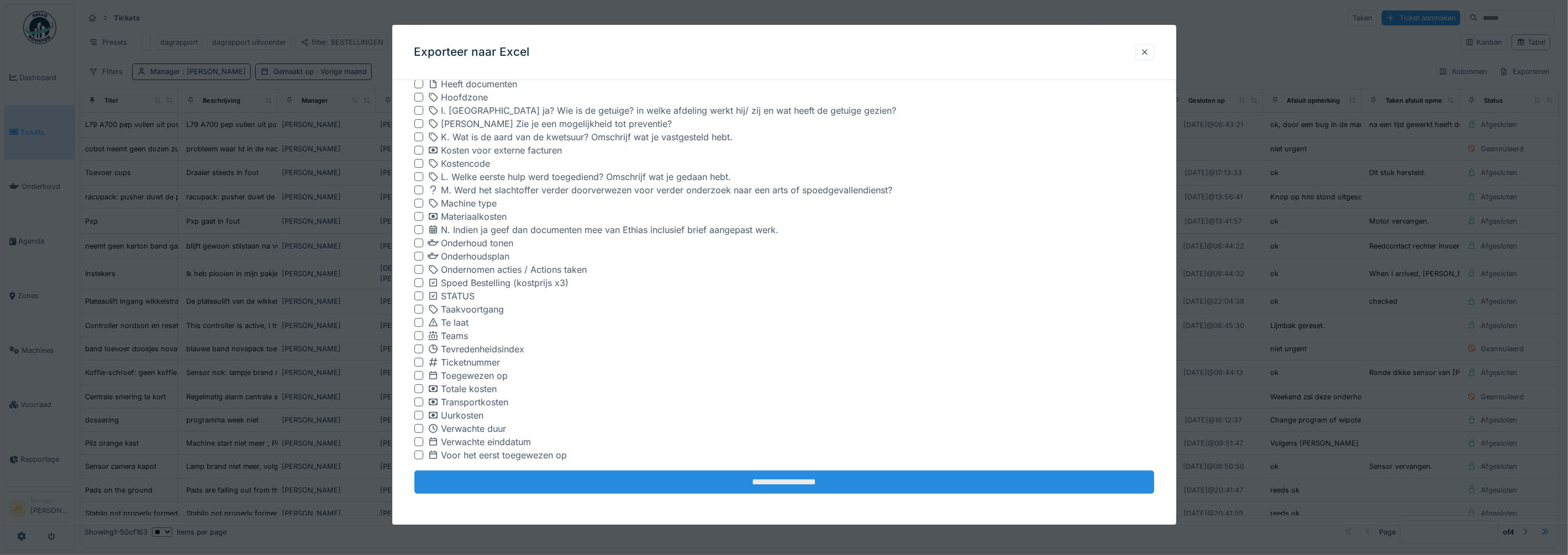
click at [729, 489] on input "**********" at bounding box center [784, 482] width 740 height 24
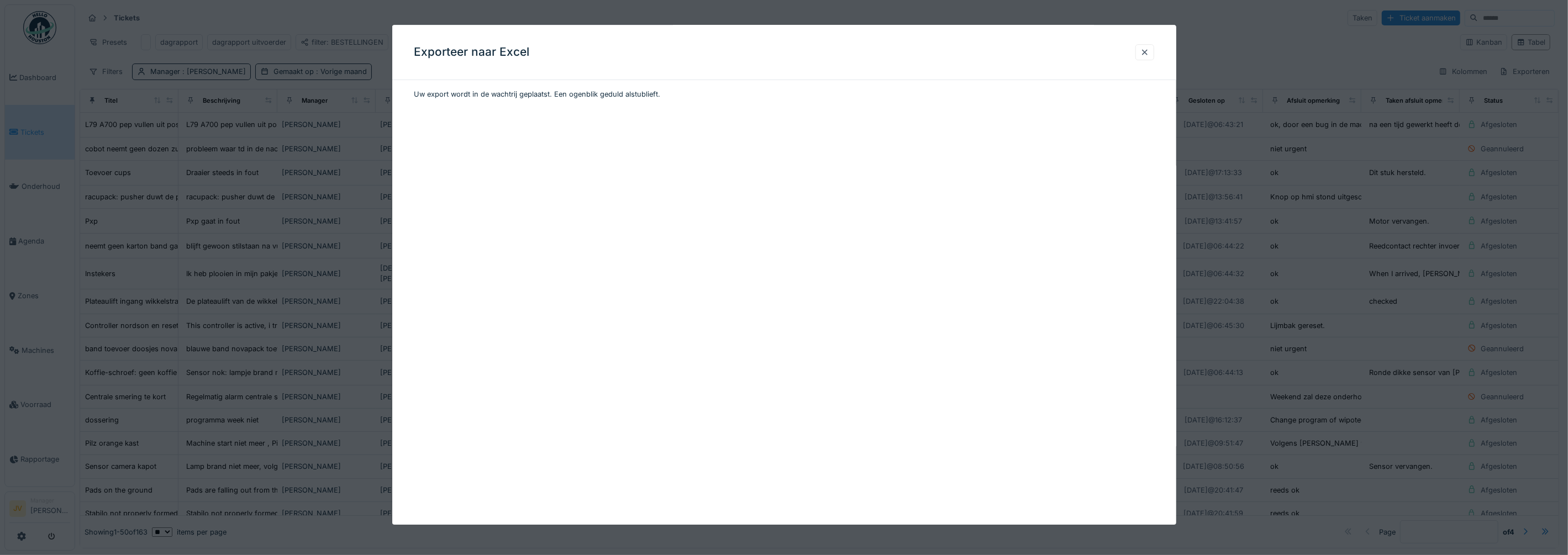
scroll to position [0, 0]
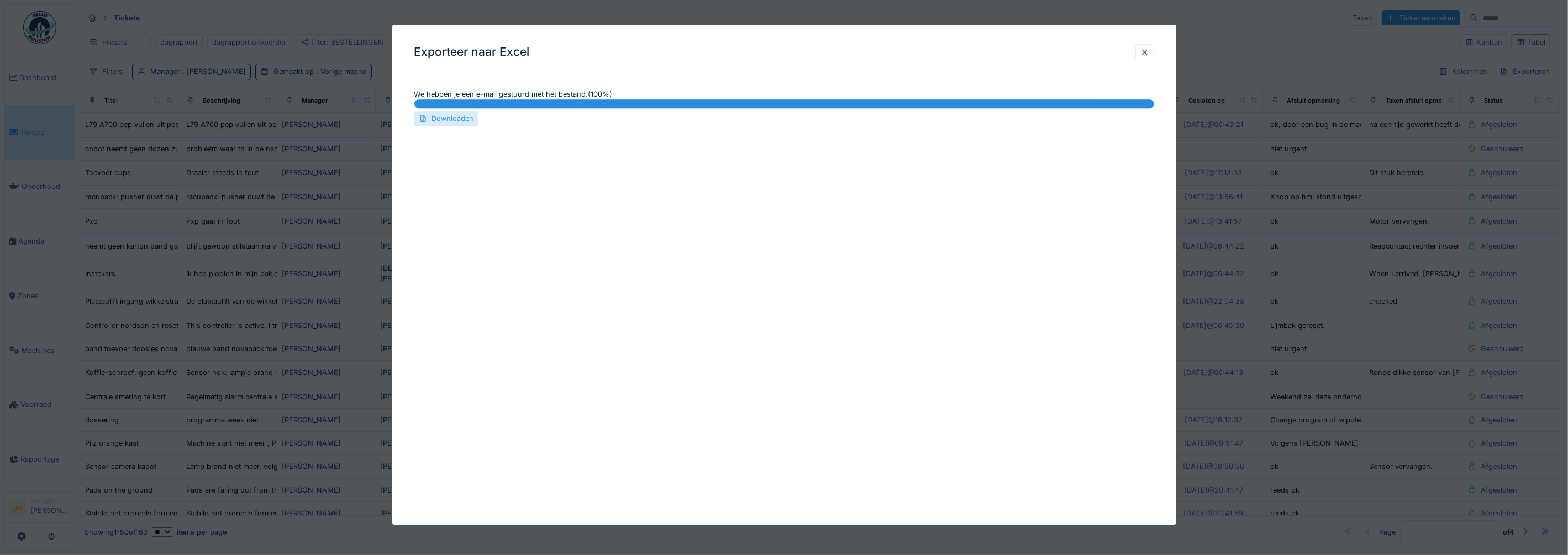
click at [453, 117] on div "Downloaden" at bounding box center [446, 119] width 64 height 15
click at [1149, 53] on div at bounding box center [1144, 53] width 9 height 11
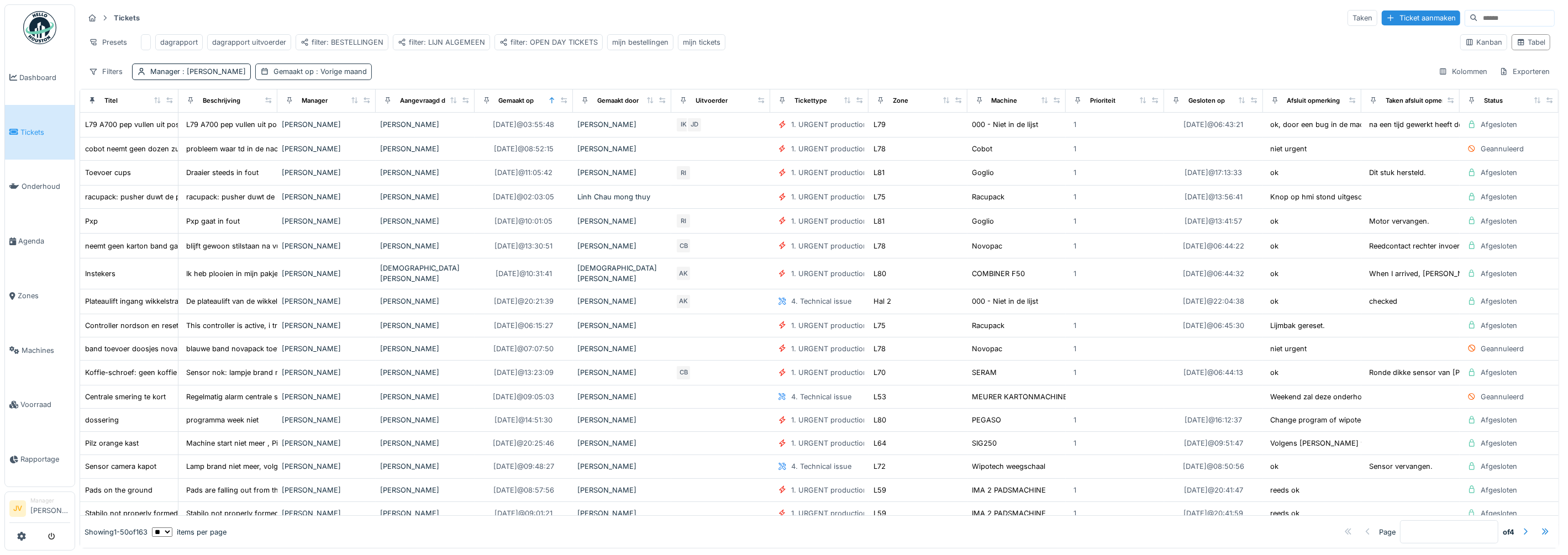
click at [322, 75] on span ": Vorige maand" at bounding box center [340, 71] width 53 height 8
click at [294, 129] on div "Vorige maand" at bounding box center [280, 134] width 70 height 16
click at [261, 240] on div "Deze maand" at bounding box center [282, 239] width 68 height 16
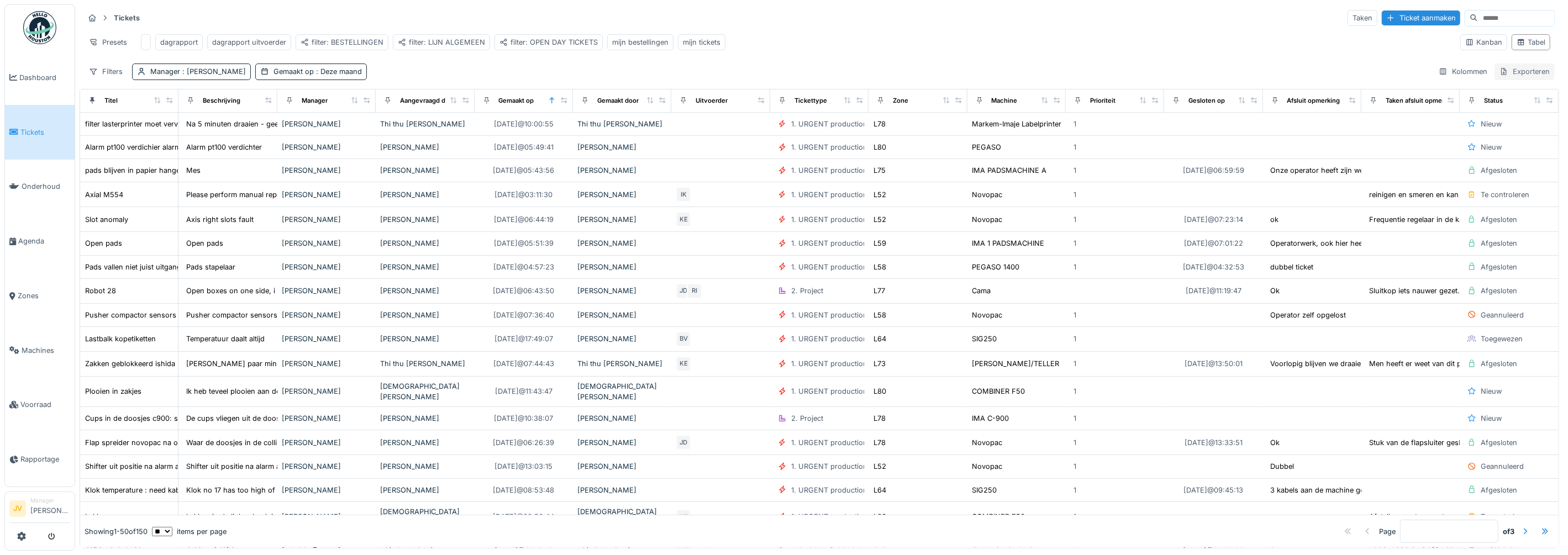
click at [1503, 80] on div "Exporteren" at bounding box center [1524, 72] width 60 height 16
click at [1495, 108] on div "Exporteer naar Excel" at bounding box center [1473, 106] width 92 height 16
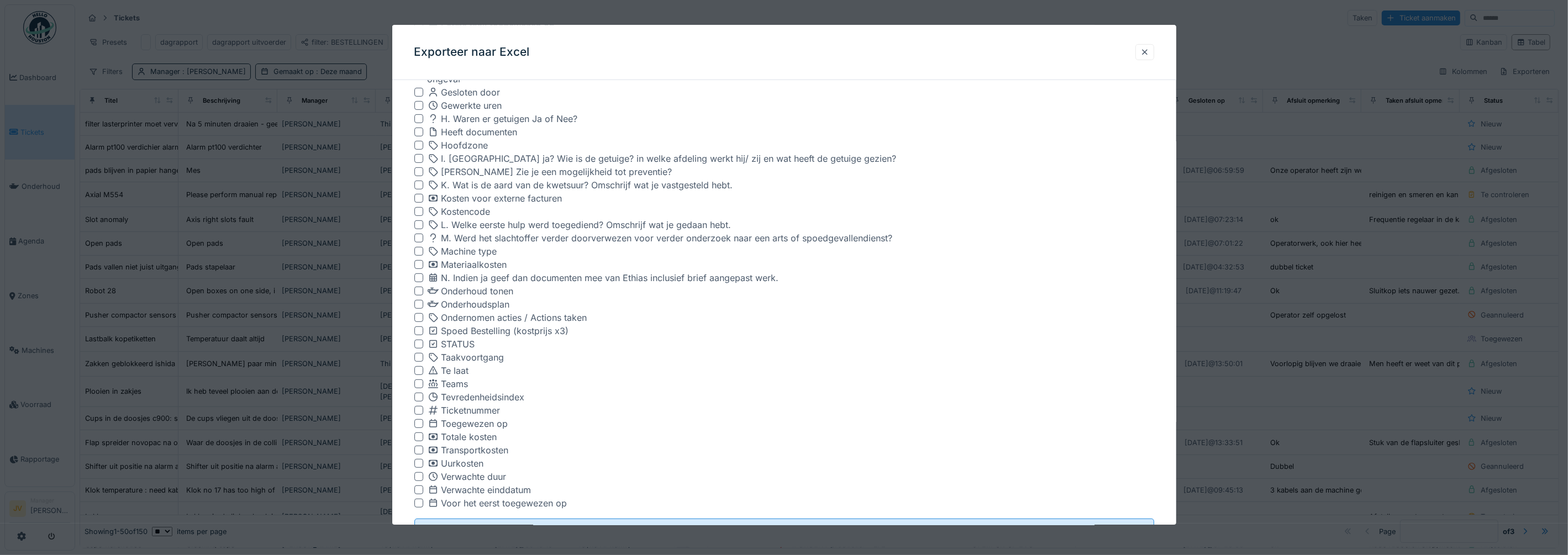
scroll to position [633, 0]
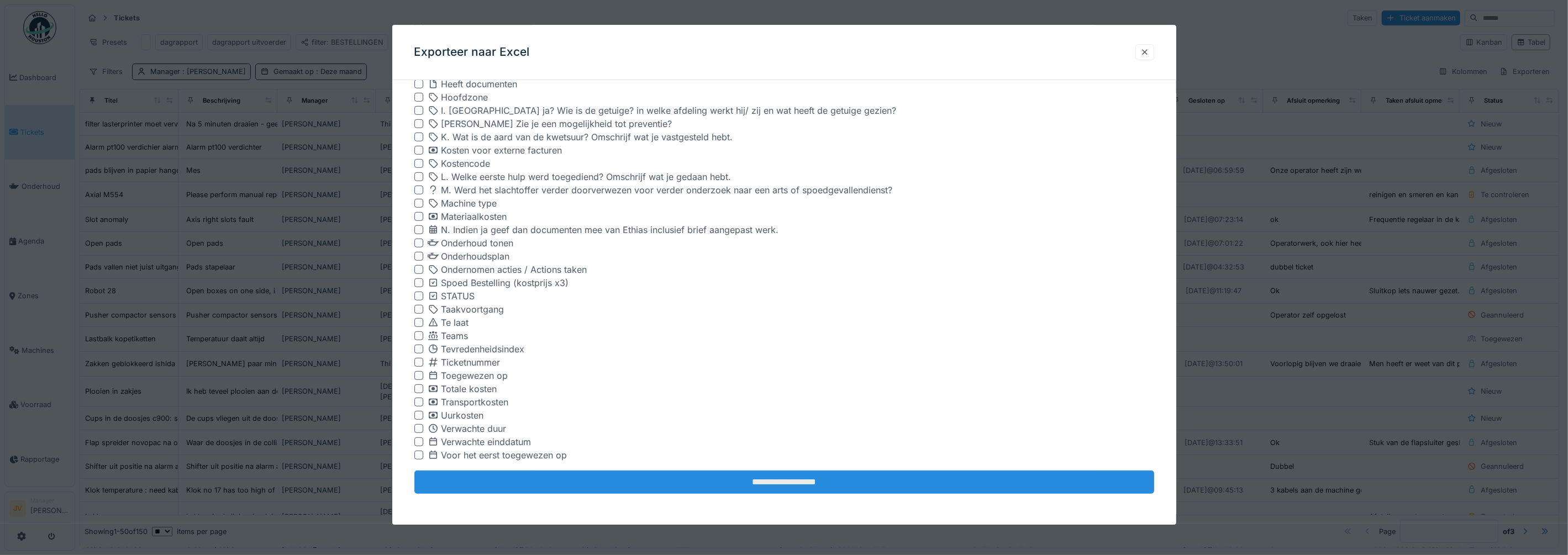
click at [776, 489] on input "**********" at bounding box center [784, 482] width 740 height 24
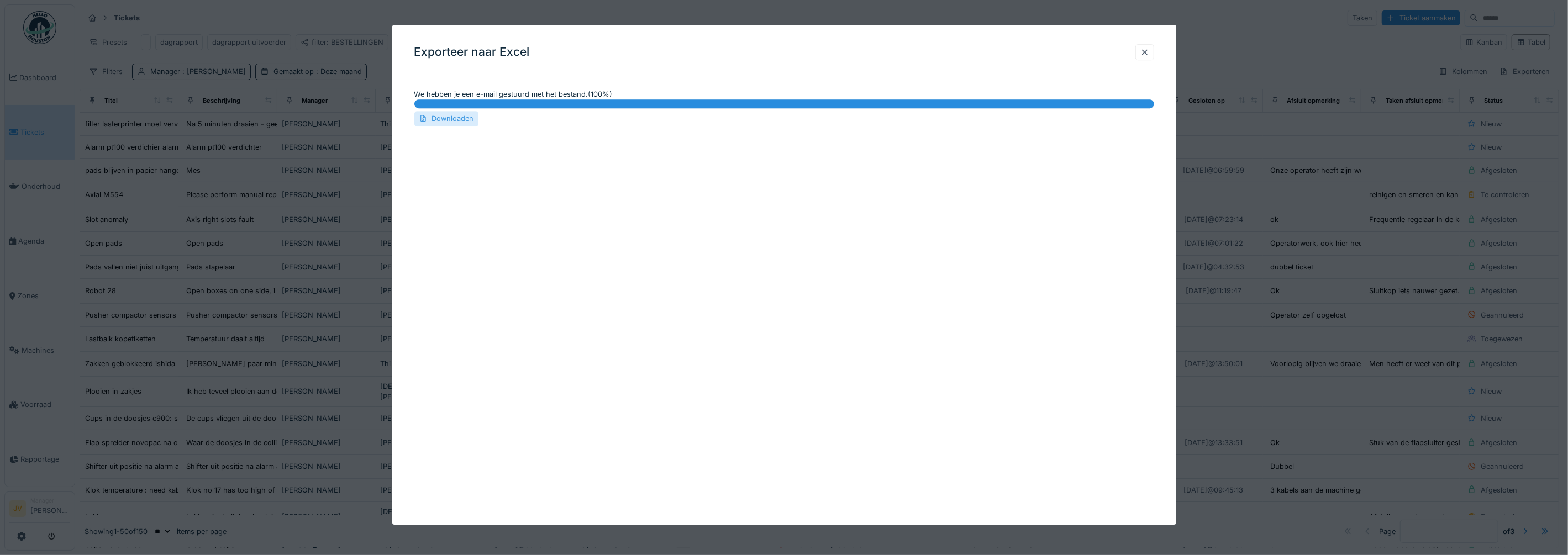
click at [448, 125] on div "Downloaden" at bounding box center [446, 119] width 64 height 15
click at [1146, 50] on div at bounding box center [1144, 53] width 9 height 11
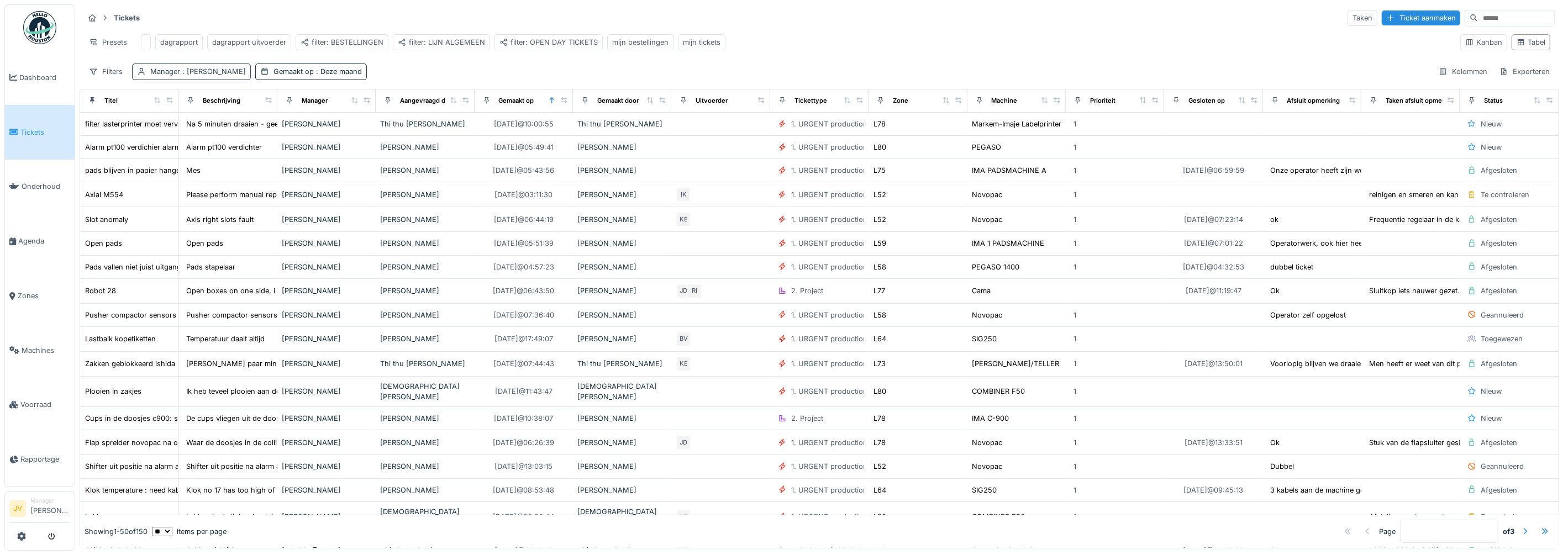
click at [205, 75] on span ": Jasper De wit" at bounding box center [213, 71] width 65 height 8
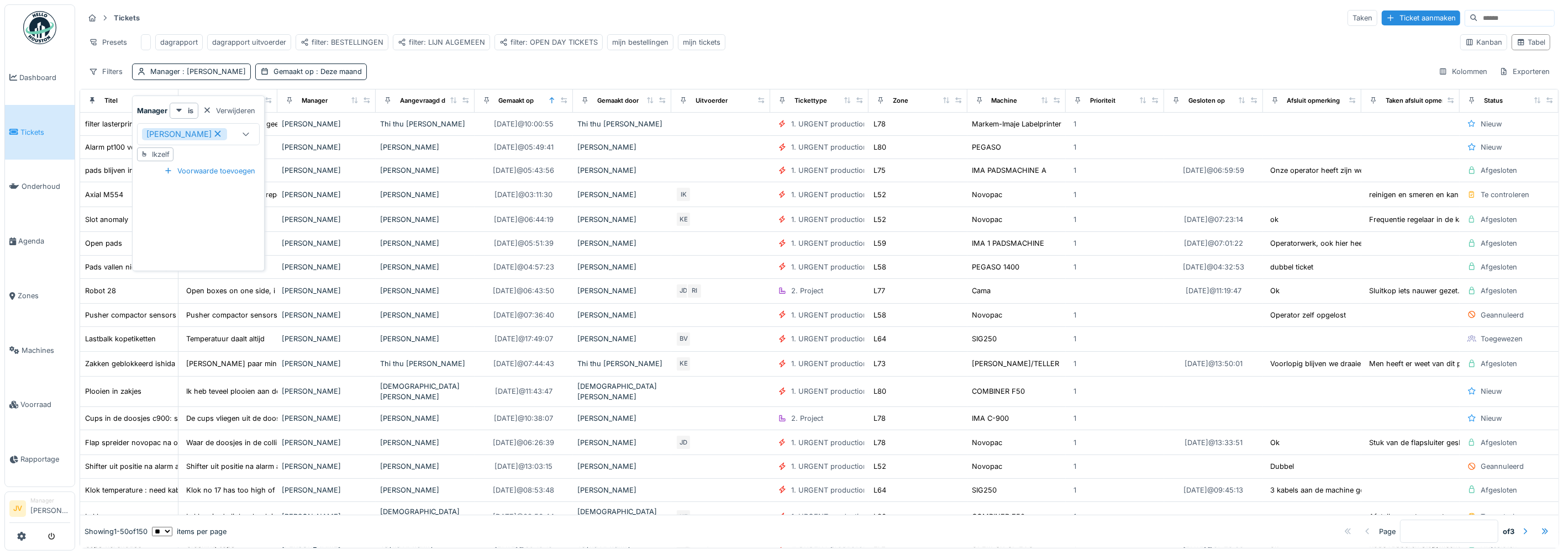
click at [213, 135] on icon at bounding box center [217, 134] width 10 height 8
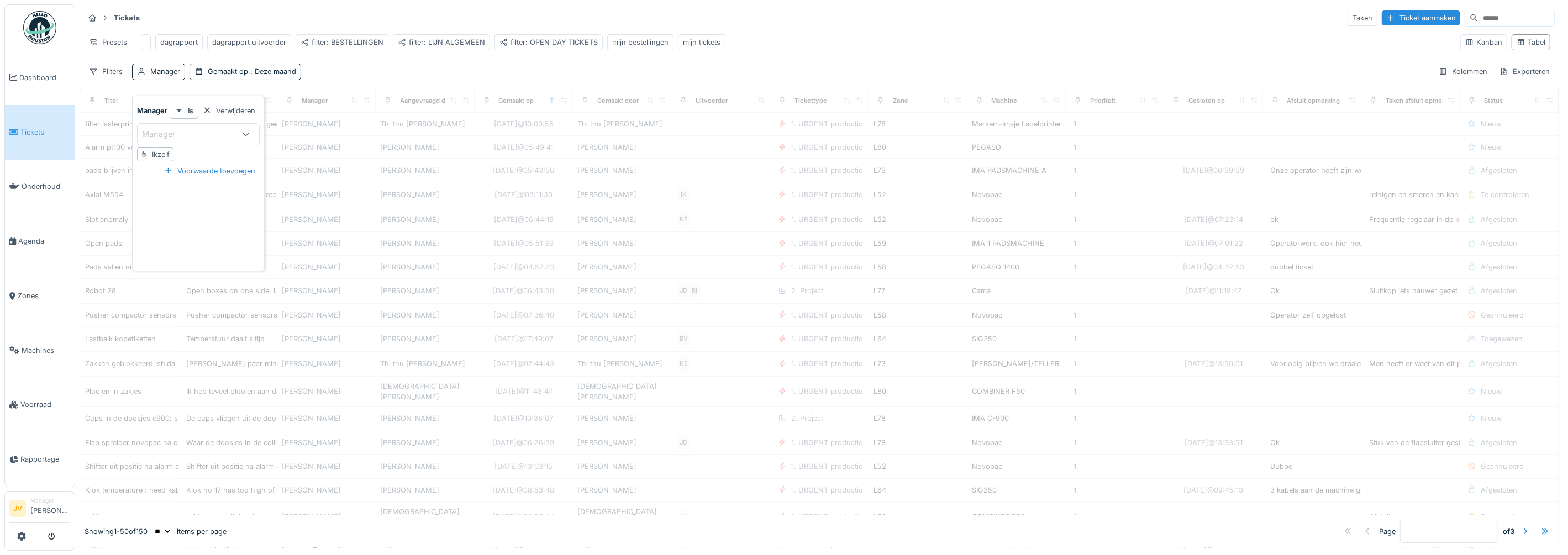
click at [169, 133] on div "Manager" at bounding box center [165, 134] width 48 height 12
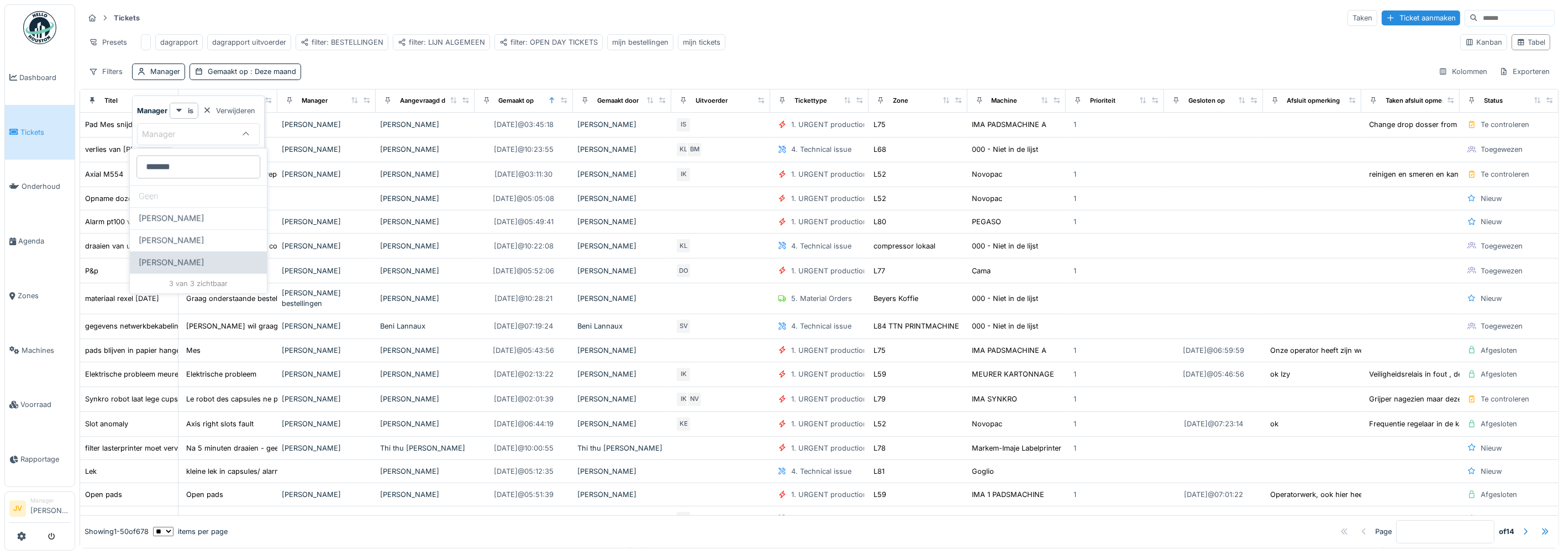
type input "*******"
click at [196, 262] on span "Patrick Schroijen" at bounding box center [172, 262] width 65 height 12
type input "****"
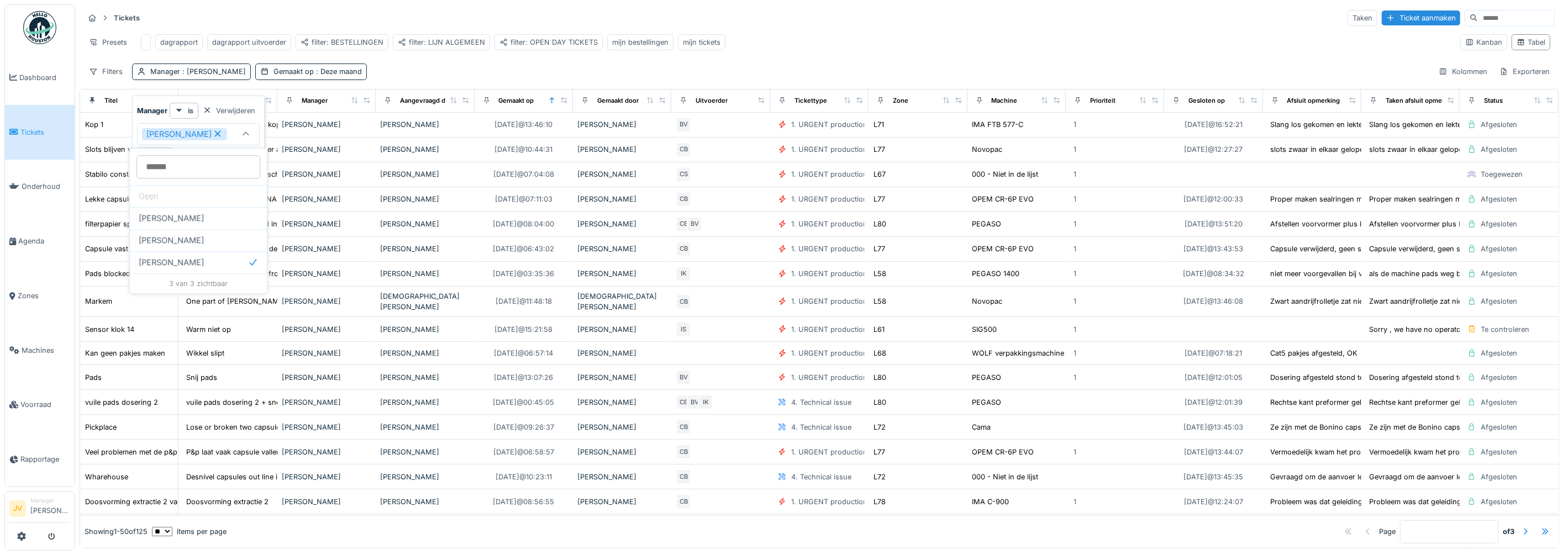
click at [484, 66] on div "Tickets Taken Ticket aanmaken Presets dagrapport dagrapport uitvoerder filter: …" at bounding box center [819, 45] width 1479 height 80
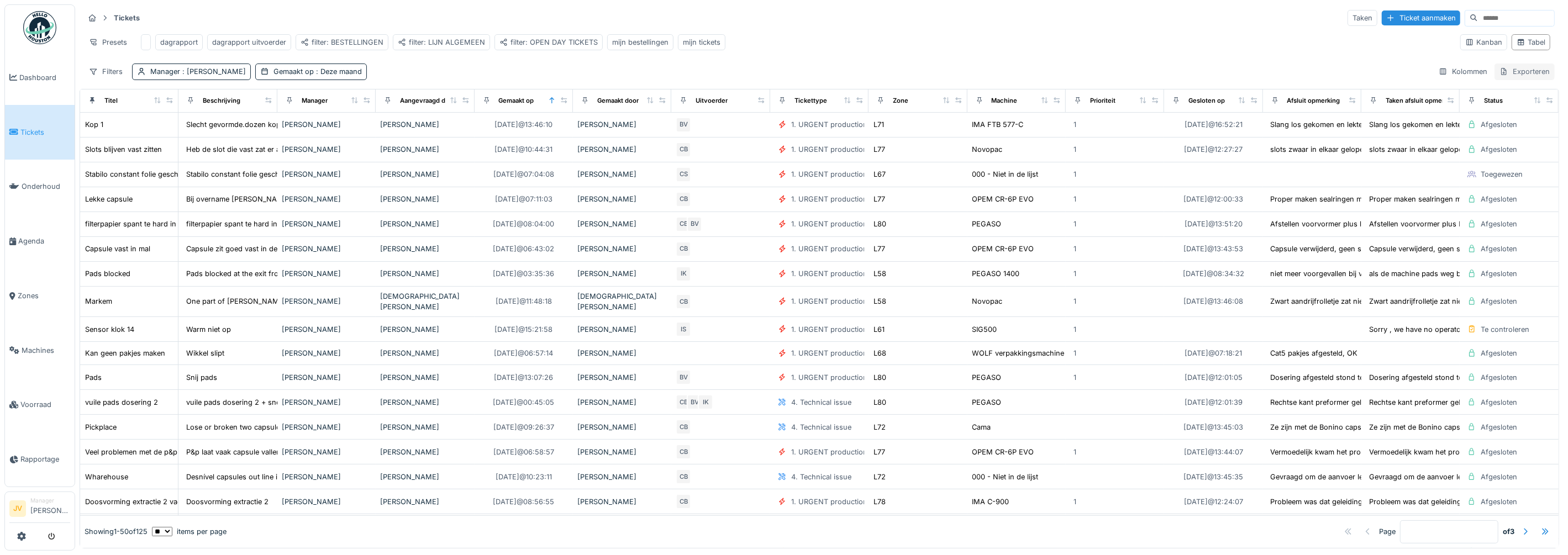
click at [1506, 75] on div "Exporteren" at bounding box center [1524, 72] width 60 height 16
click at [1492, 99] on div "Exporteer naar Excel" at bounding box center [1473, 106] width 92 height 16
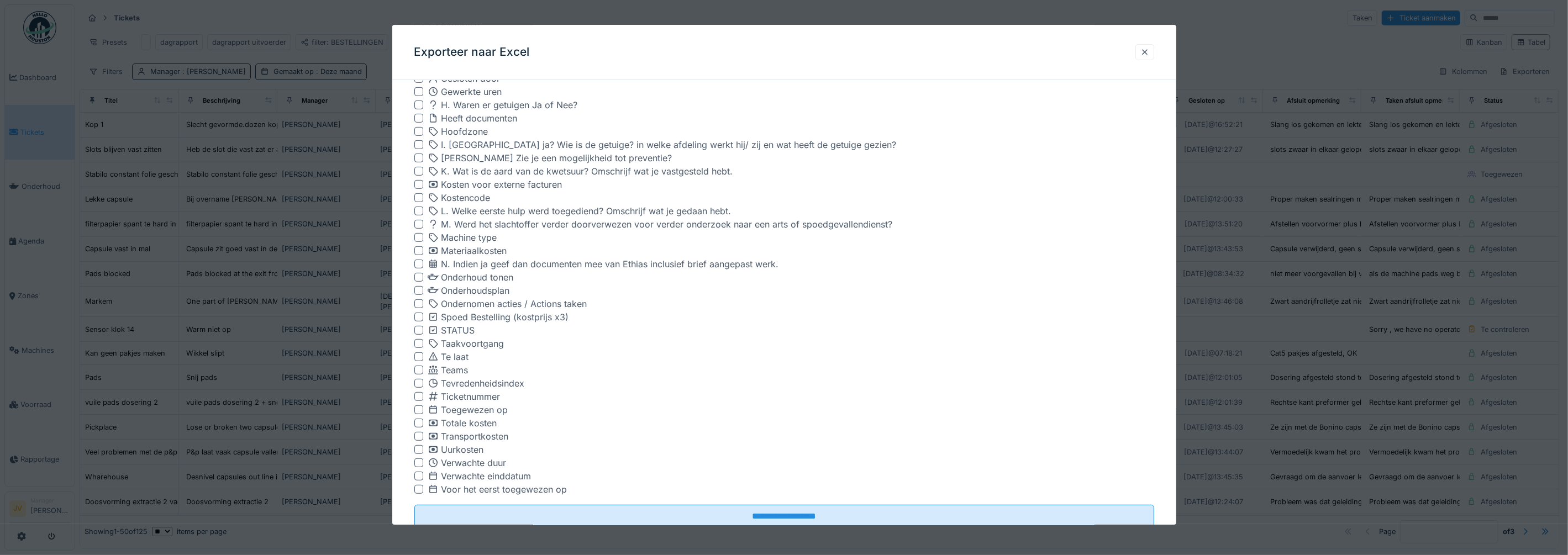
scroll to position [633, 0]
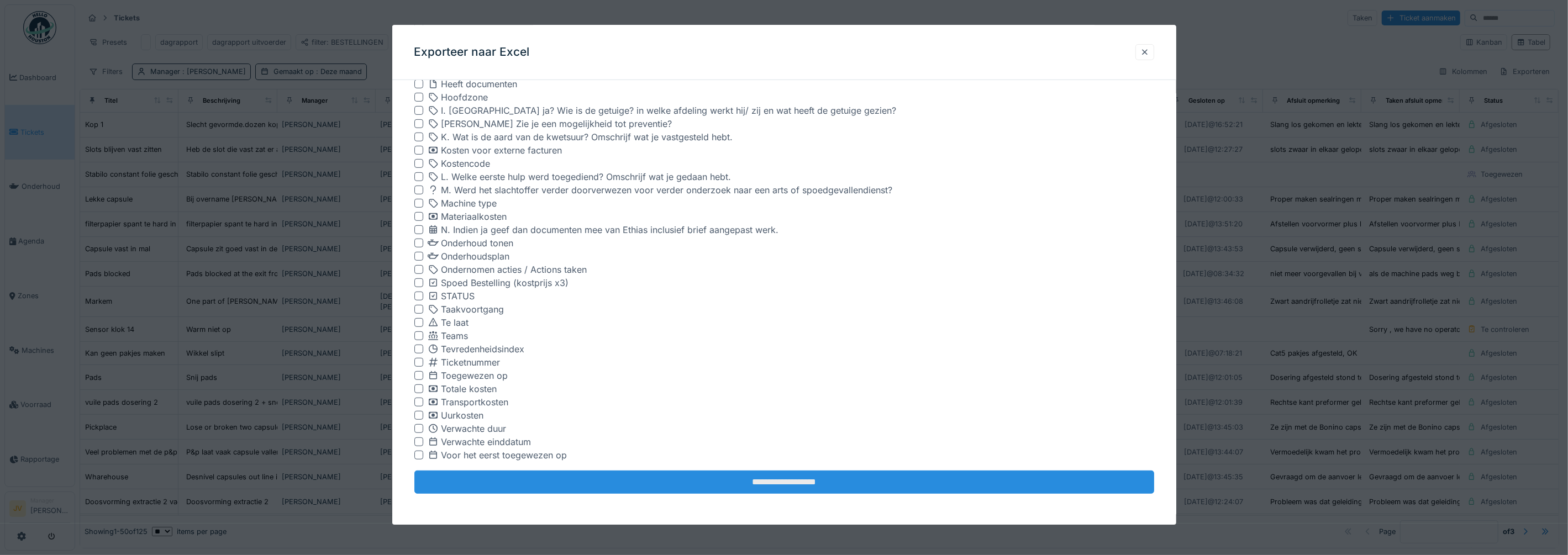
click at [564, 479] on input "**********" at bounding box center [784, 482] width 740 height 24
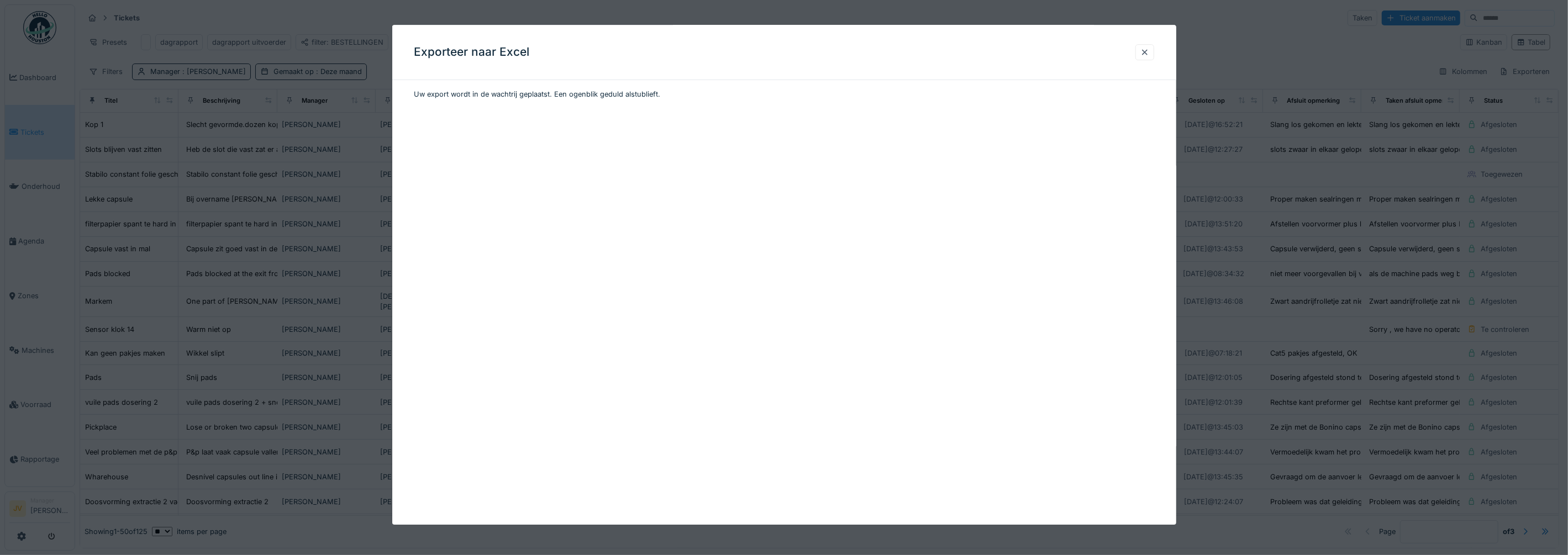
scroll to position [0, 0]
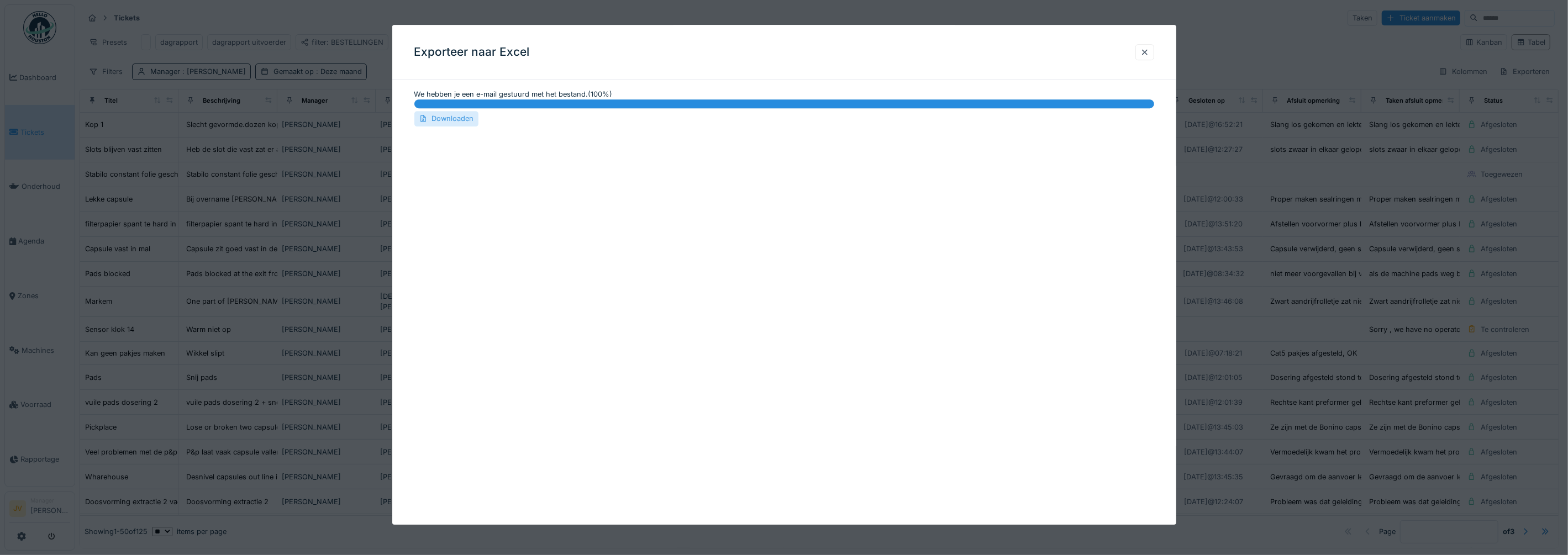
click at [454, 116] on div "Downloaden" at bounding box center [446, 119] width 64 height 15
drag, startPoint x: 1151, startPoint y: 50, endPoint x: 374, endPoint y: 282, distance: 810.9
click at [1149, 50] on div at bounding box center [1144, 53] width 9 height 11
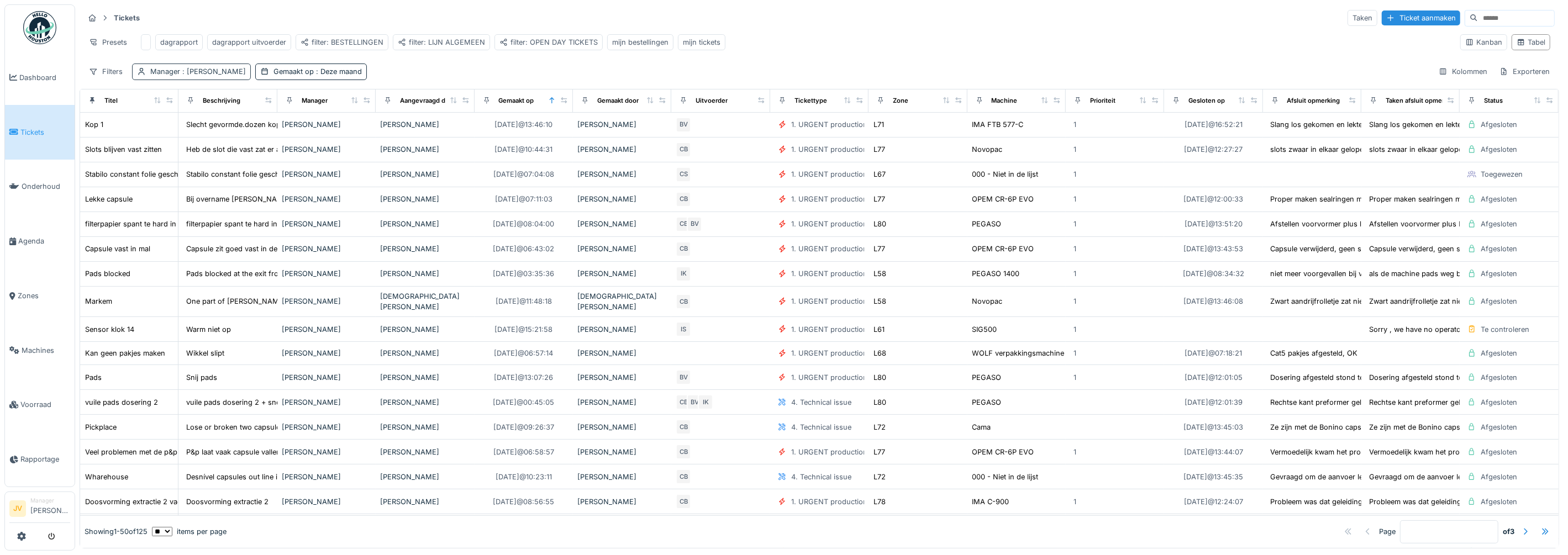
click at [194, 75] on span ": Patrick Schroijen" at bounding box center [213, 71] width 65 height 8
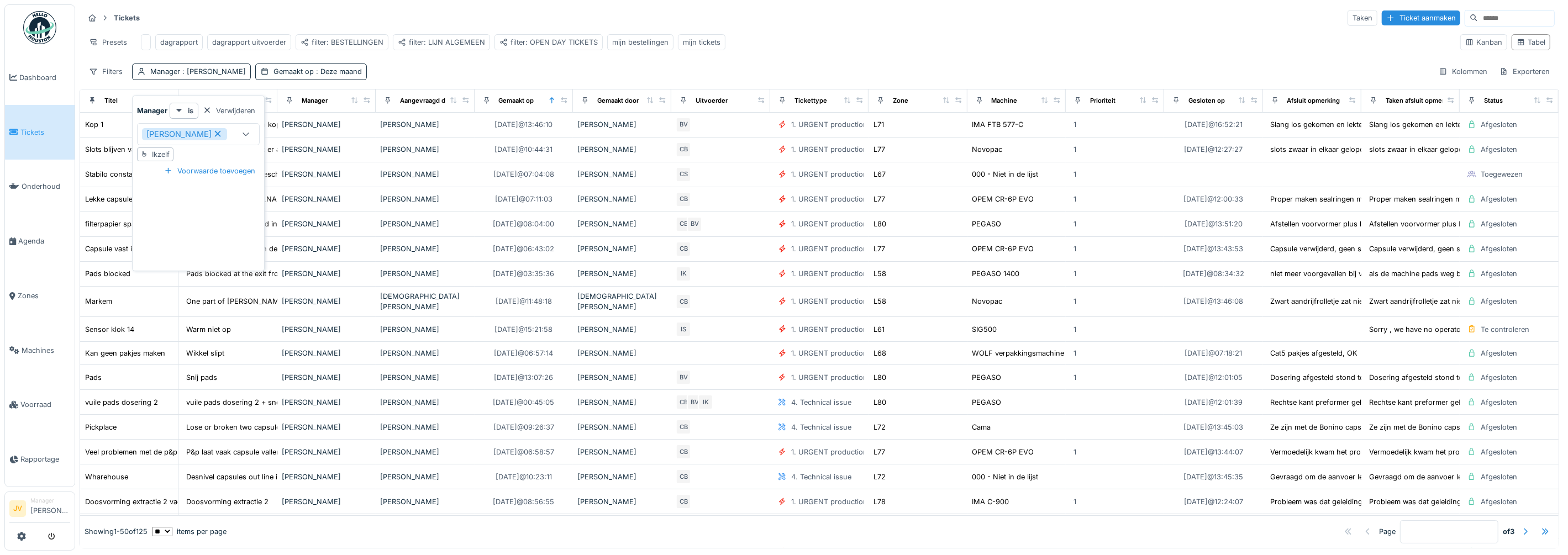
click at [217, 133] on icon at bounding box center [217, 134] width 10 height 8
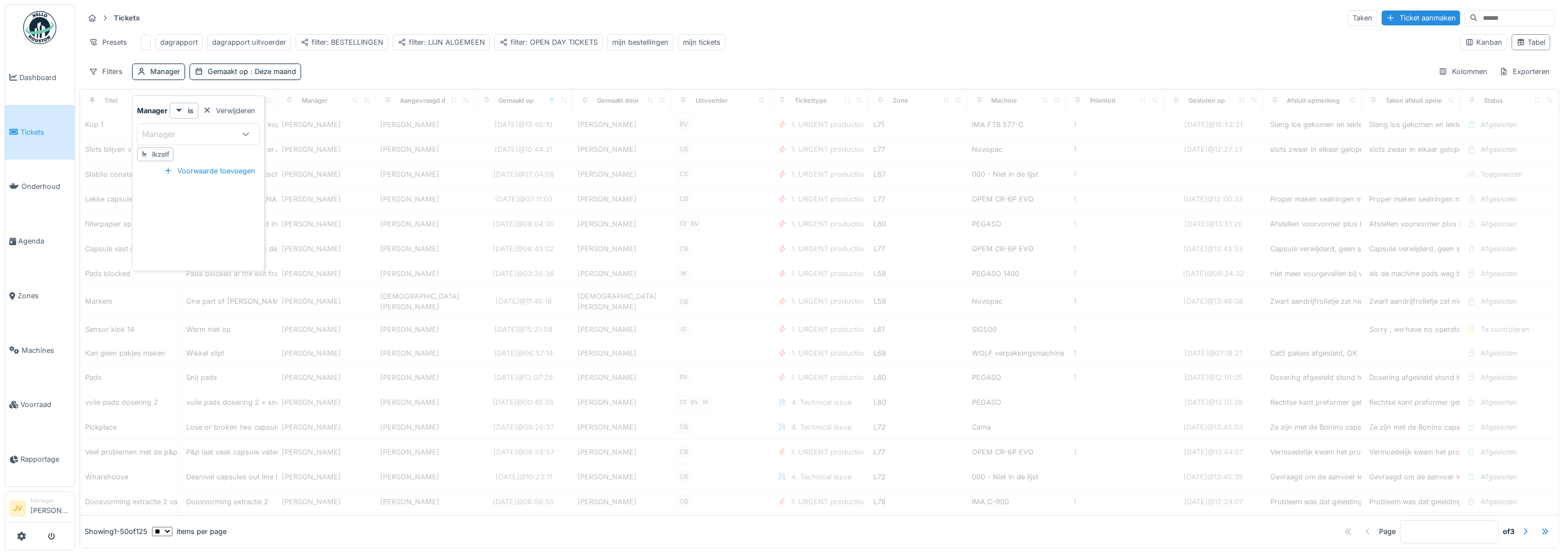
click at [195, 135] on div "Manager" at bounding box center [188, 134] width 93 height 12
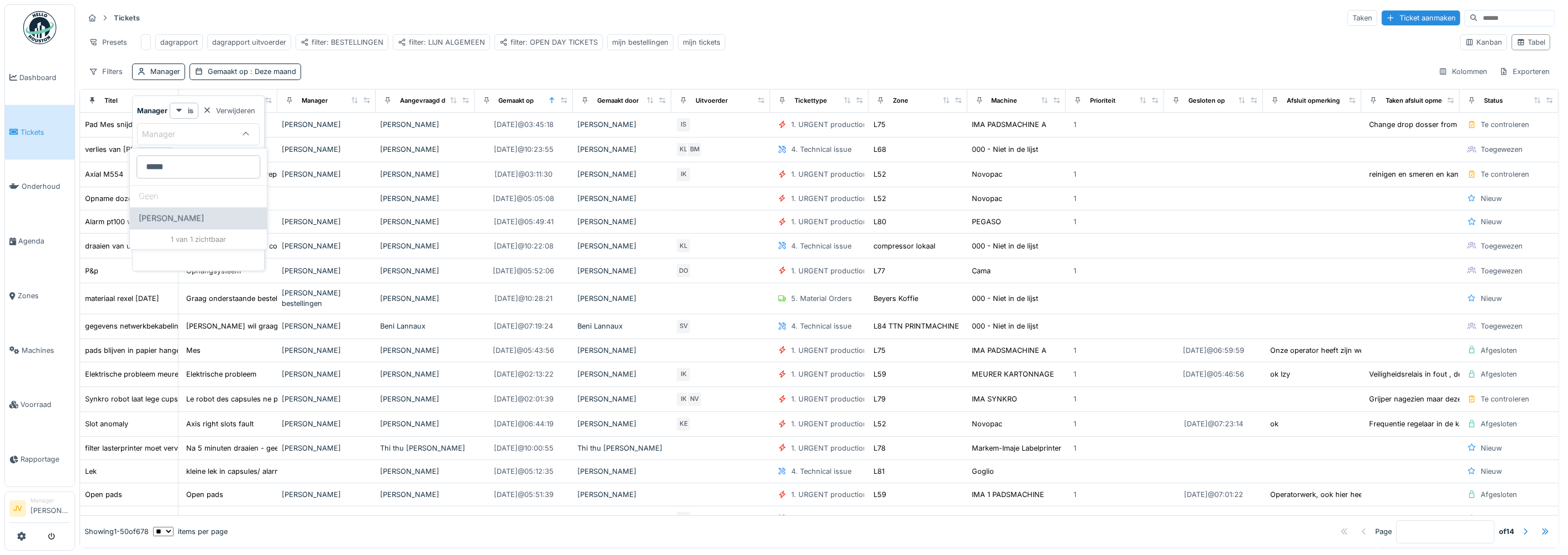
type input "*****"
click at [204, 221] on span "Sonja Van de wyngaert" at bounding box center [172, 217] width 65 height 12
type input "****"
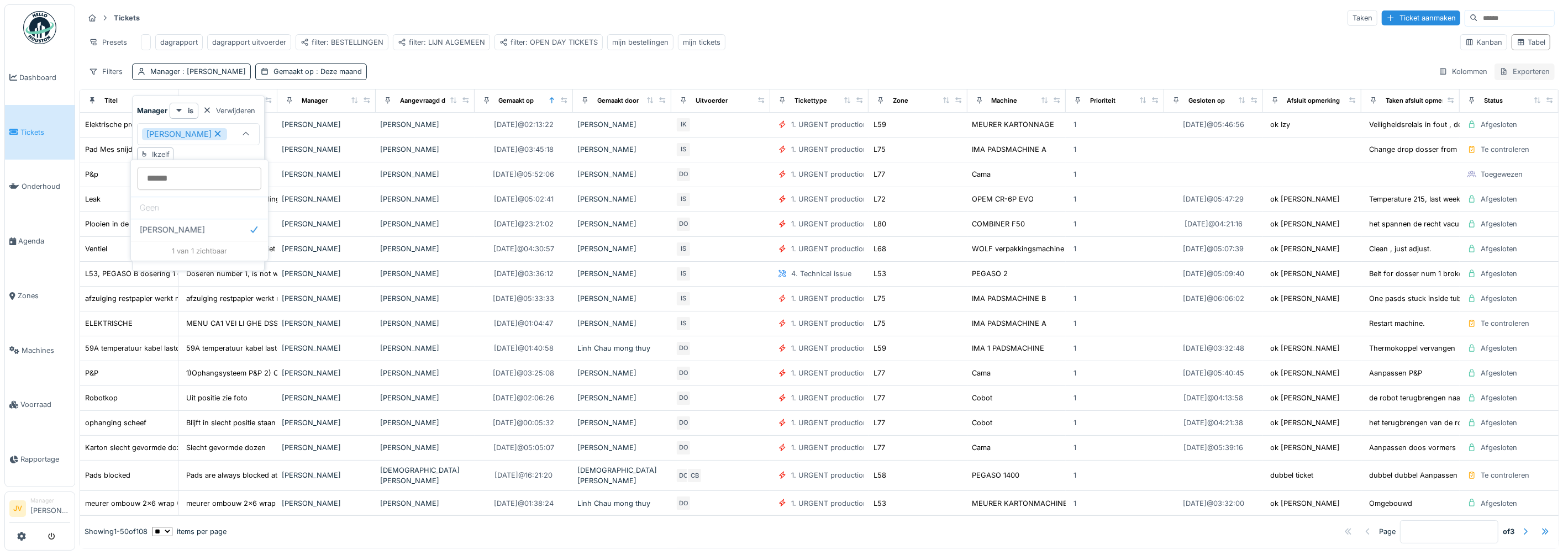
click at [1506, 80] on div "Exporteren" at bounding box center [1524, 72] width 60 height 16
click at [1489, 104] on div "Exporteer naar Excel" at bounding box center [1473, 106] width 92 height 16
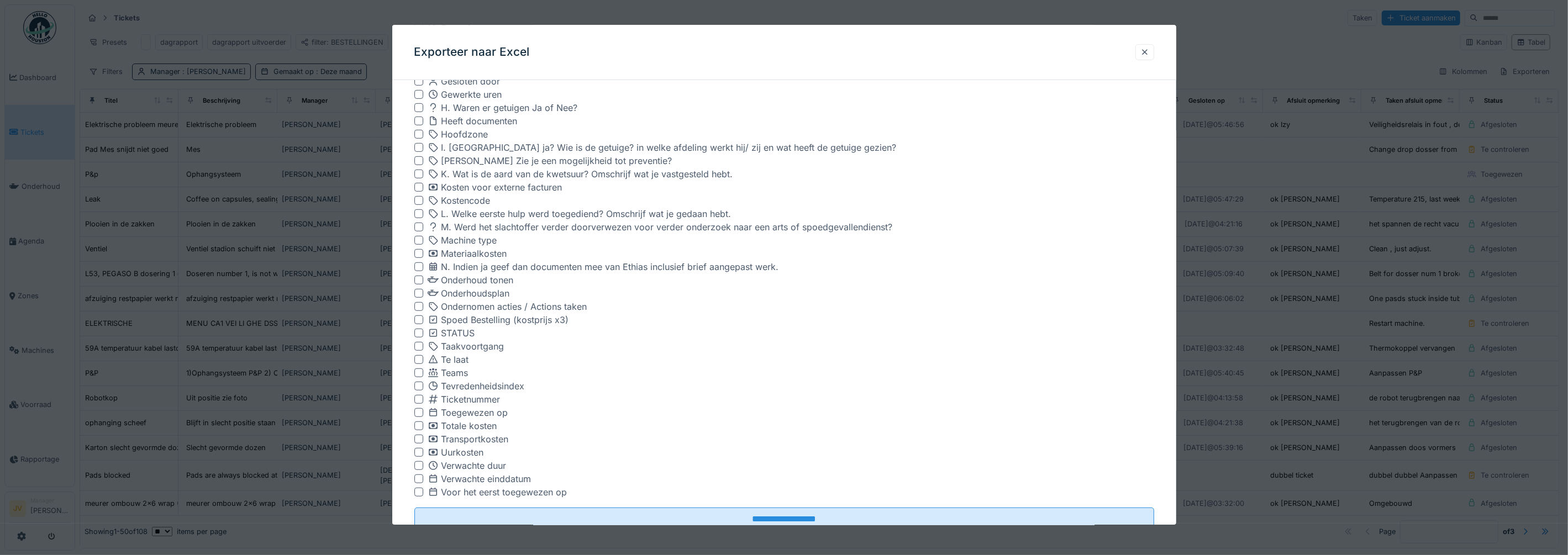
scroll to position [633, 0]
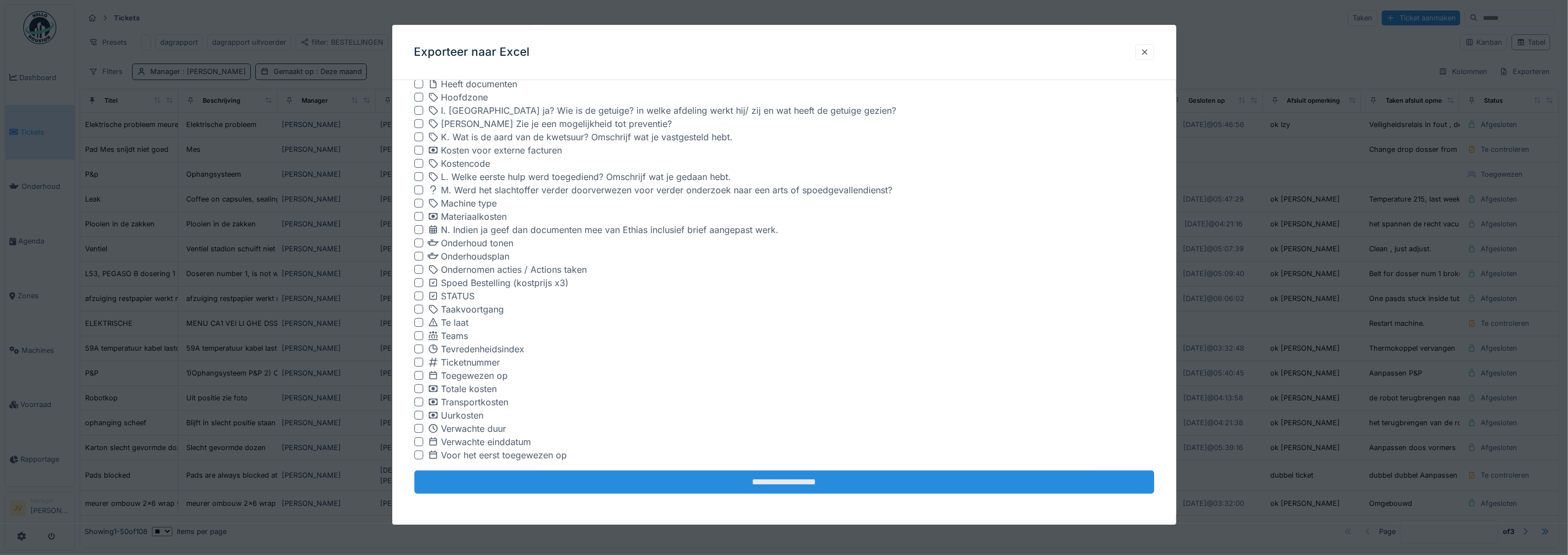
click at [752, 478] on input "**********" at bounding box center [784, 482] width 740 height 24
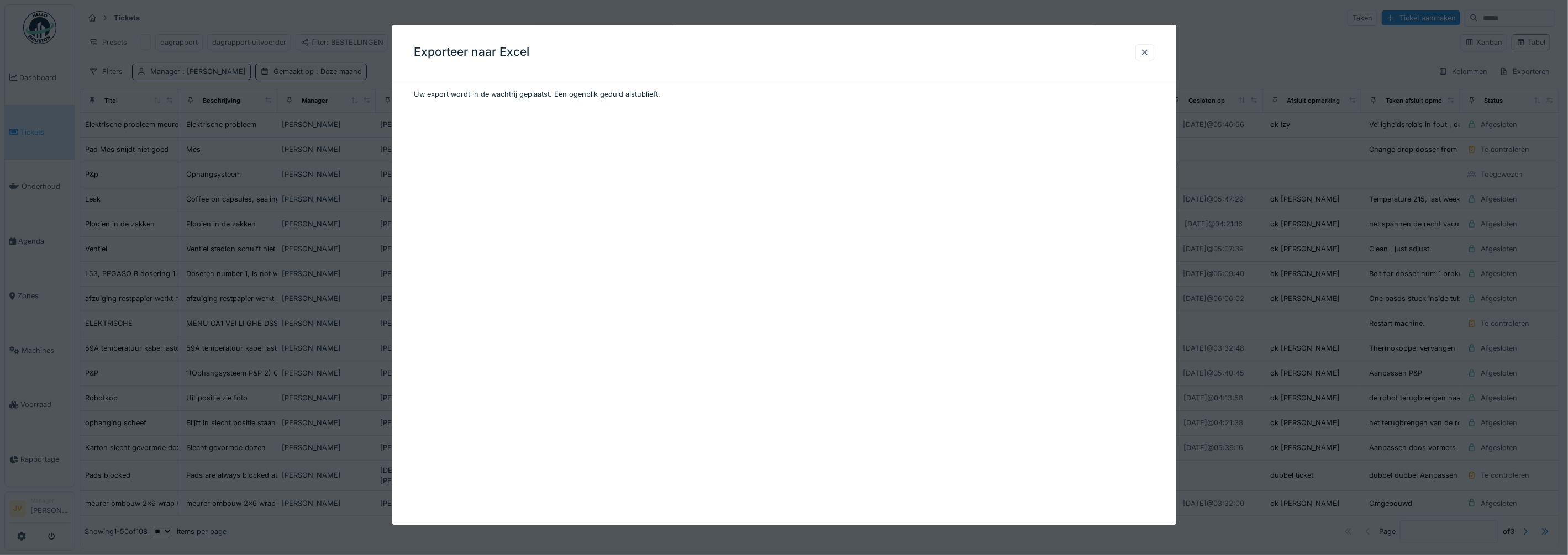
scroll to position [0, 0]
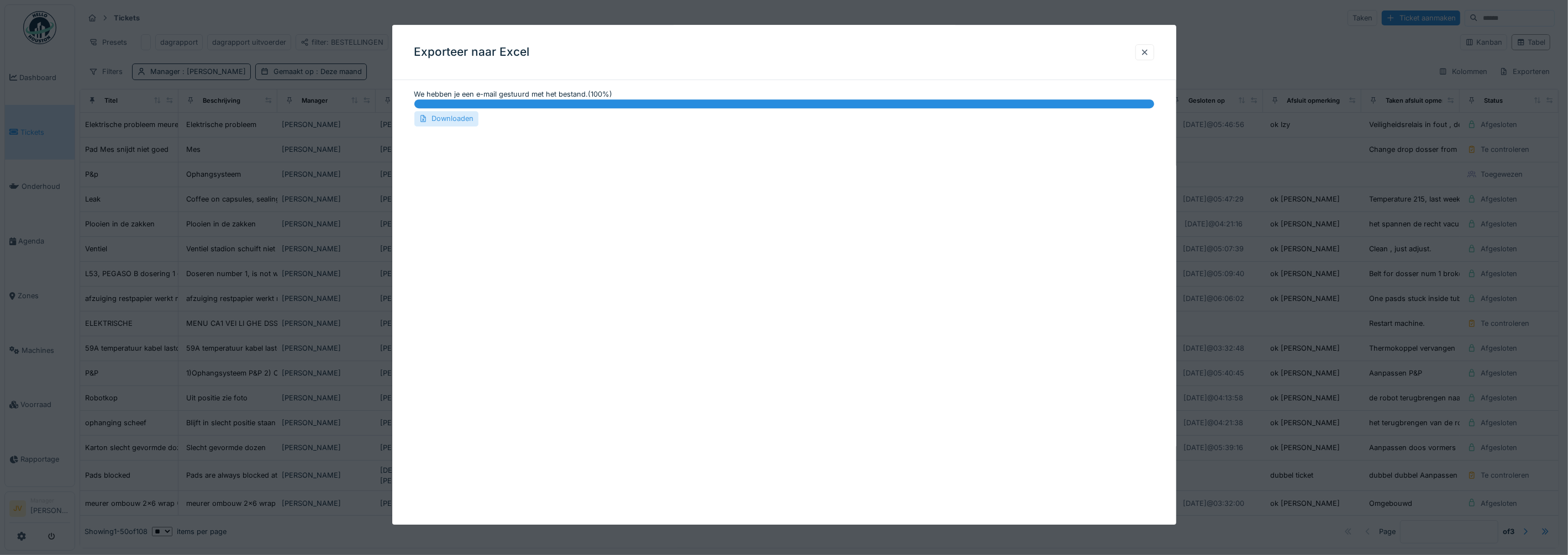
click at [436, 122] on div "Downloaden" at bounding box center [446, 119] width 64 height 15
click at [1147, 54] on div at bounding box center [1144, 53] width 9 height 11
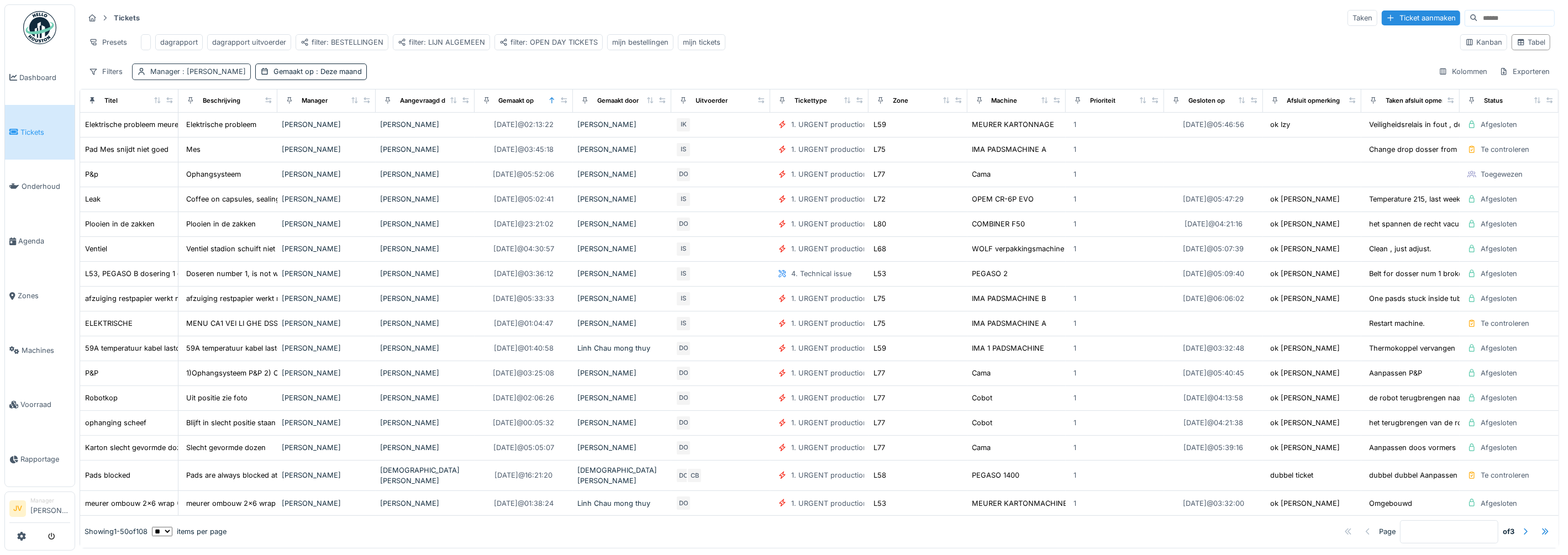
click at [210, 75] on span ": Sonja Van de wyngaert" at bounding box center [213, 71] width 65 height 8
click at [227, 134] on div "Sonja Van de wyngaert" at bounding box center [185, 134] width 85 height 12
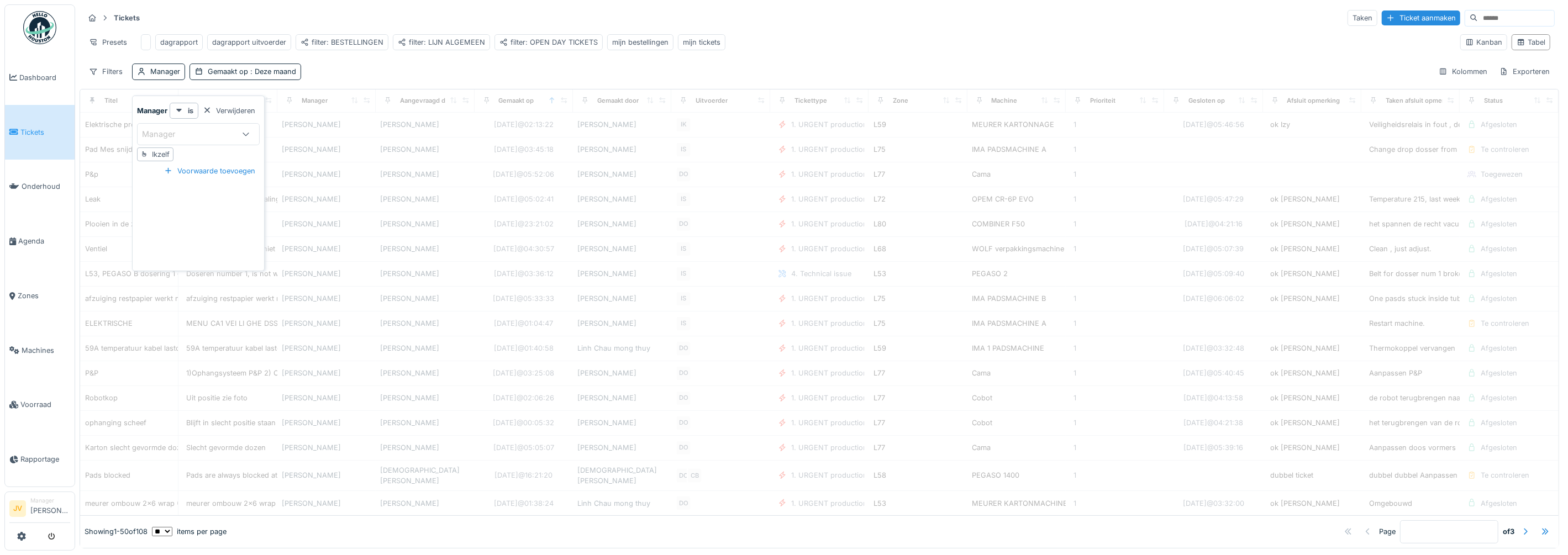
click at [185, 141] on div "Manager" at bounding box center [198, 134] width 123 height 22
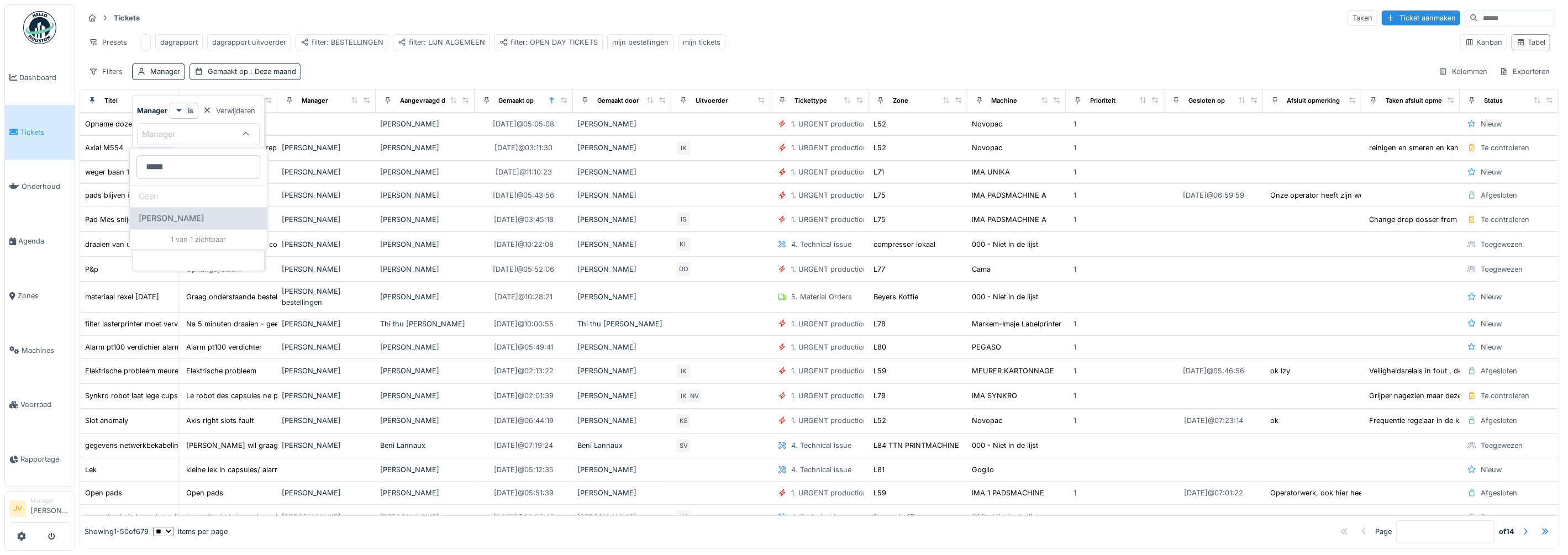
type input "*****"
click at [185, 223] on span "Kelly Van remoortere" at bounding box center [172, 217] width 65 height 12
type input "****"
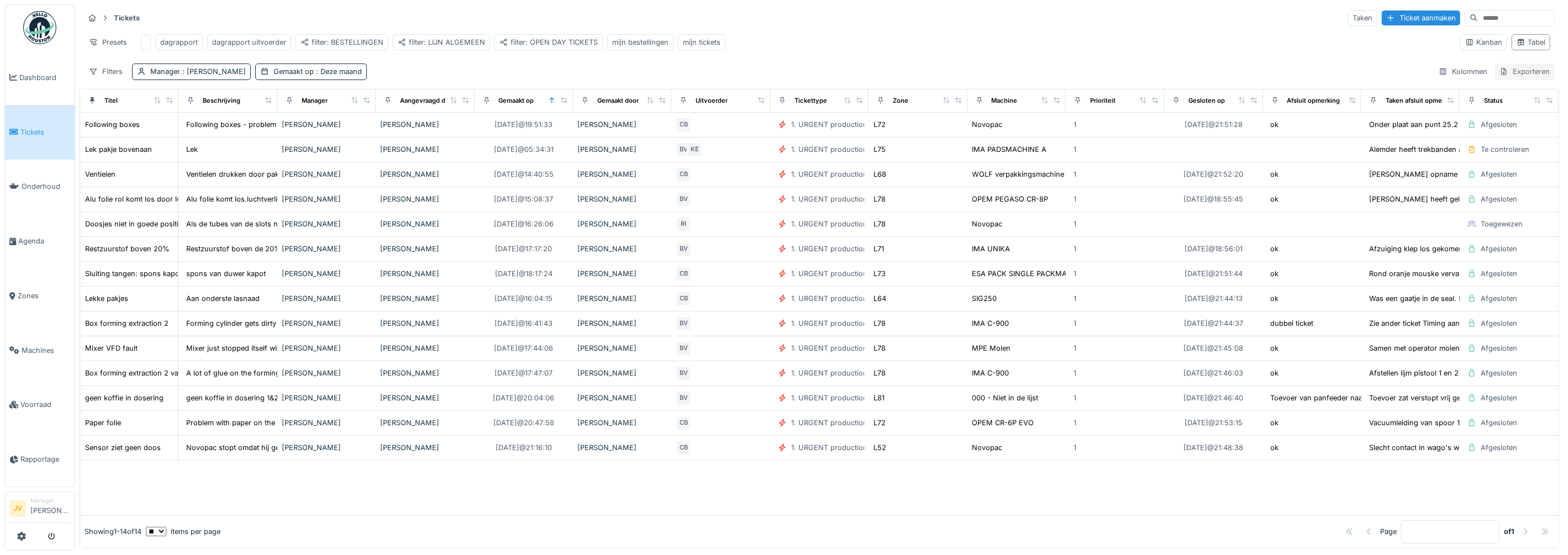
click at [1497, 80] on div "Exporteren" at bounding box center [1524, 72] width 60 height 16
click at [1478, 104] on div "Exporteer naar Excel" at bounding box center [1473, 106] width 92 height 16
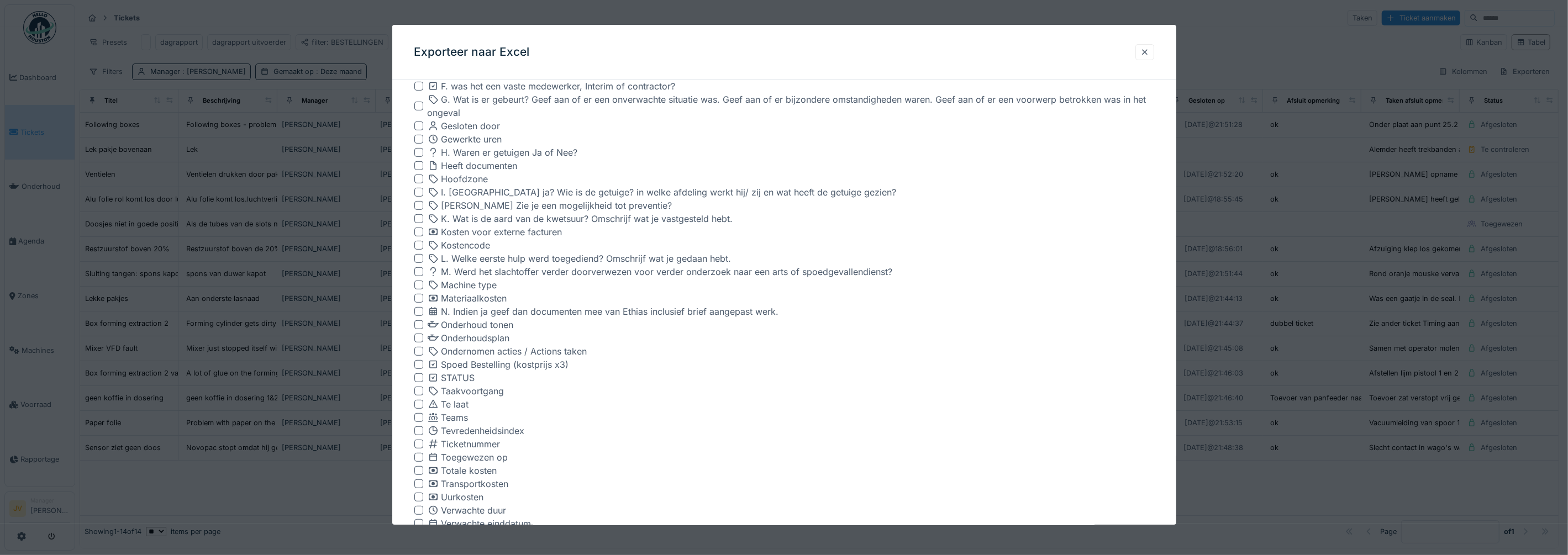
scroll to position [633, 0]
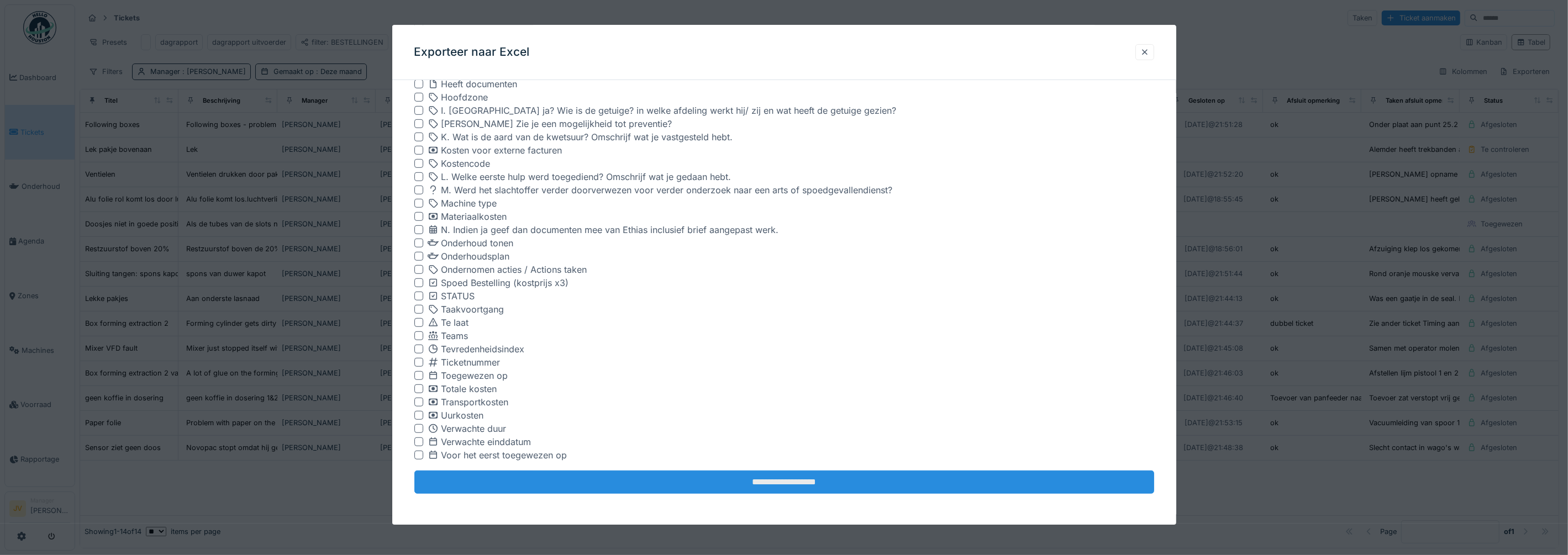
click at [707, 483] on input "**********" at bounding box center [784, 482] width 740 height 24
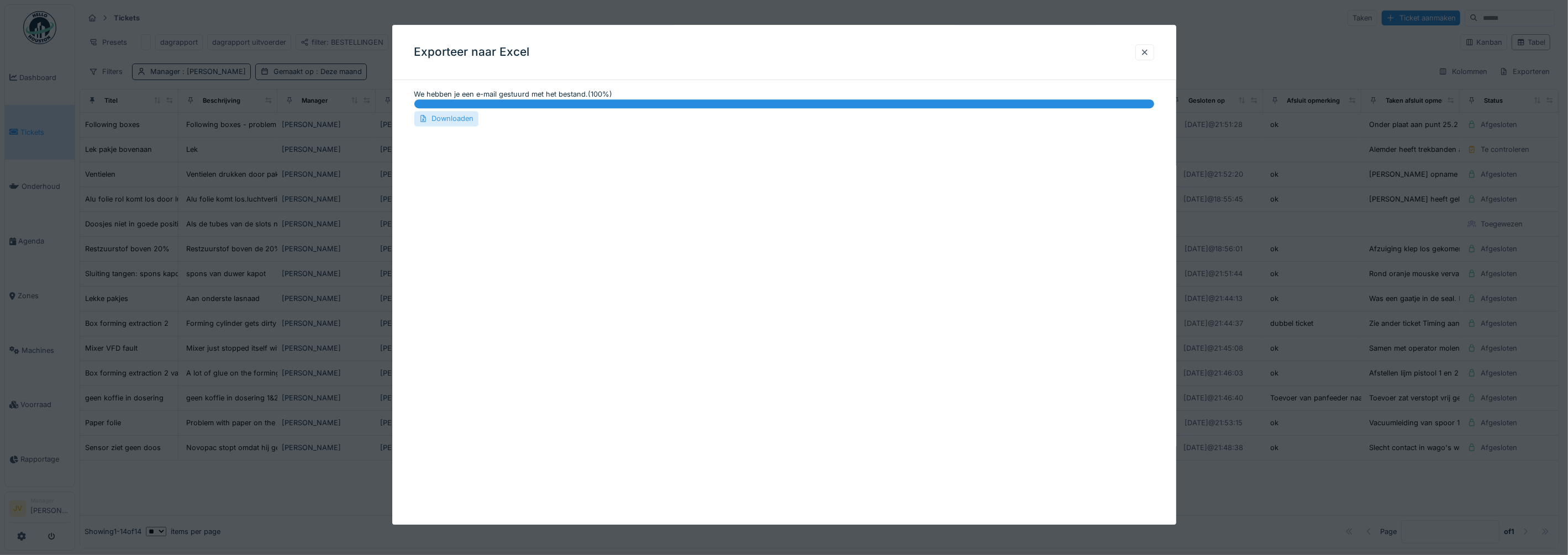
click at [452, 119] on div "Downloaden" at bounding box center [446, 119] width 64 height 15
click at [1144, 54] on div at bounding box center [1144, 53] width 19 height 16
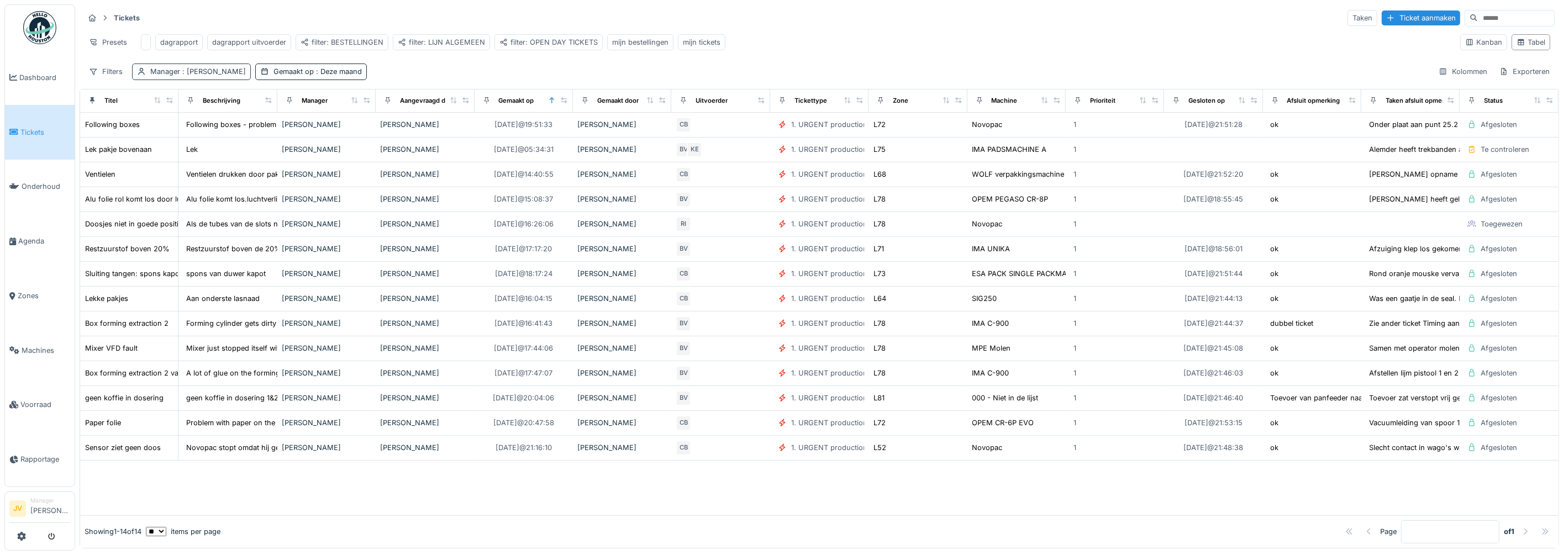
click at [202, 75] on span ": Kelly Van remoortere" at bounding box center [213, 71] width 65 height 8
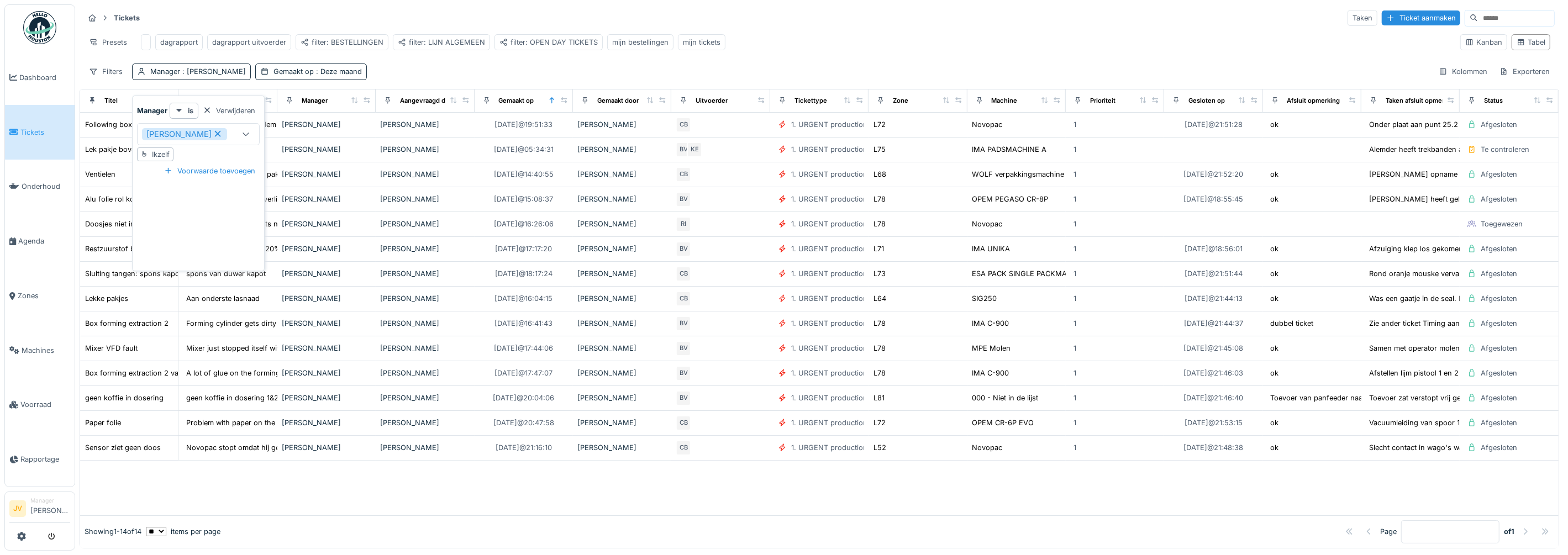
click at [223, 135] on icon at bounding box center [217, 134] width 10 height 8
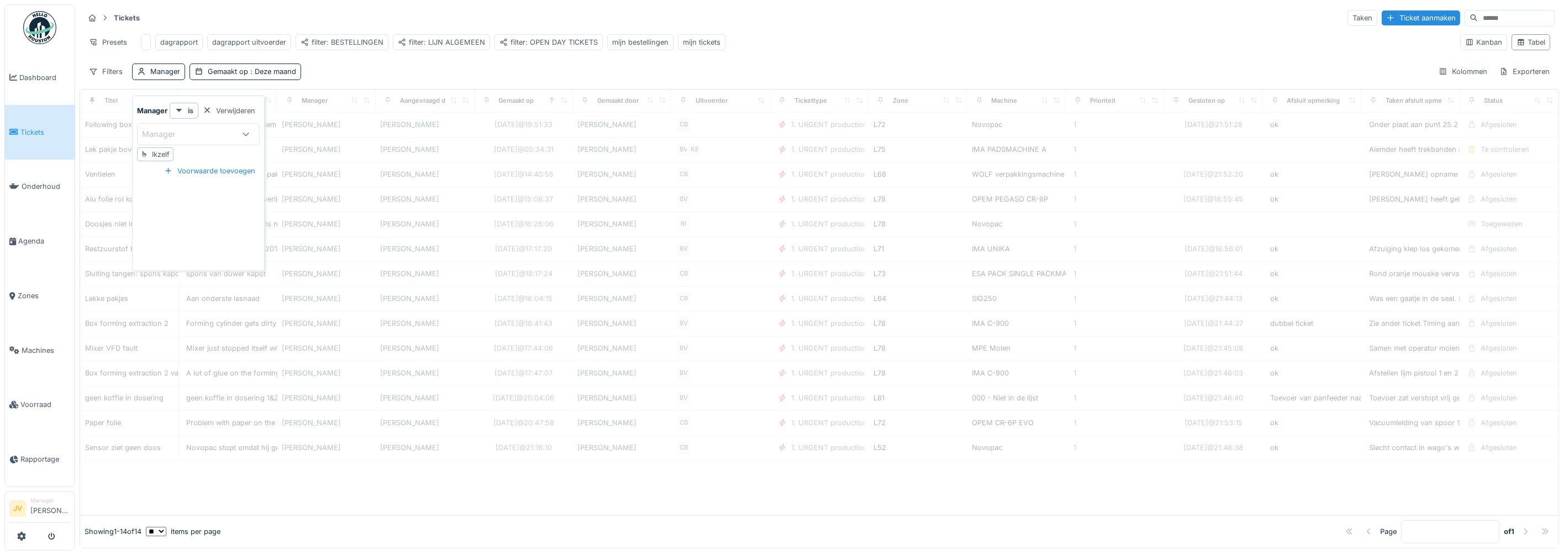
click at [171, 136] on div "Manager" at bounding box center [165, 134] width 48 height 12
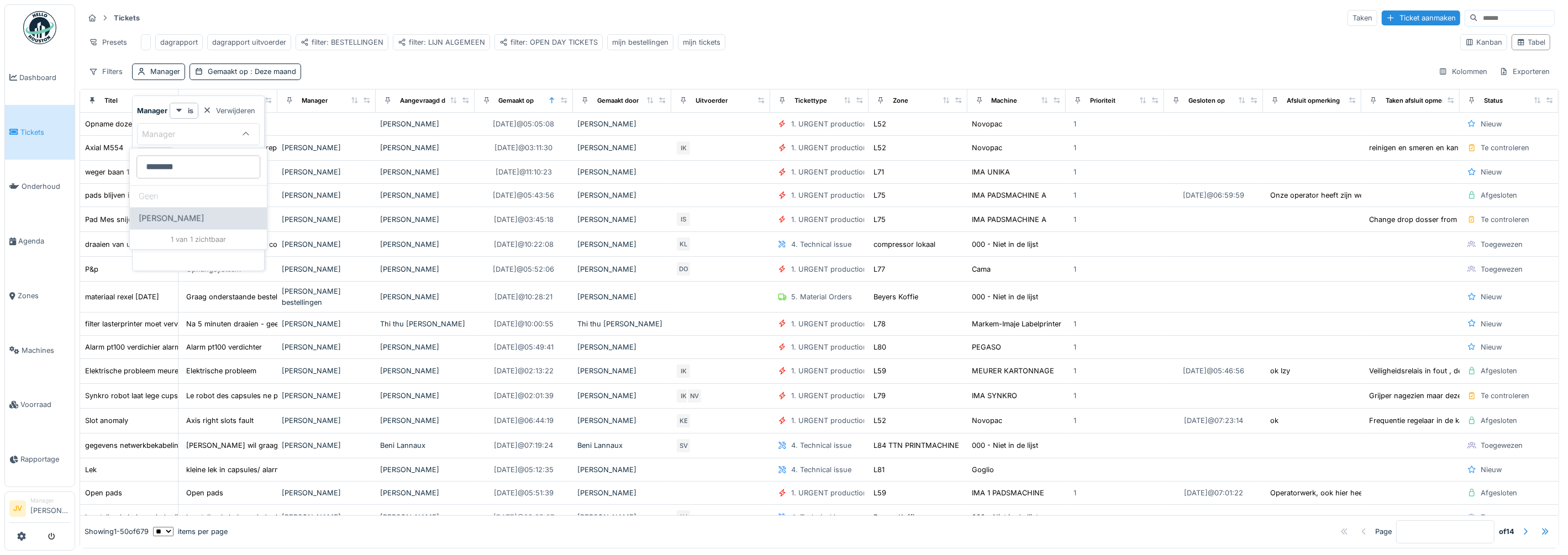
type input "********"
click at [175, 220] on span "Wiktoria Wachowiak" at bounding box center [172, 217] width 65 height 12
type input "****"
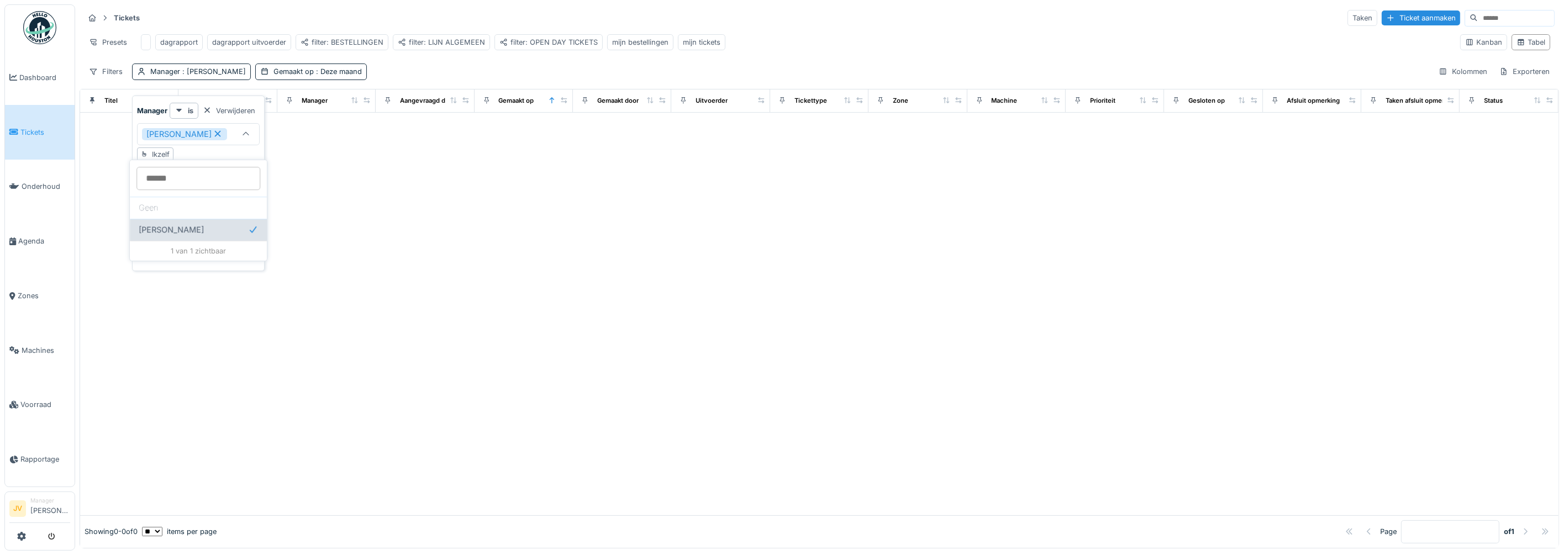
click at [168, 230] on span "Wiktoria Wachowiak" at bounding box center [172, 229] width 65 height 12
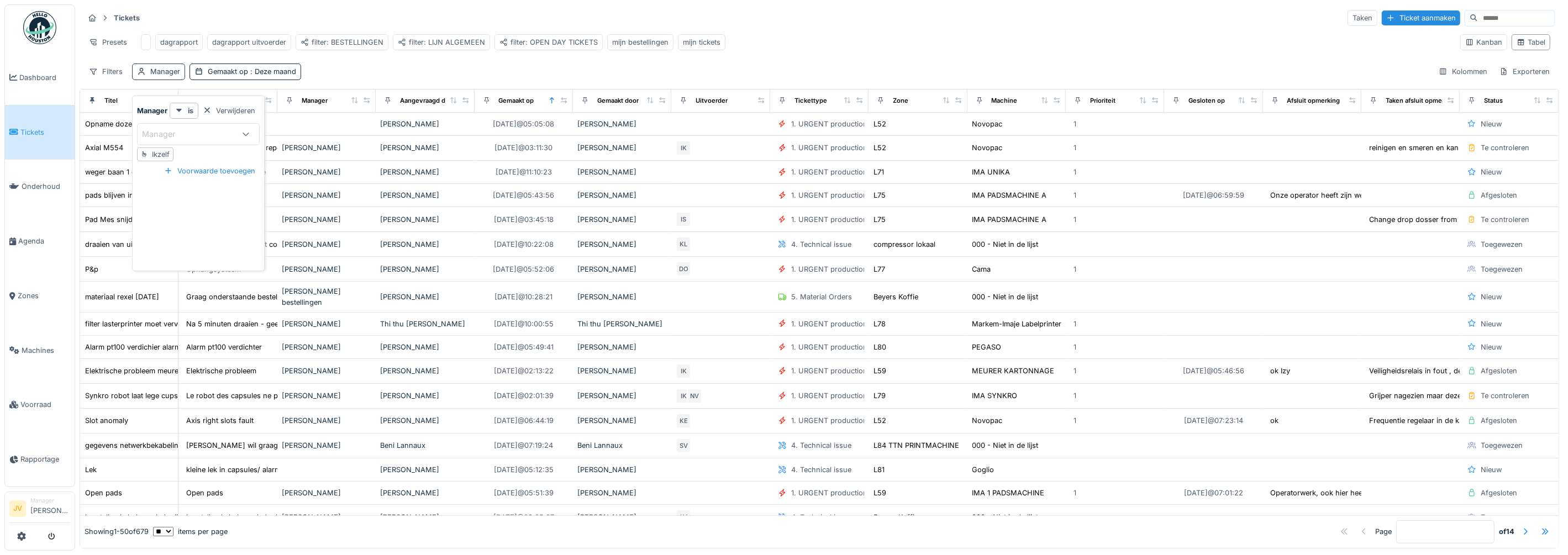
click at [164, 76] on div "Manager" at bounding box center [165, 72] width 30 height 11
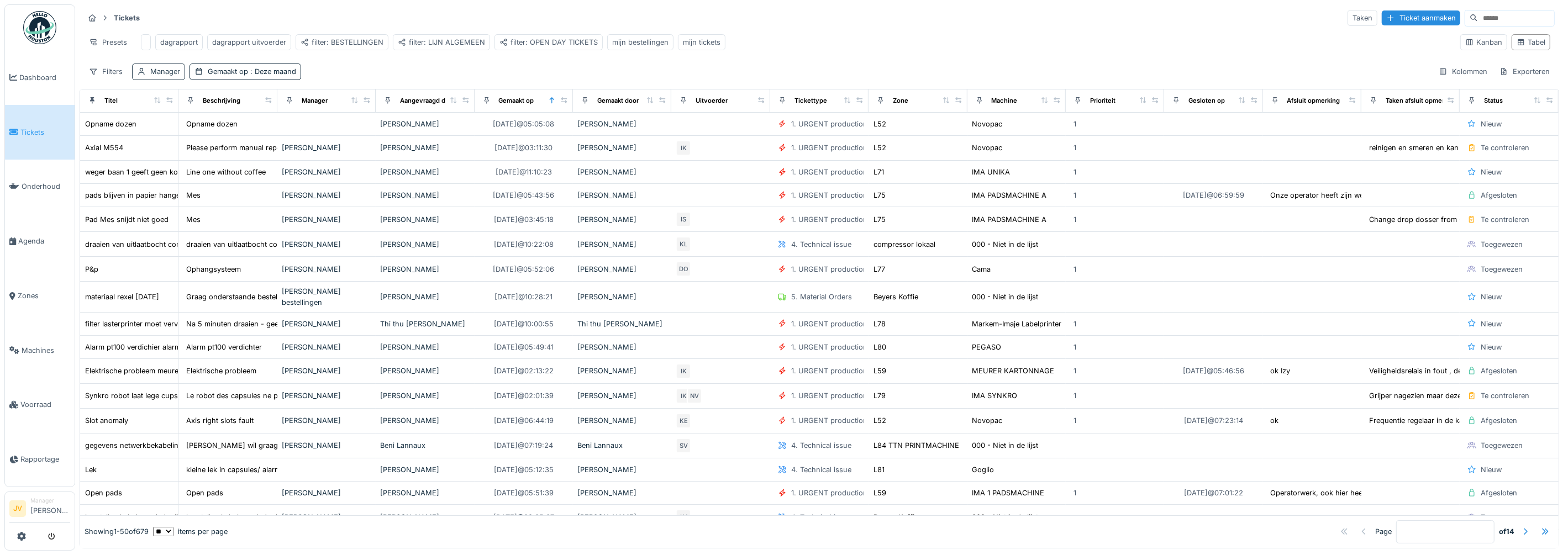
click at [168, 76] on div "Manager" at bounding box center [165, 72] width 30 height 11
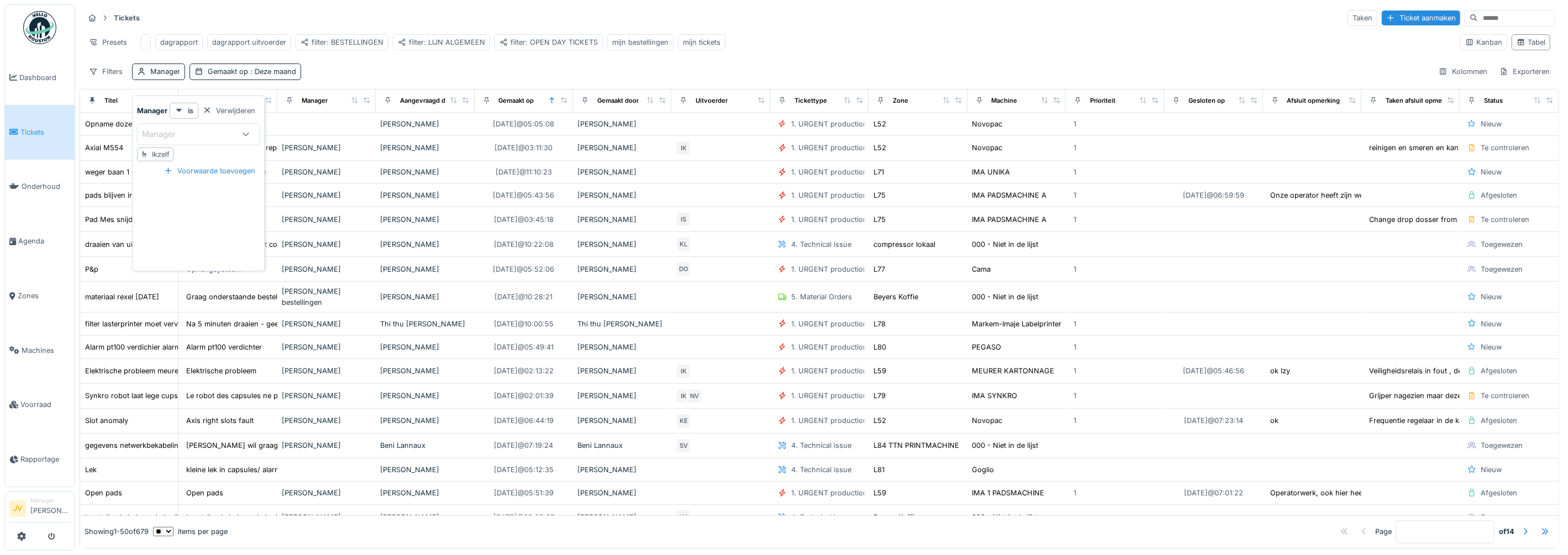
click at [178, 132] on div "Manager" at bounding box center [165, 134] width 48 height 12
type input "****"
click at [186, 220] on span "Linh Chau mong thuy" at bounding box center [180, 217] width 83 height 12
type input "****"
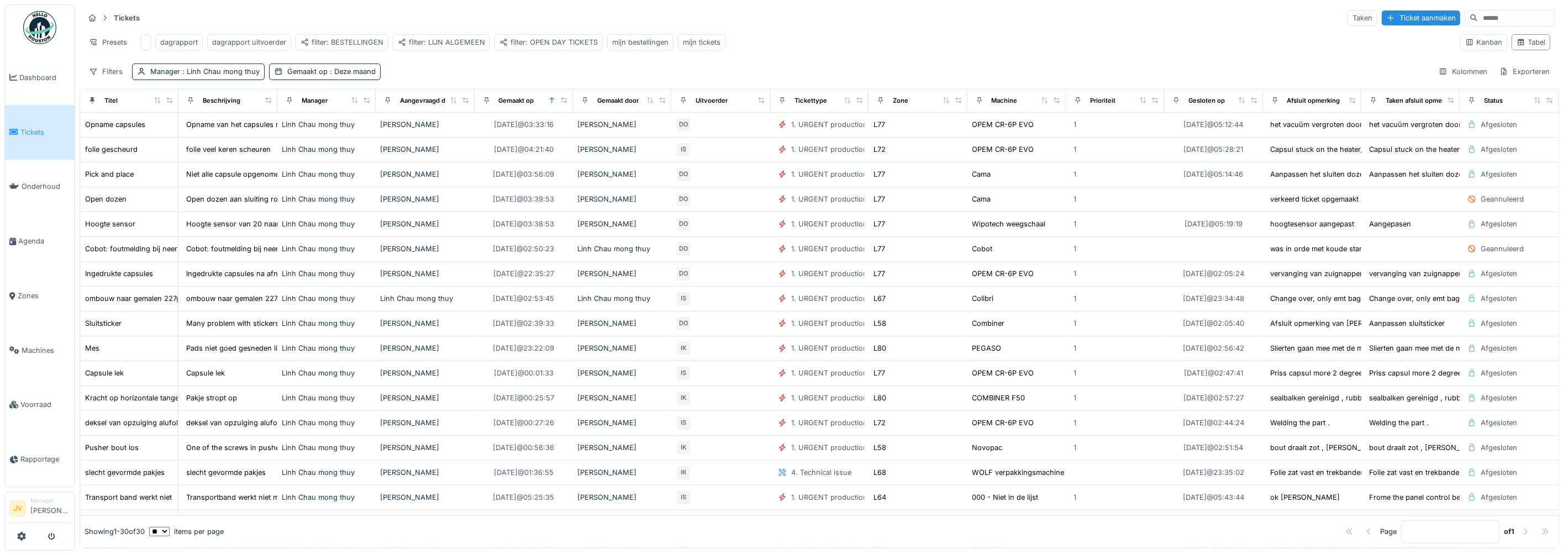
click at [463, 74] on div "Filters Manager : Linh Chau mong thuy Gemaakt op : Deze maand Kolommen Exporter…" at bounding box center [819, 72] width 1471 height 16
click at [1516, 75] on div "Exporteren" at bounding box center [1524, 72] width 60 height 16
click at [1483, 106] on div "Exporteer naar Excel" at bounding box center [1473, 106] width 92 height 16
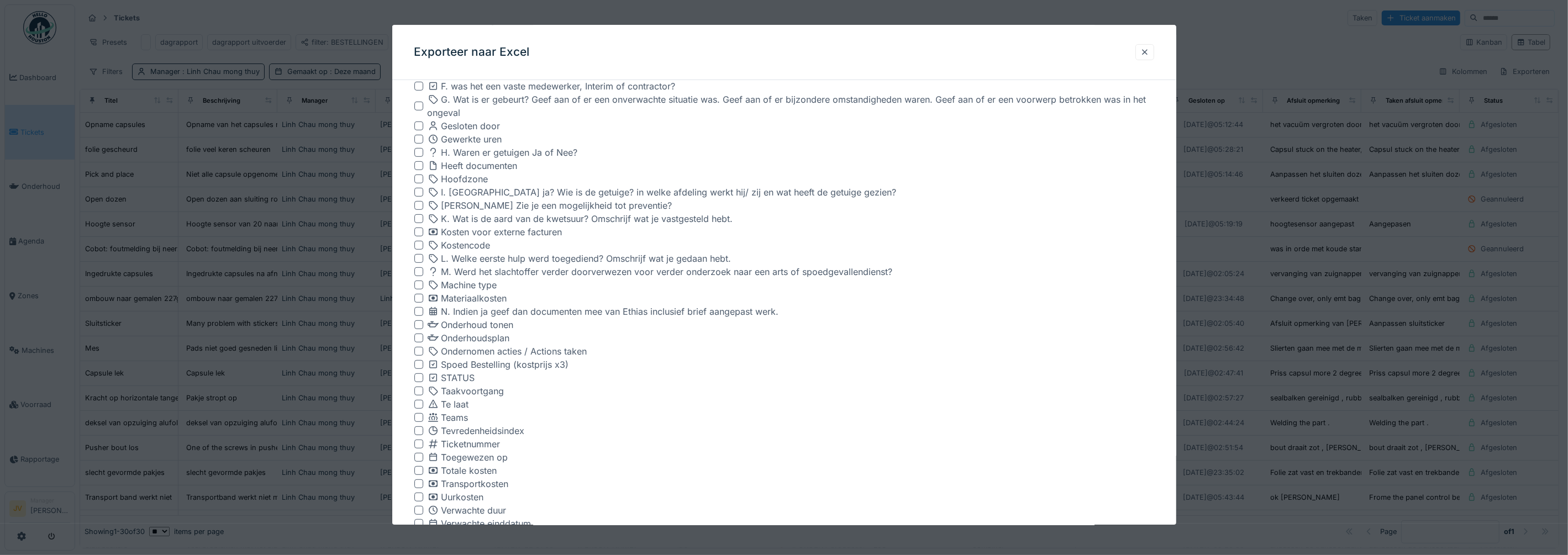
scroll to position [633, 0]
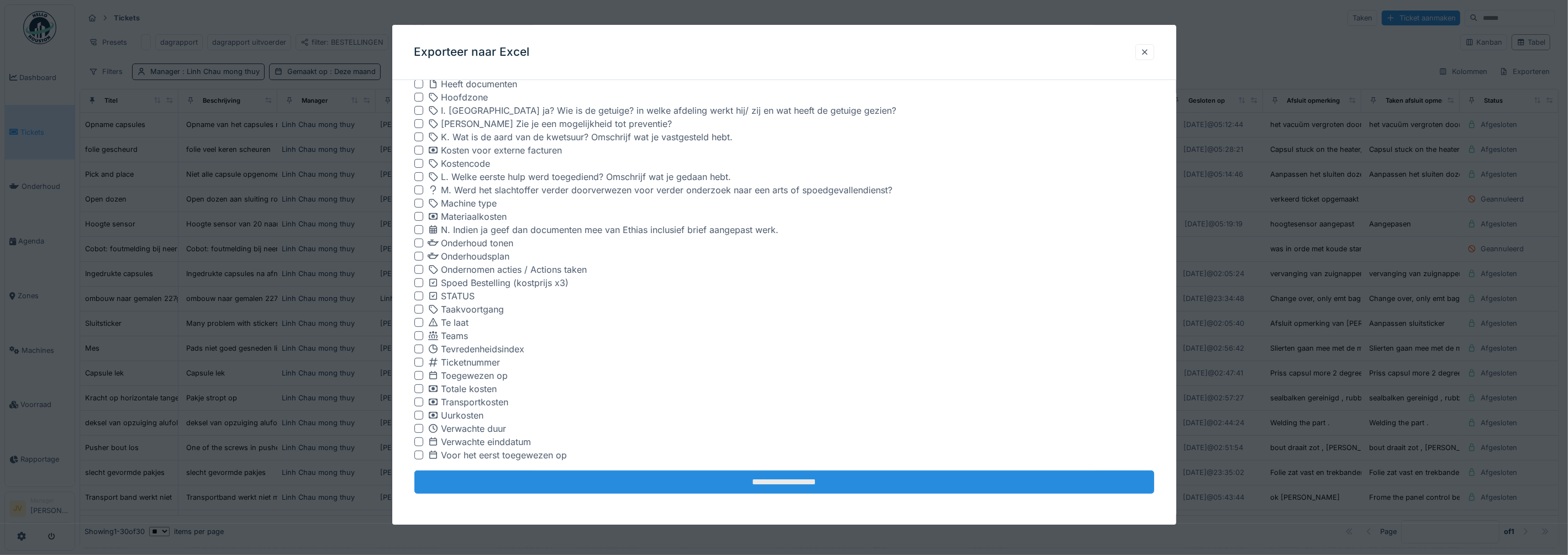
click at [695, 483] on input "**********" at bounding box center [784, 482] width 740 height 24
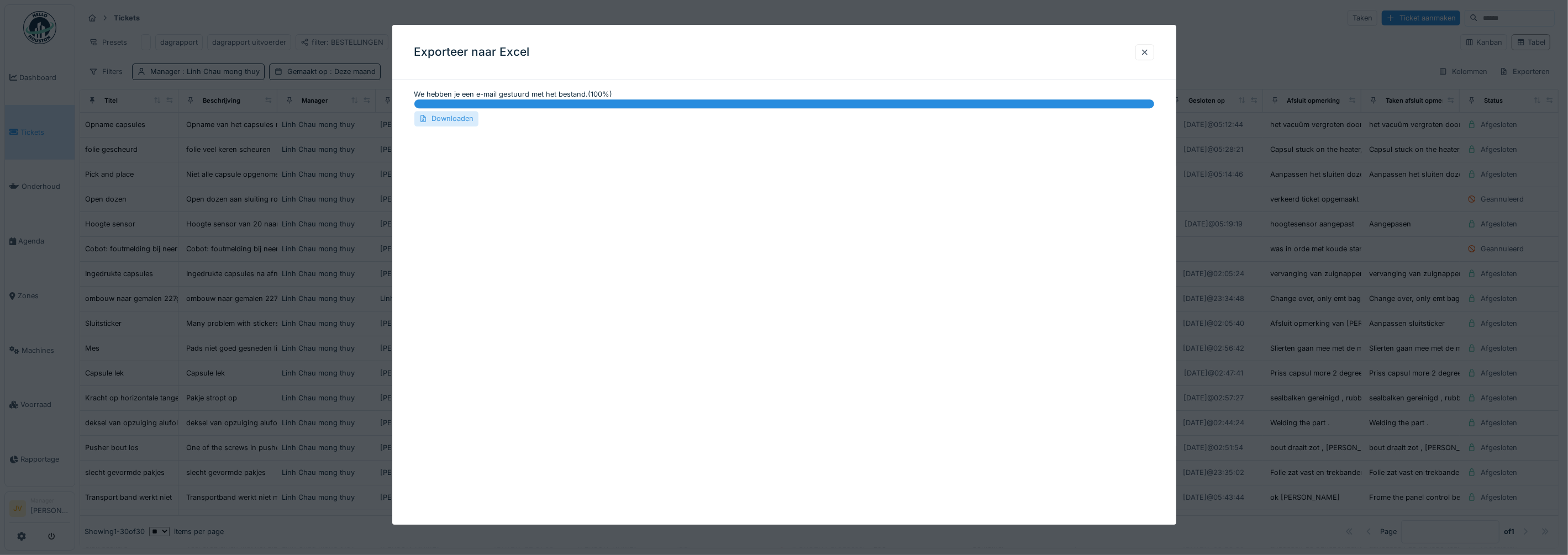
click at [448, 114] on div "Downloaden" at bounding box center [446, 119] width 64 height 15
drag, startPoint x: 1144, startPoint y: 50, endPoint x: 1154, endPoint y: 50, distance: 10.0
click at [1144, 50] on div at bounding box center [1144, 53] width 19 height 16
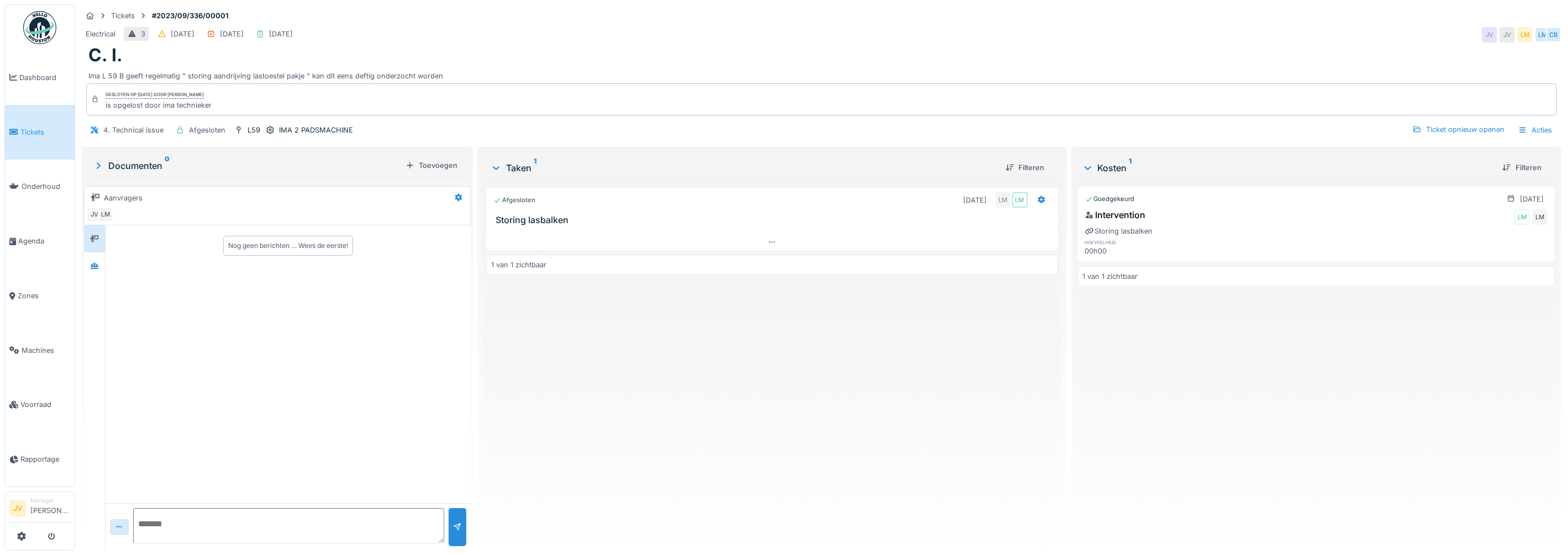
click at [37, 140] on link "Tickets" at bounding box center [39, 132] width 70 height 55
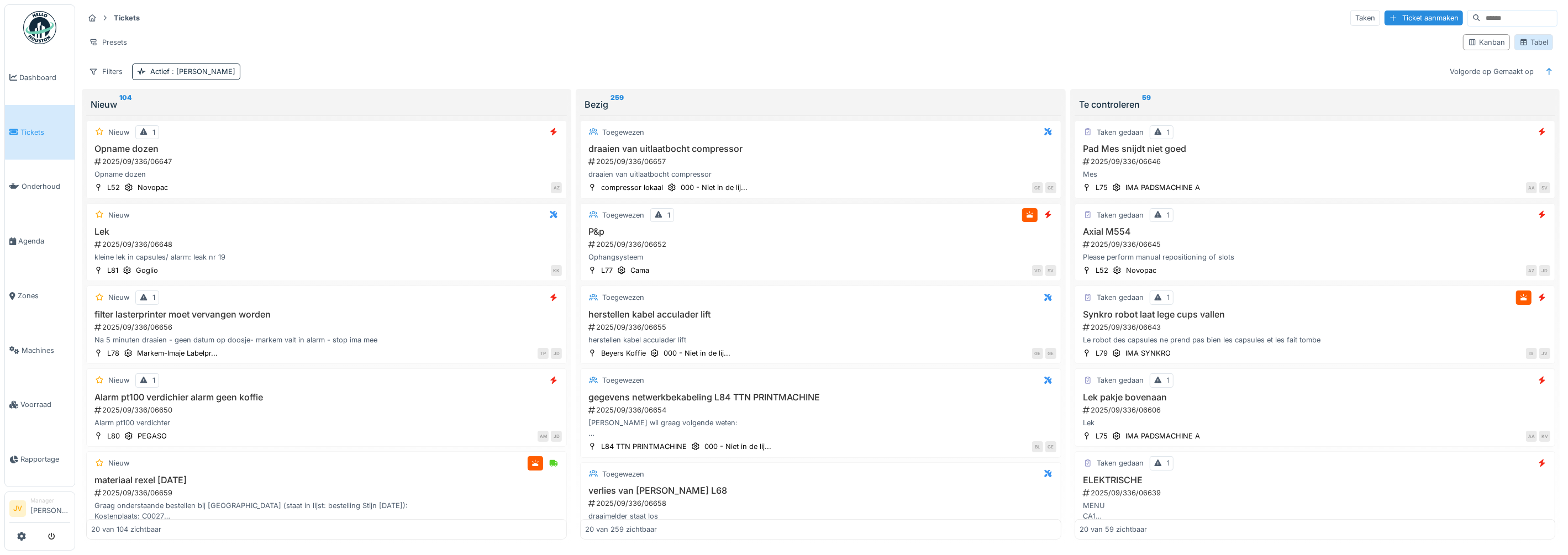
click at [1527, 45] on div "Tabel" at bounding box center [1533, 43] width 29 height 11
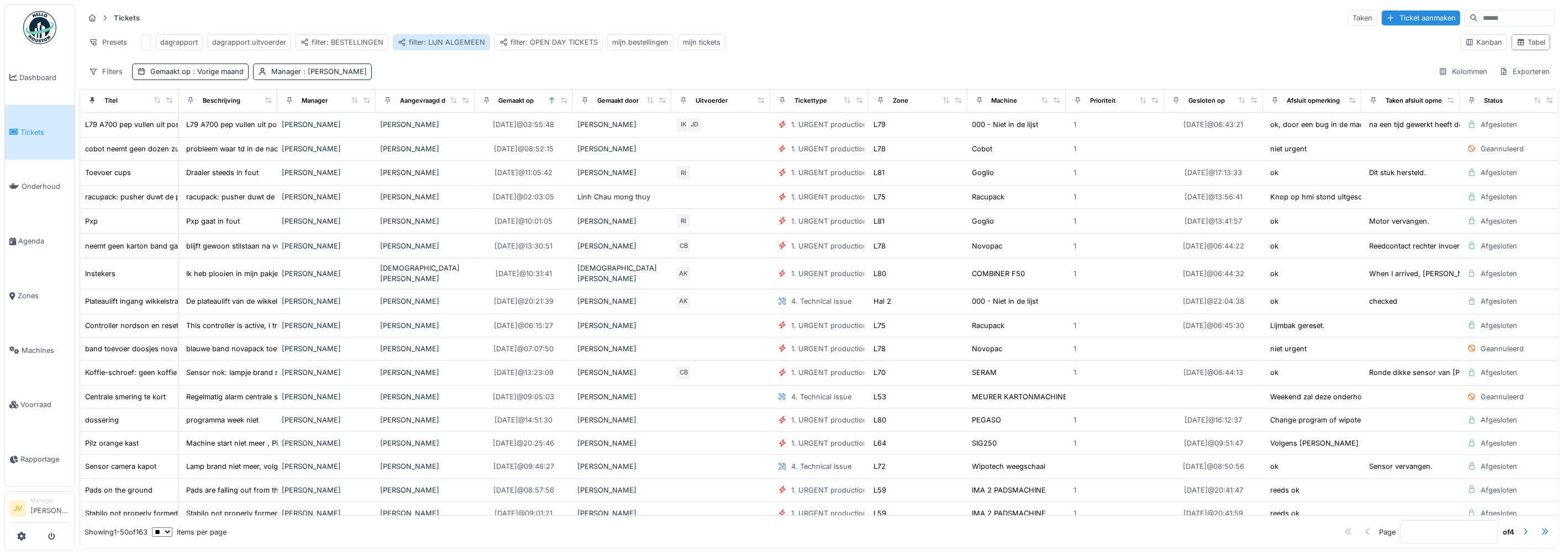
click at [457, 41] on div "filter: LIJN ALGEMEEN" at bounding box center [442, 43] width 87 height 11
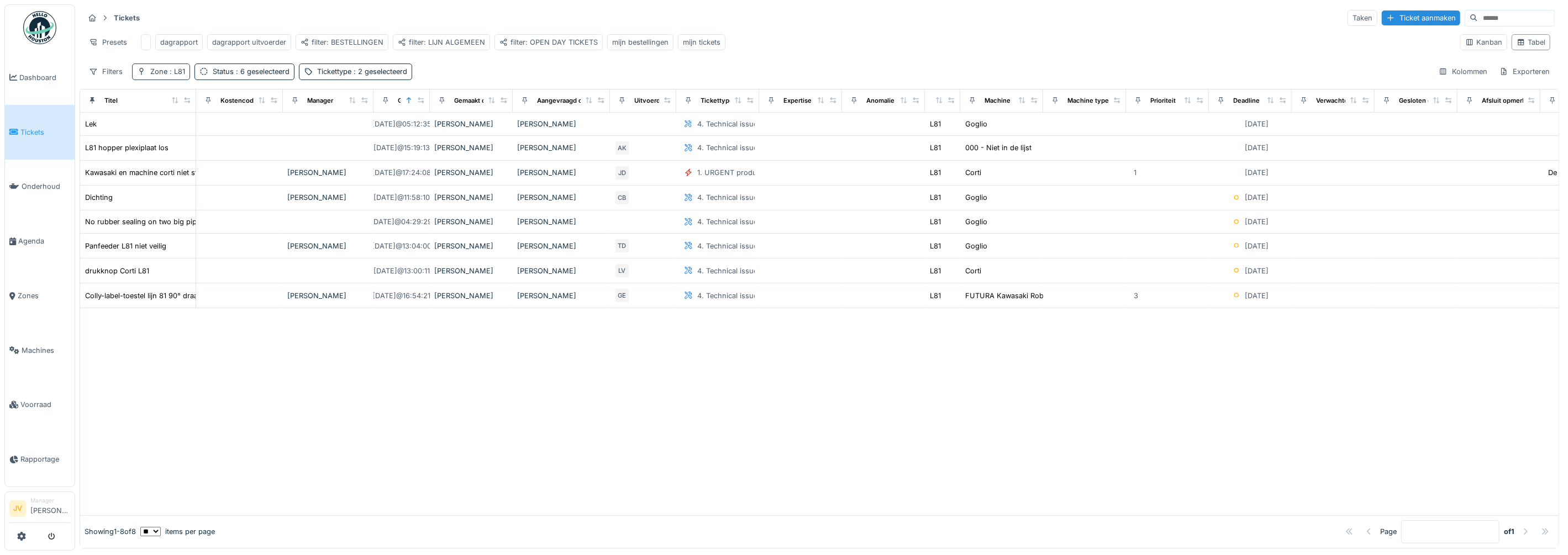
click at [183, 75] on span ": L81" at bounding box center [175, 71] width 17 height 8
click at [160, 127] on icon at bounding box center [161, 130] width 9 height 7
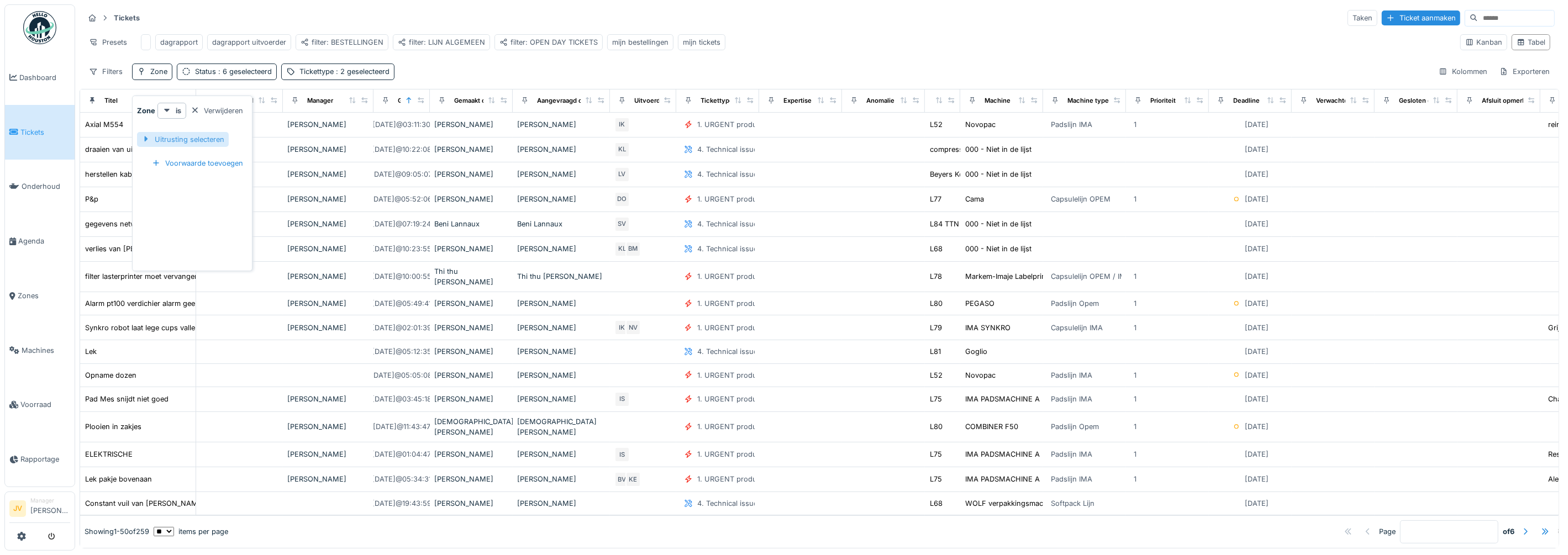
click at [167, 135] on div "Uitrusting selecteren" at bounding box center [183, 139] width 92 height 15
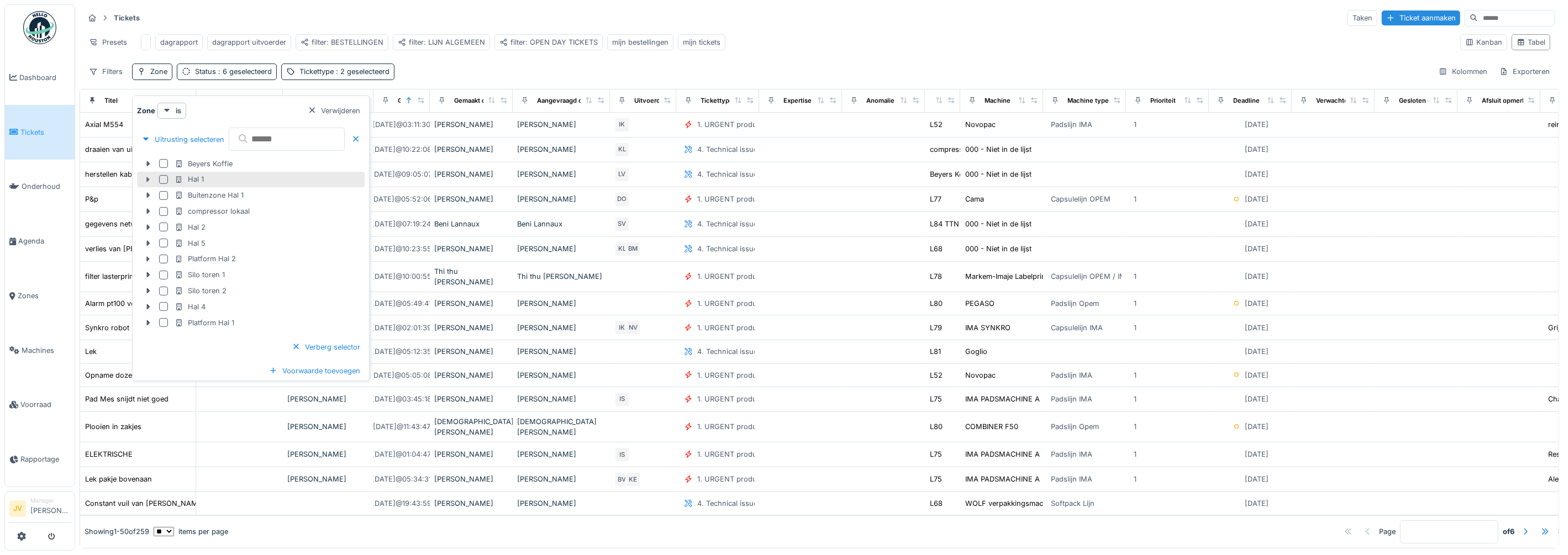
click at [148, 178] on icon at bounding box center [148, 179] width 4 height 5
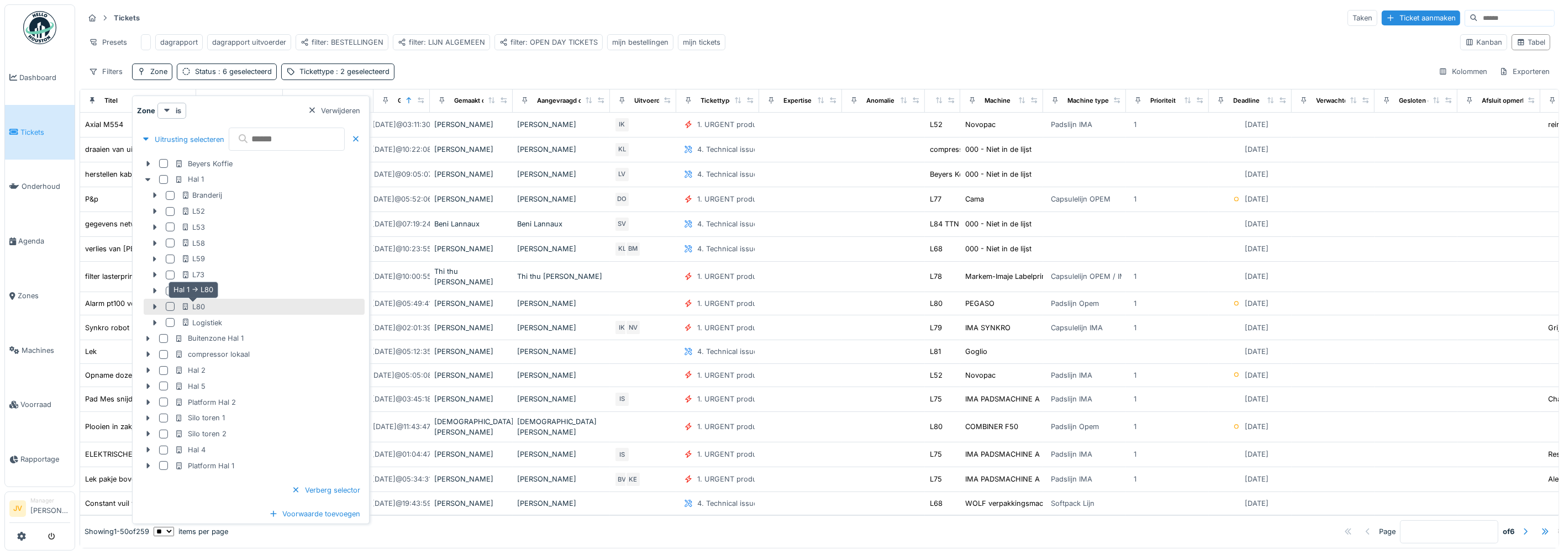
click at [185, 306] on icon at bounding box center [185, 307] width 9 height 7
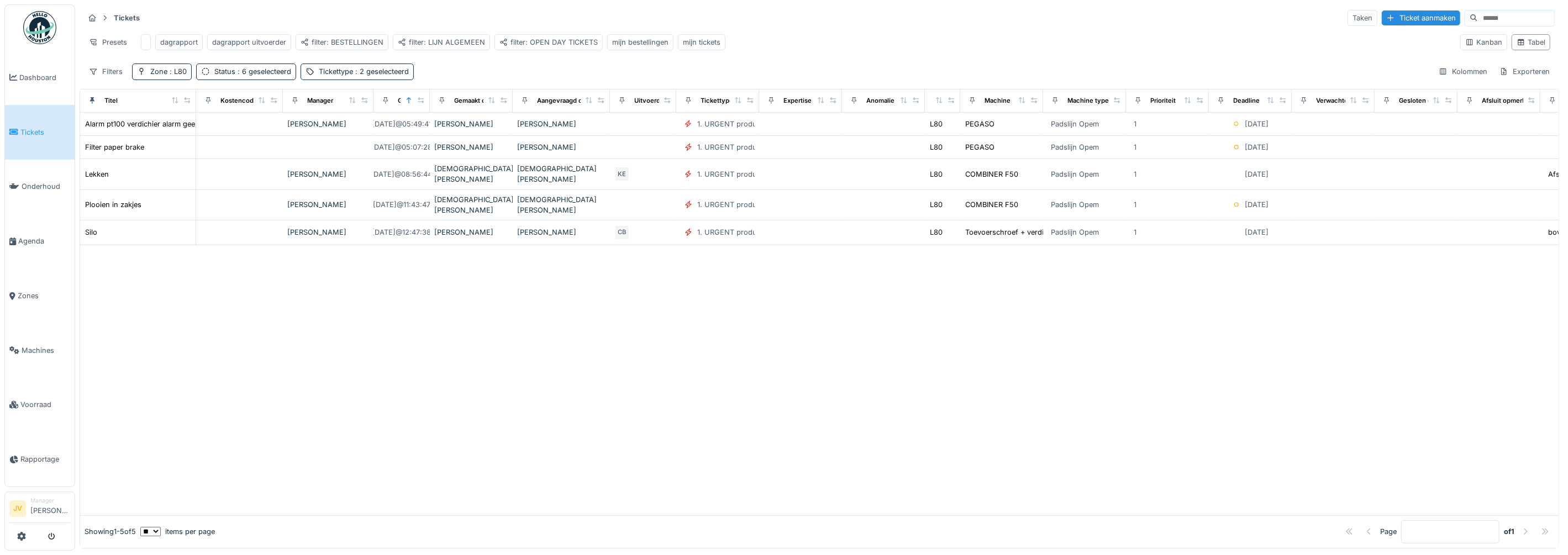
click at [522, 75] on div "Filters Zone : L80 Status : 6 geselecteerd Tickettype : 2 geselecteerd Kolommen…" at bounding box center [819, 72] width 1471 height 16
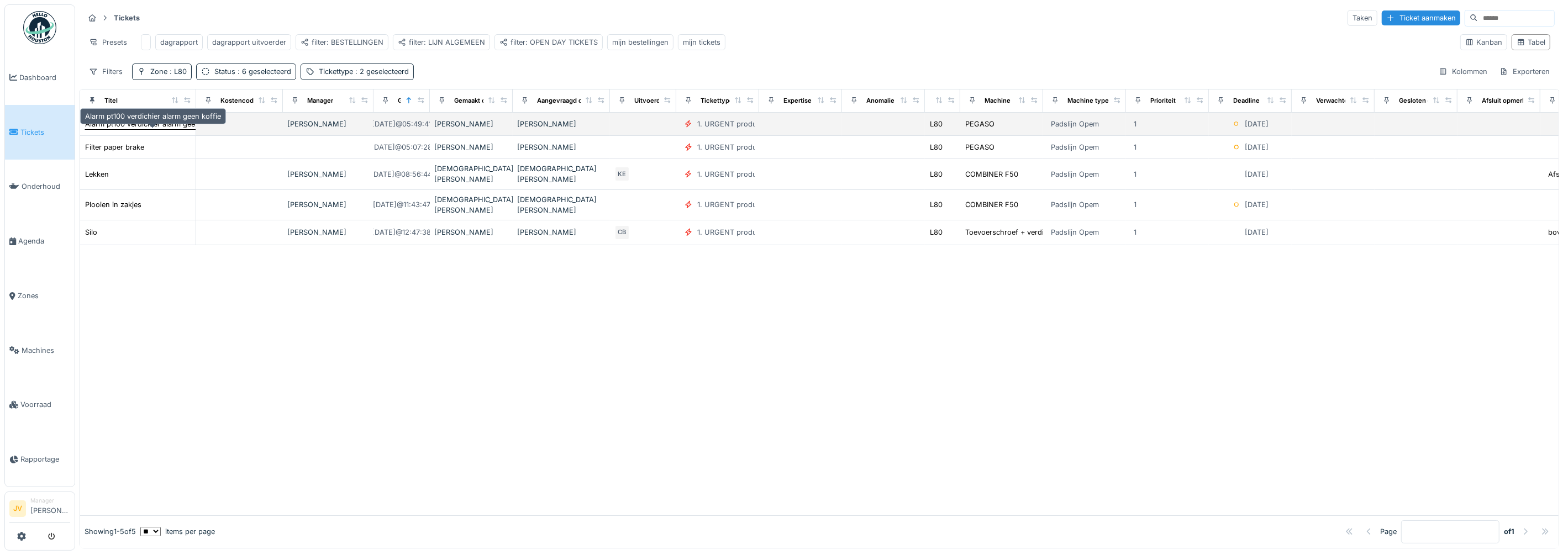
click at [146, 129] on div "Alarm pt100 verdichier alarm geen koffie" at bounding box center [153, 124] width 135 height 11
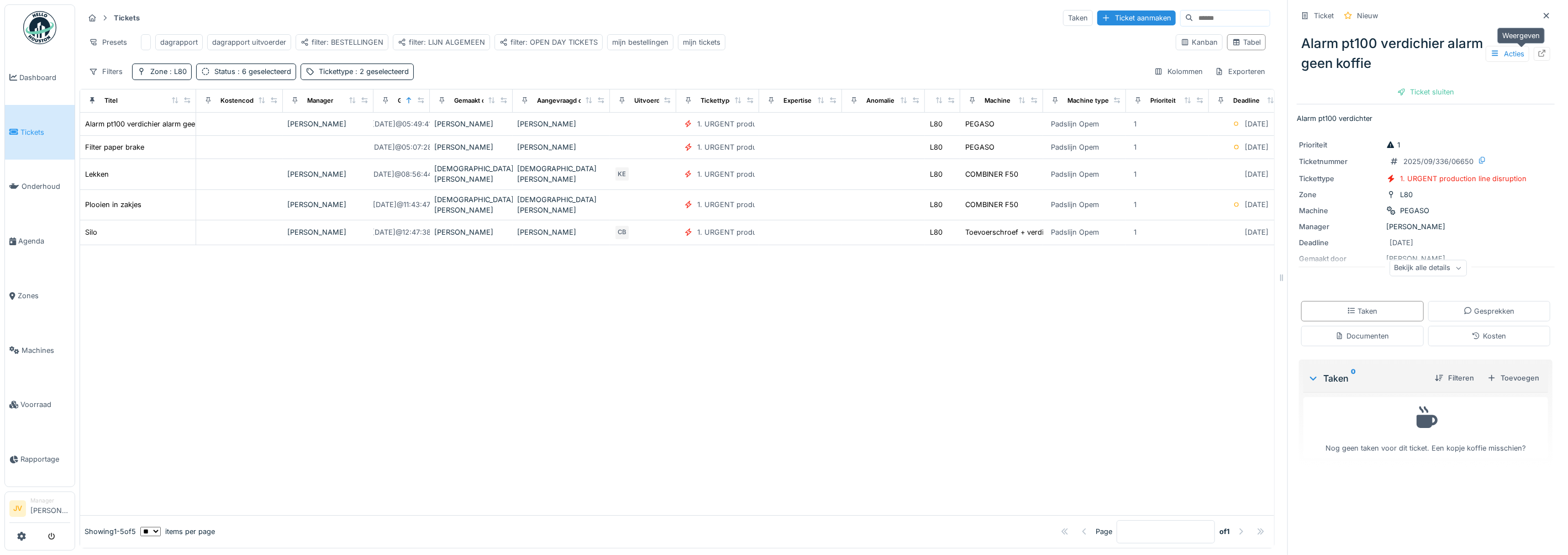
click at [1537, 51] on icon at bounding box center [1542, 54] width 9 height 7
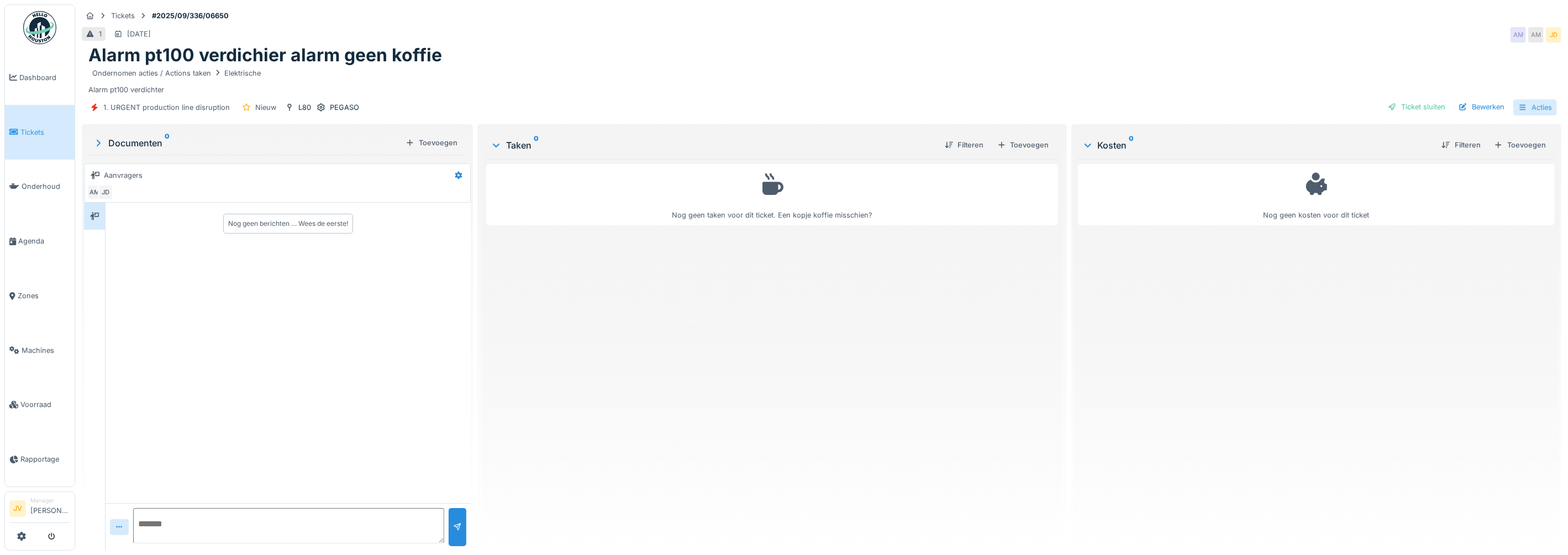
click at [1523, 102] on div "Acties" at bounding box center [1535, 107] width 44 height 16
click at [1490, 193] on div "Activiteitenlogboeken bekijken" at bounding box center [1468, 197] width 129 height 16
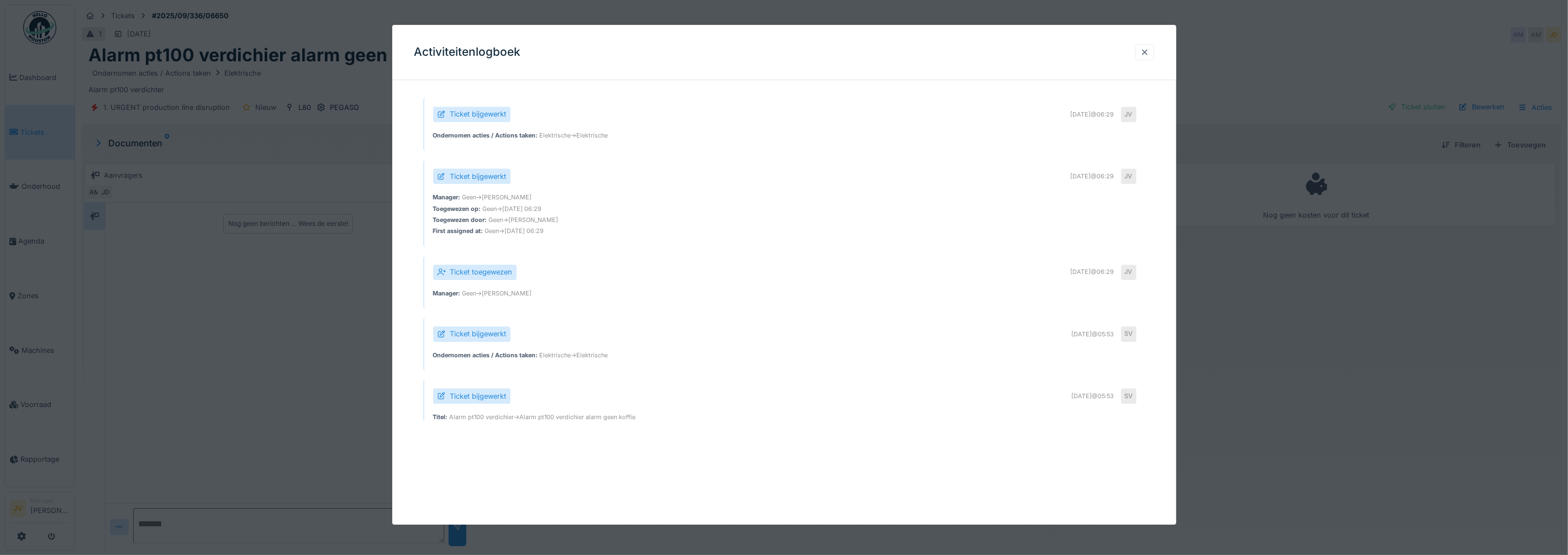
click at [1144, 55] on div at bounding box center [1144, 53] width 19 height 16
